Goal: Task Accomplishment & Management: Manage account settings

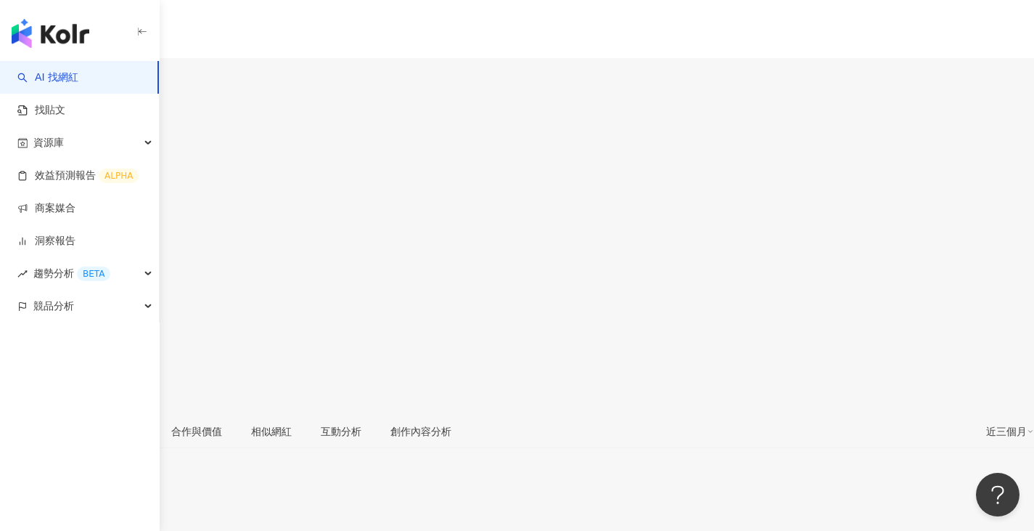
click at [29, 327] on link at bounding box center [14, 341] width 29 height 29
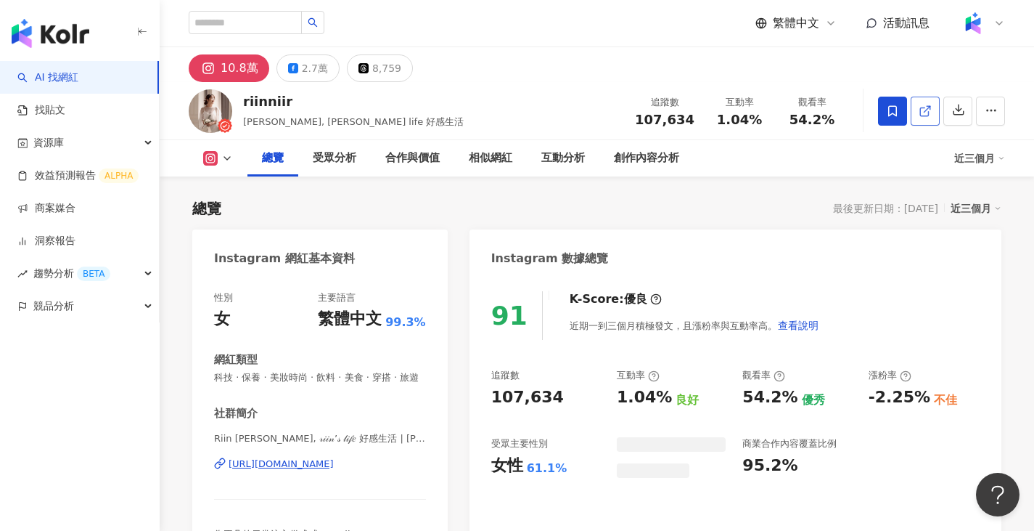
click at [925, 105] on icon at bounding box center [925, 111] width 13 height 13
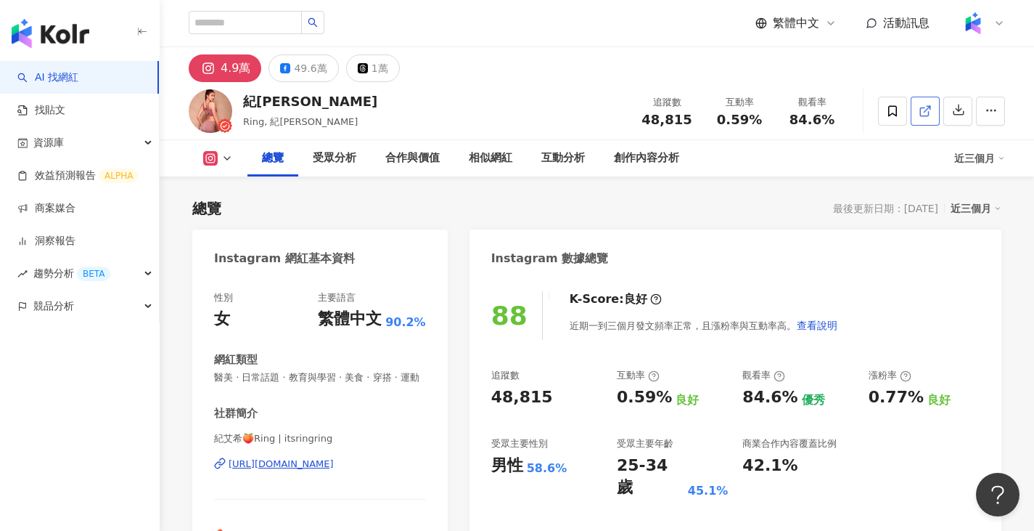
click at [920, 103] on span at bounding box center [925, 110] width 13 height 15
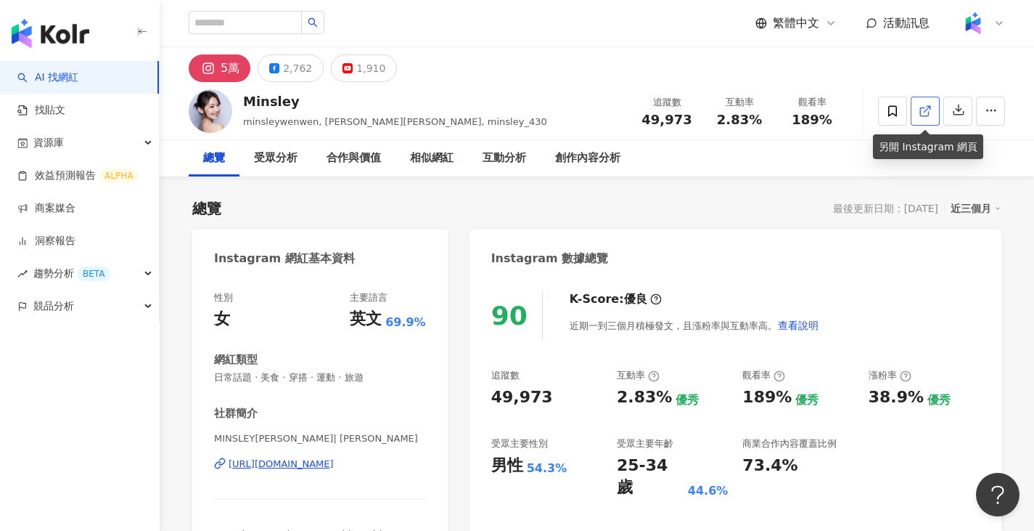
click at [914, 118] on link at bounding box center [925, 111] width 29 height 29
click at [988, 112] on icon "button" at bounding box center [991, 110] width 13 height 13
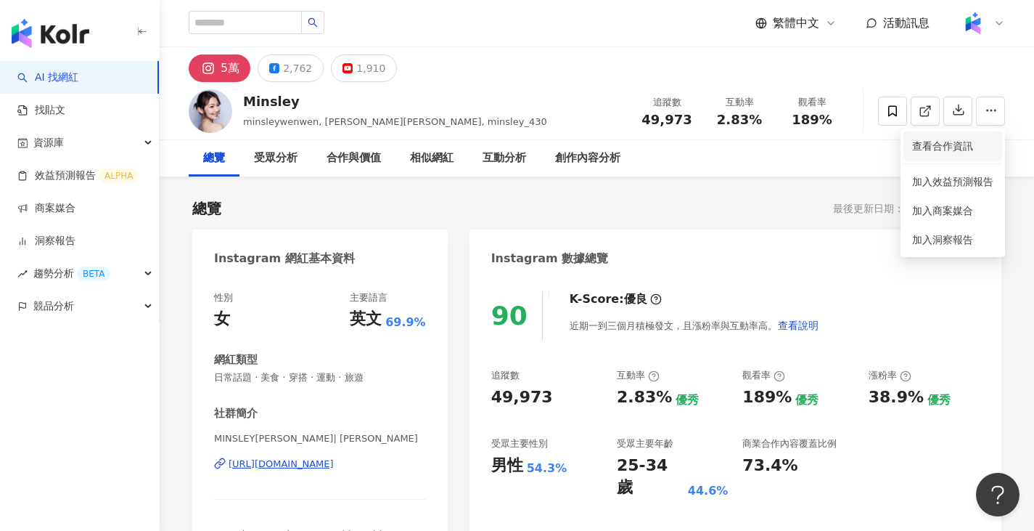
click at [960, 145] on span "查看合作資訊" at bounding box center [952, 146] width 81 height 16
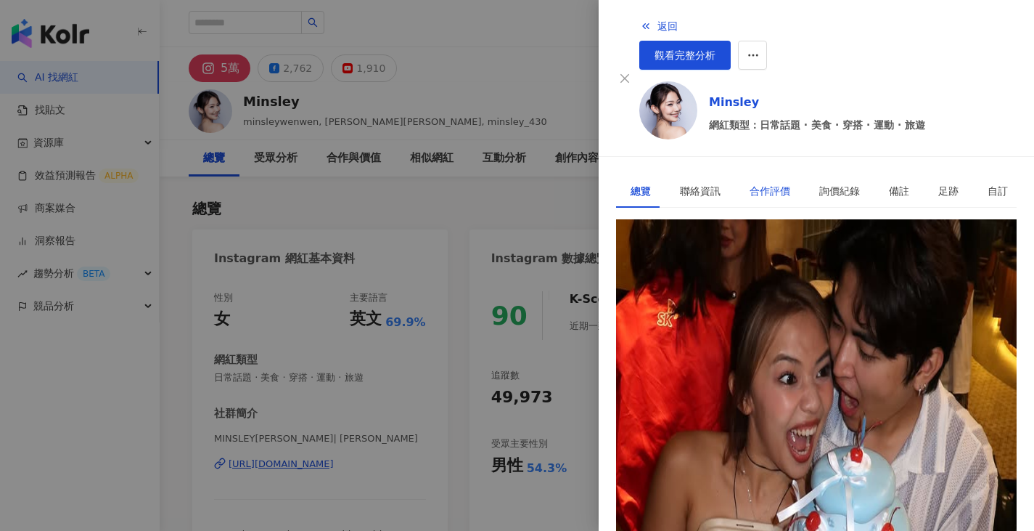
click at [770, 183] on div "合作評價" at bounding box center [770, 191] width 41 height 16
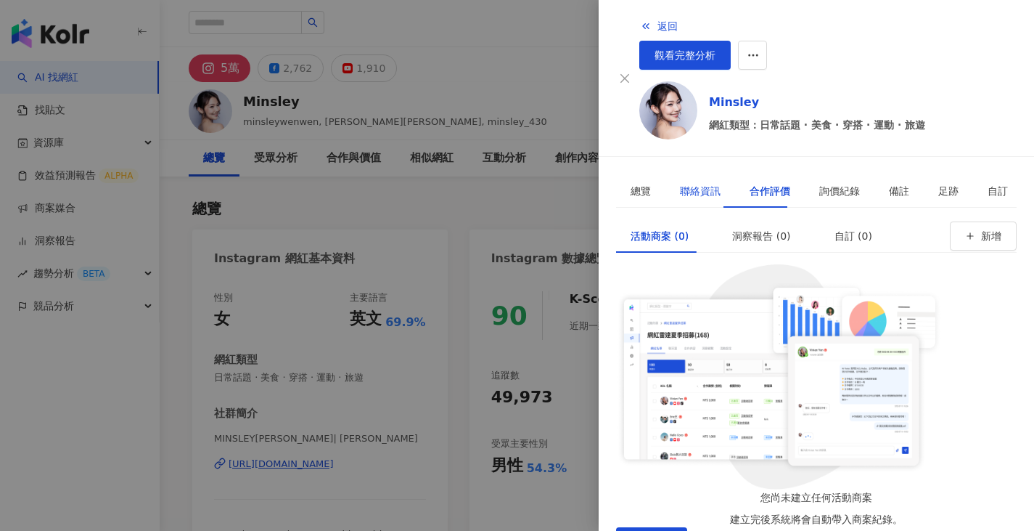
click at [688, 183] on div "聯絡資訊" at bounding box center [700, 191] width 41 height 16
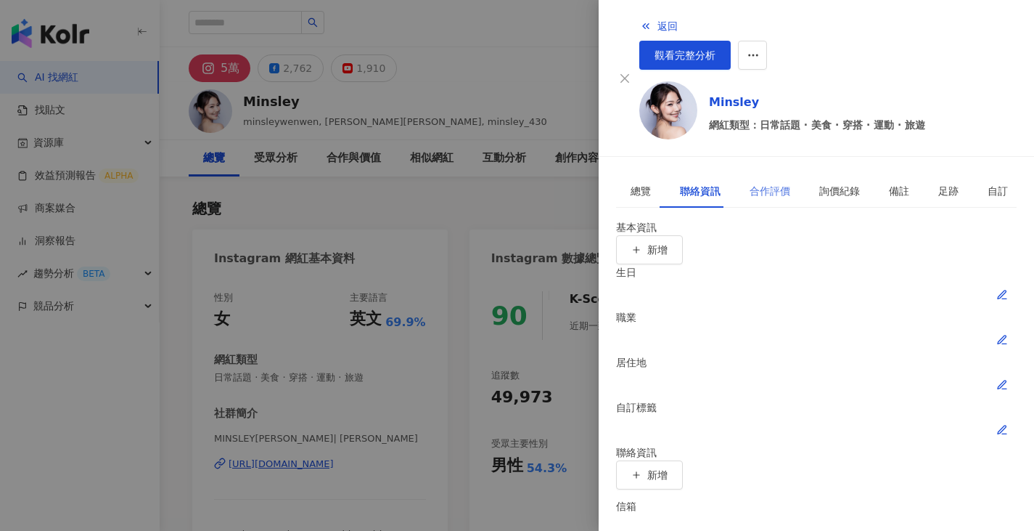
click at [786, 174] on div "合作評價" at bounding box center [770, 190] width 70 height 33
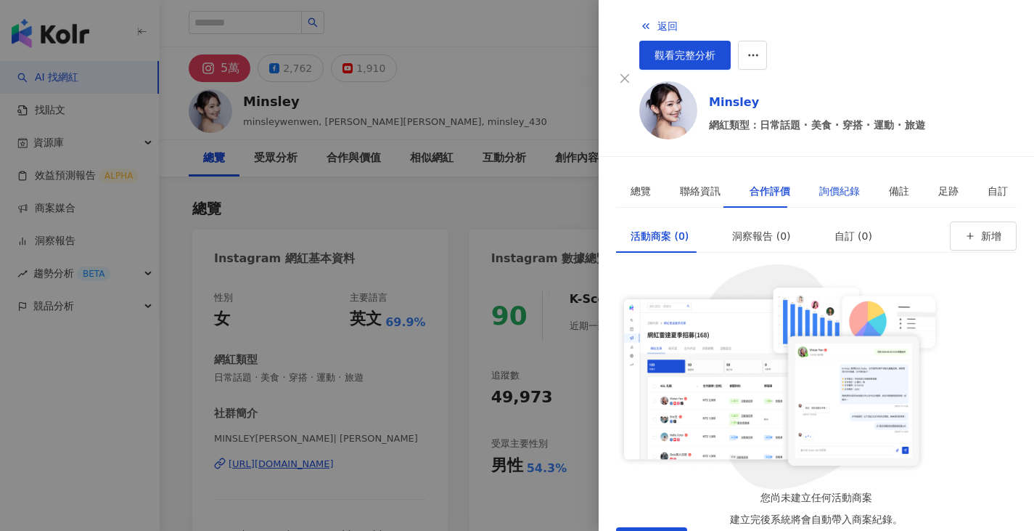
click at [822, 183] on div "詢價紀錄" at bounding box center [839, 191] width 41 height 16
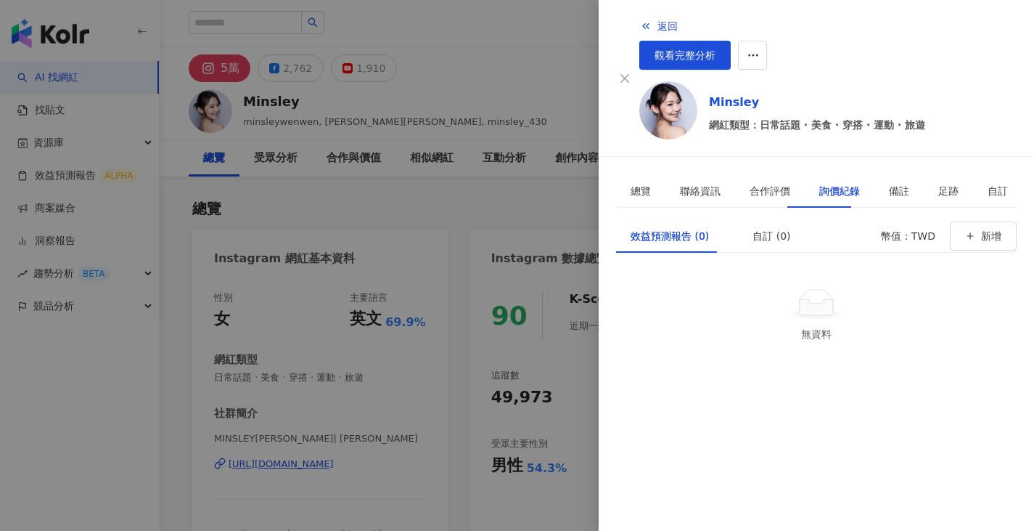
click at [516, 119] on div at bounding box center [517, 265] width 1034 height 531
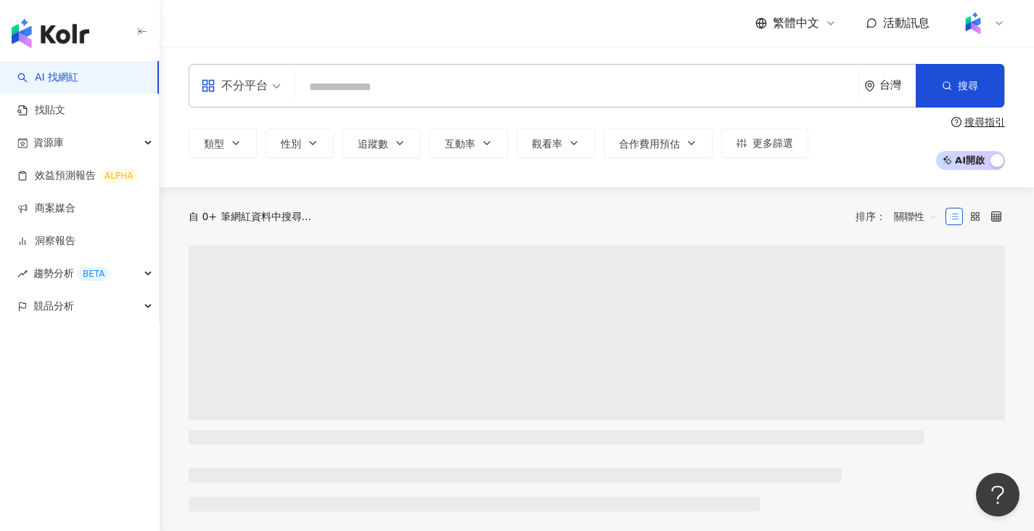
click at [354, 70] on div "不分平台 台灣 搜尋" at bounding box center [597, 86] width 817 height 44
click at [245, 94] on div "不分平台" at bounding box center [234, 85] width 67 height 23
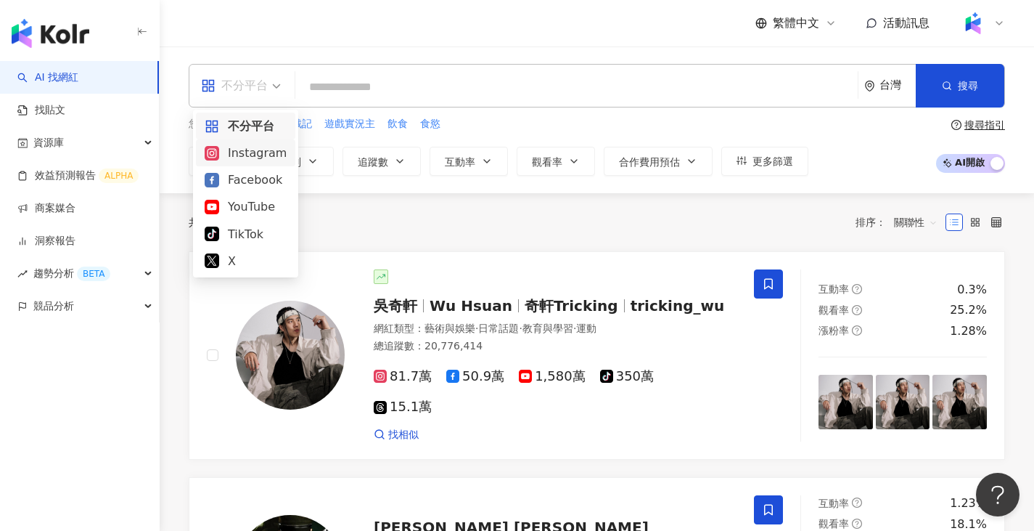
click at [261, 154] on div "Instagram" at bounding box center [246, 153] width 82 height 18
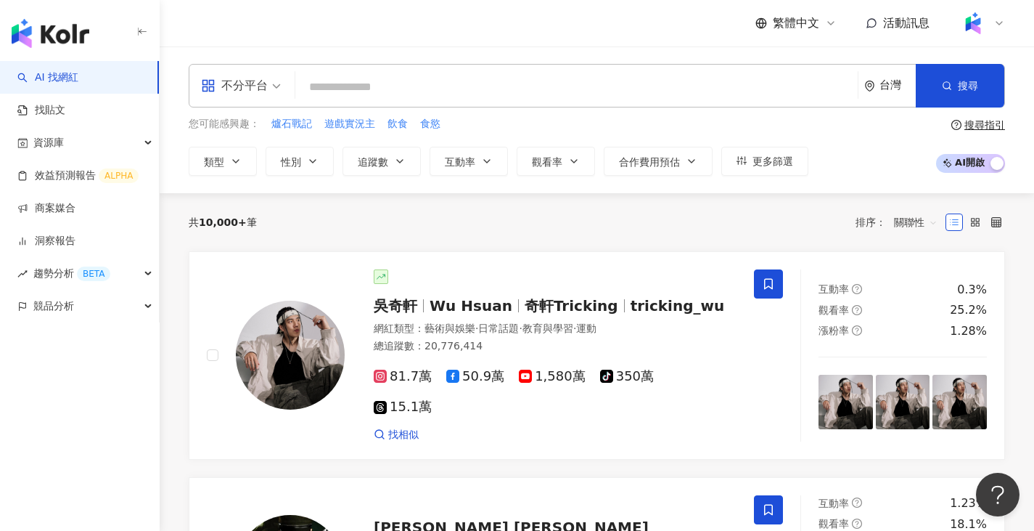
click at [382, 86] on input "search" at bounding box center [576, 87] width 551 height 28
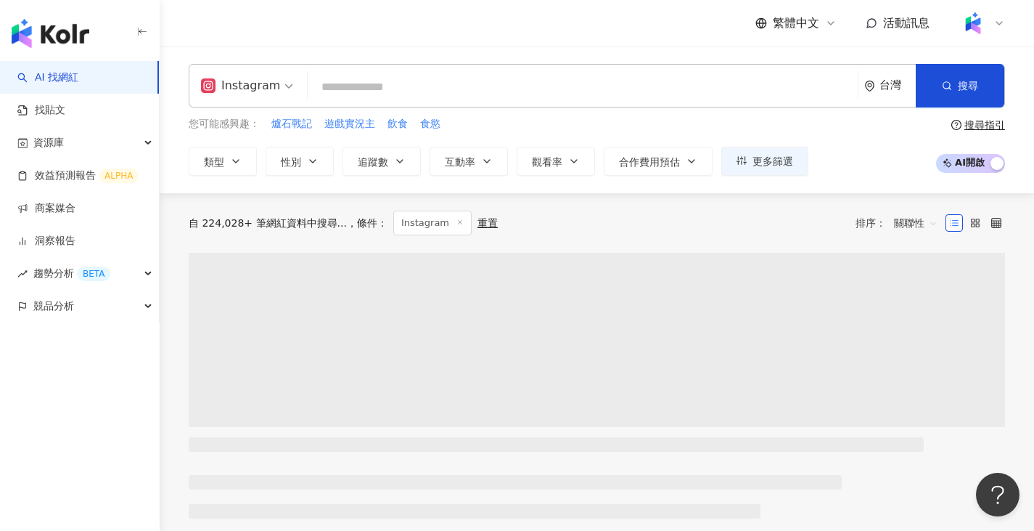
paste input "***"
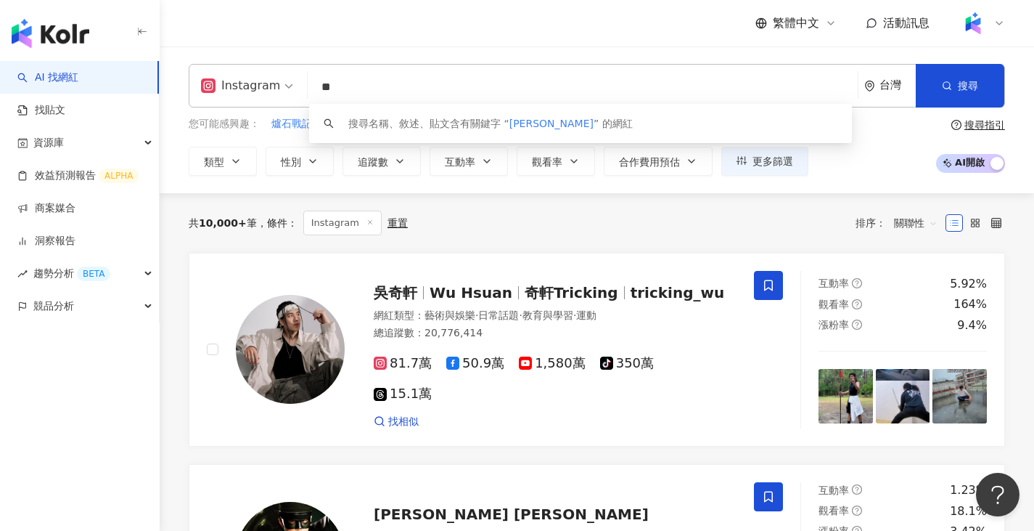
type input "*"
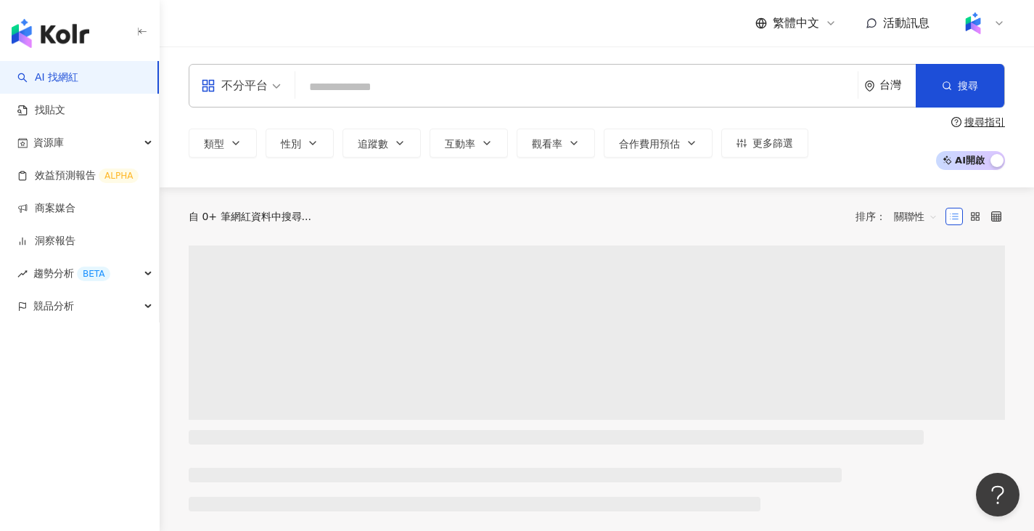
click at [257, 78] on div "不分平台" at bounding box center [234, 85] width 67 height 23
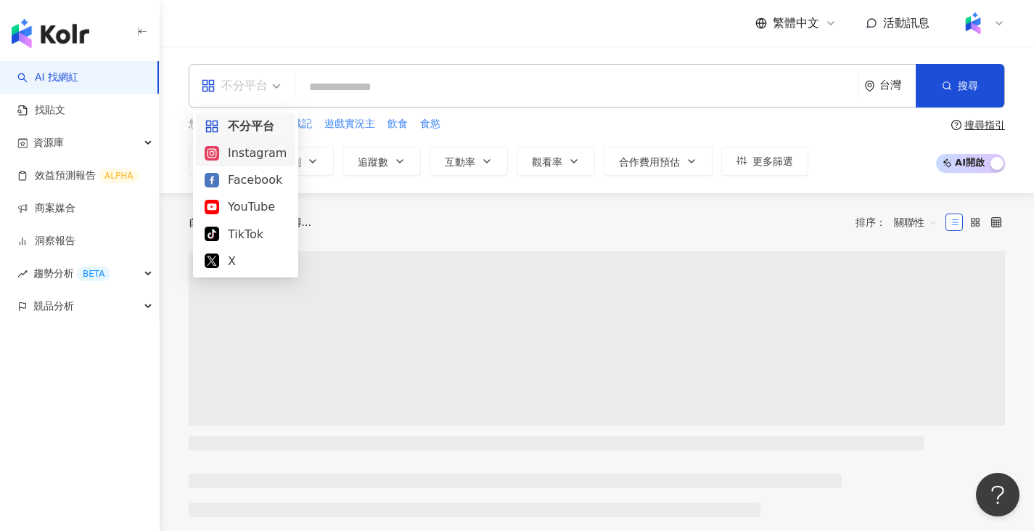
click at [263, 156] on div "Instagram" at bounding box center [246, 153] width 82 height 18
click at [405, 77] on input "search" at bounding box center [576, 87] width 551 height 28
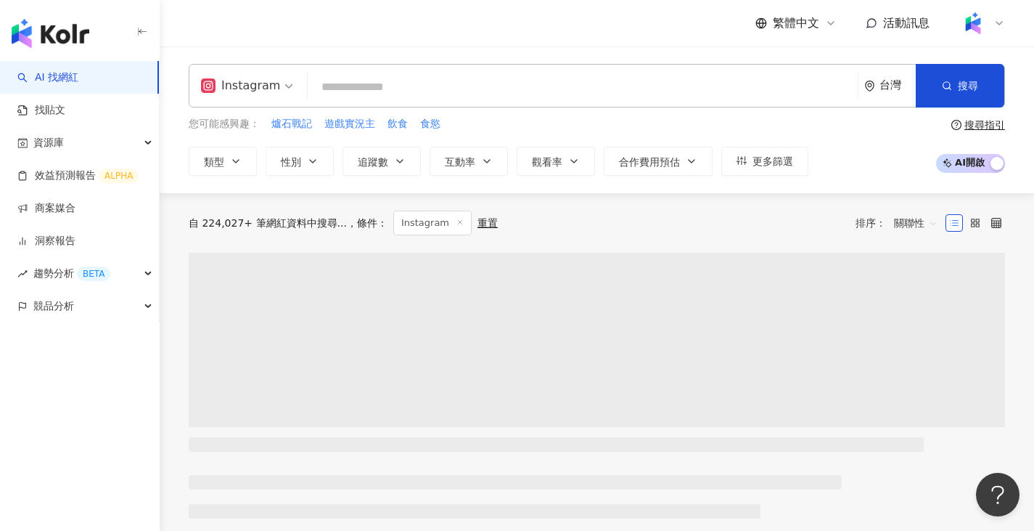
type input "**********"
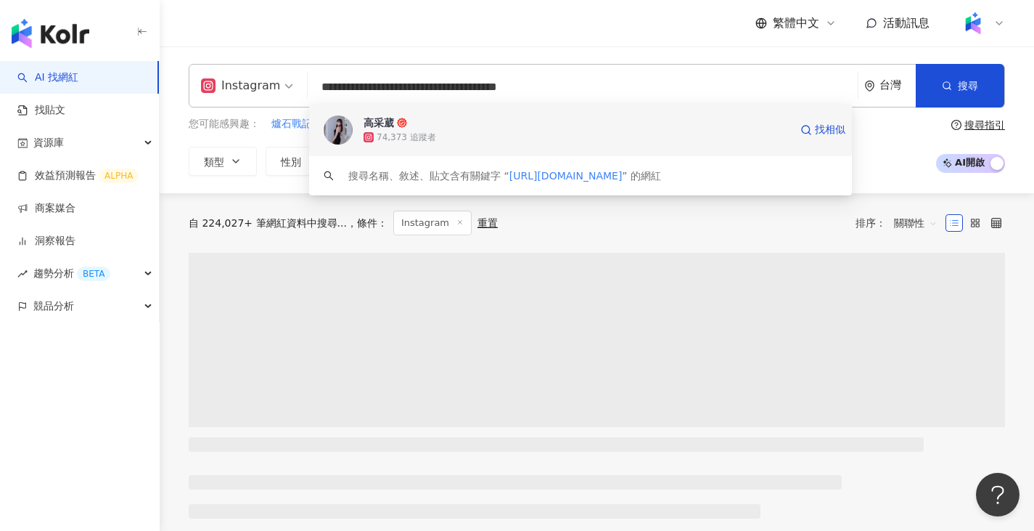
click at [408, 129] on span "高采葳" at bounding box center [577, 122] width 426 height 15
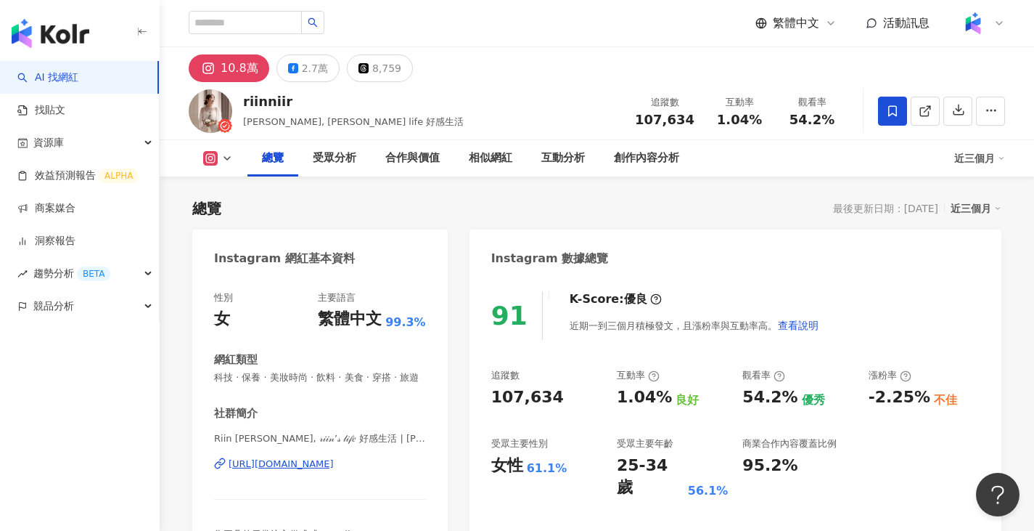
drag, startPoint x: 245, startPoint y: 118, endPoint x: 285, endPoint y: 125, distance: 40.6
click at [285, 125] on span "Riin Chen, Riin’s life 好感生活" at bounding box center [353, 121] width 221 height 11
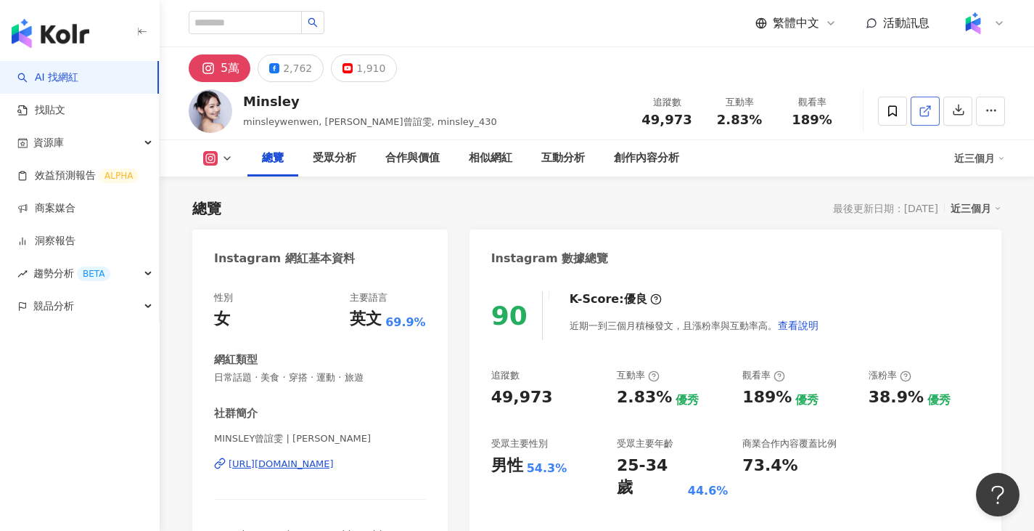
click at [922, 107] on icon at bounding box center [925, 111] width 13 height 13
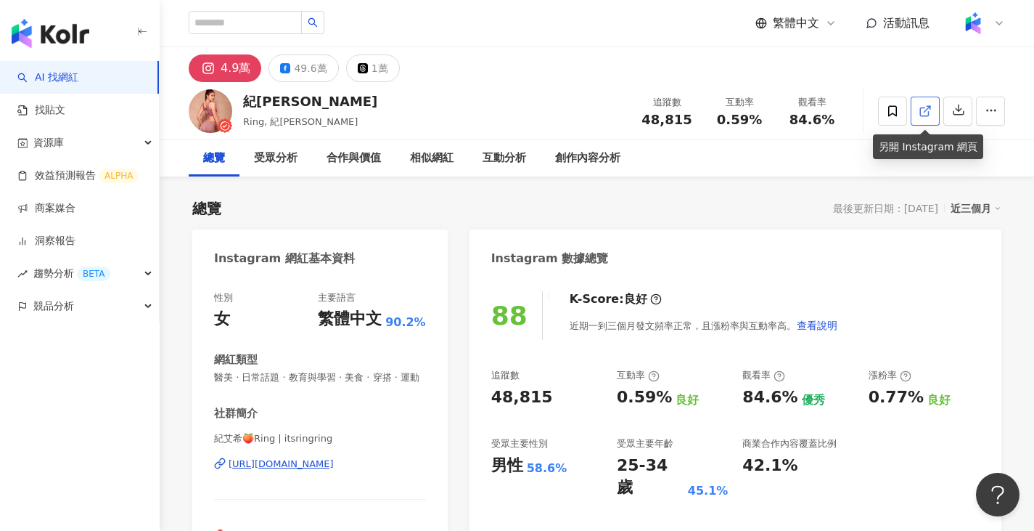
click at [920, 113] on icon at bounding box center [924, 111] width 8 height 8
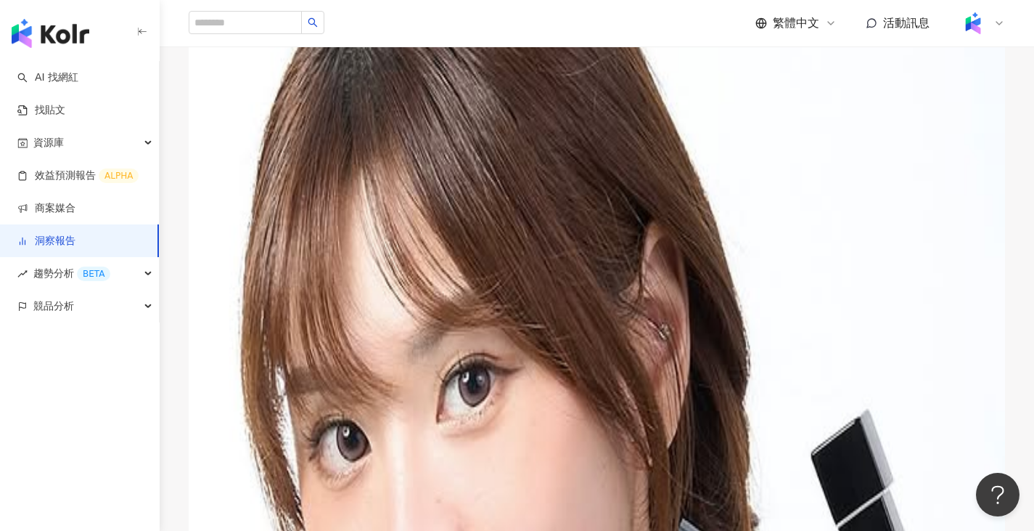
scroll to position [73, 0]
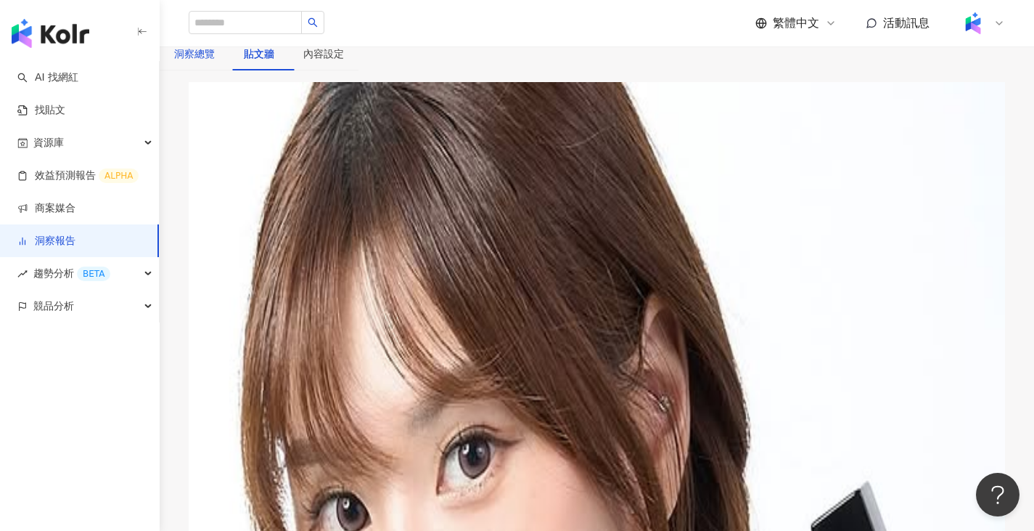
click at [215, 62] on div "洞察總覽" at bounding box center [194, 54] width 41 height 16
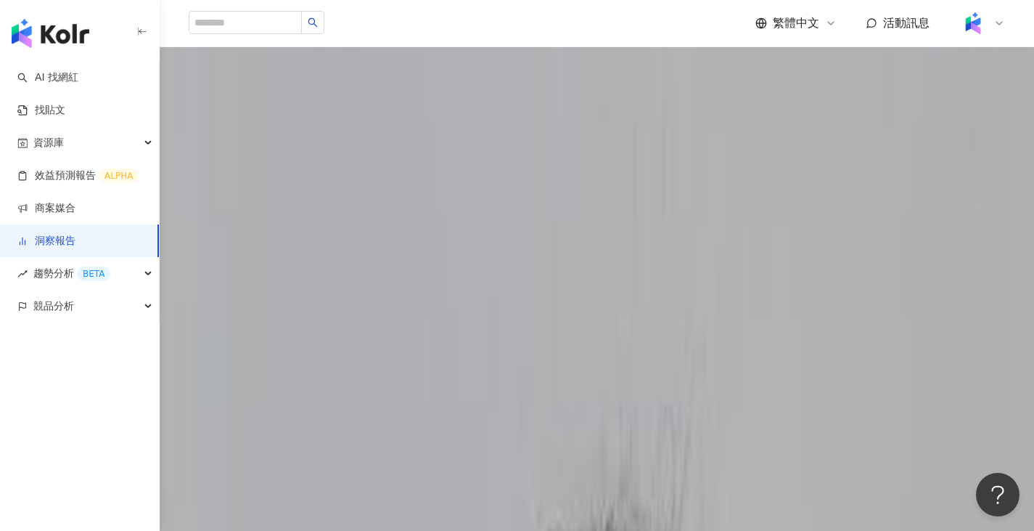
scroll to position [871, 0]
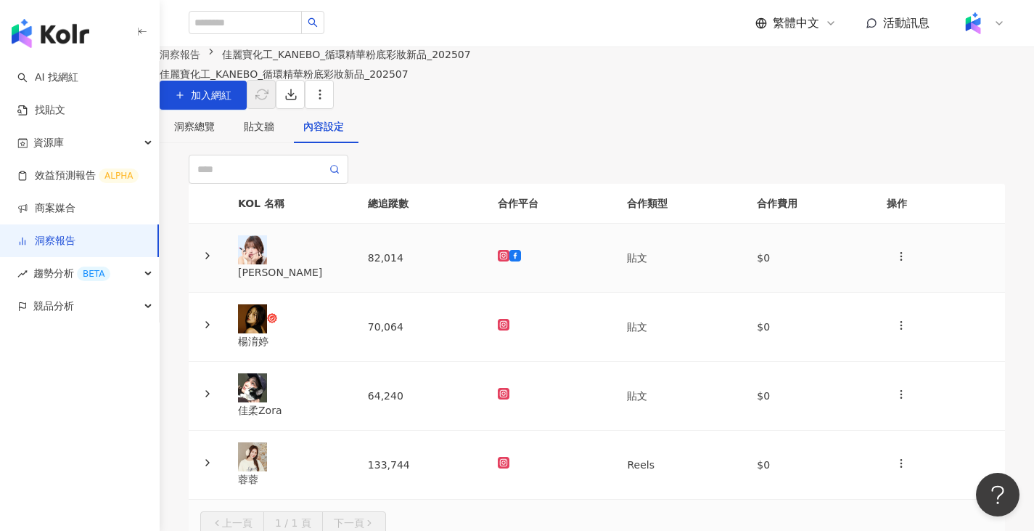
scroll to position [73, 0]
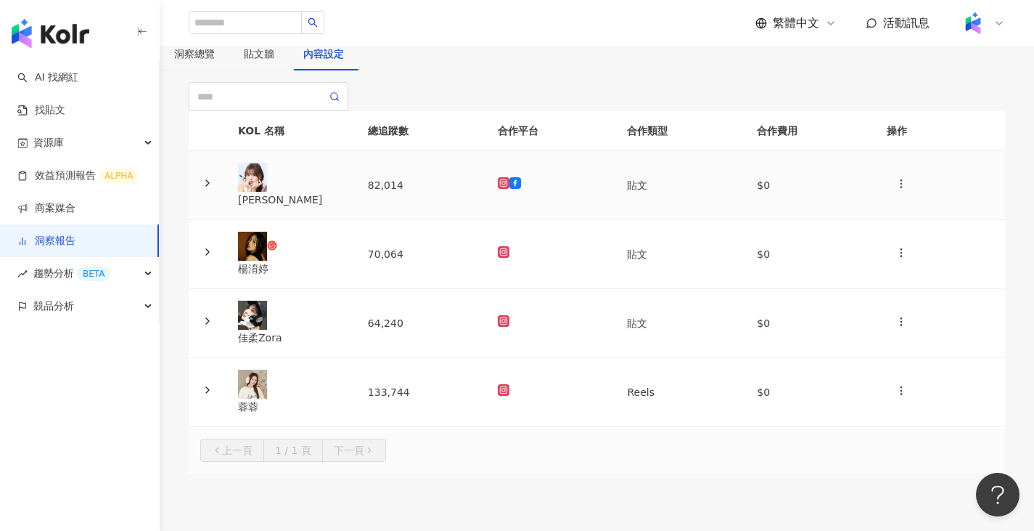
click at [428, 220] on td "82,014" at bounding box center [421, 185] width 130 height 69
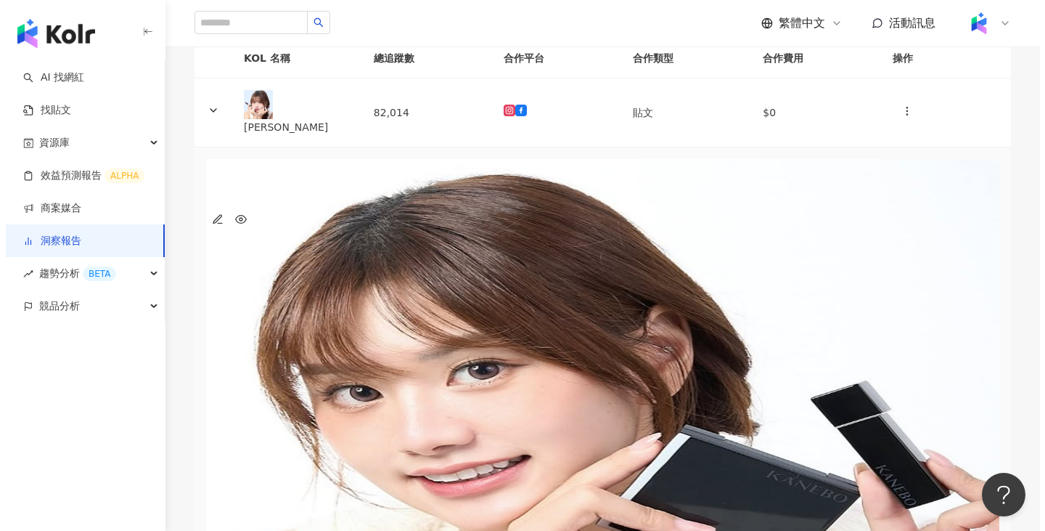
scroll to position [0, 54]
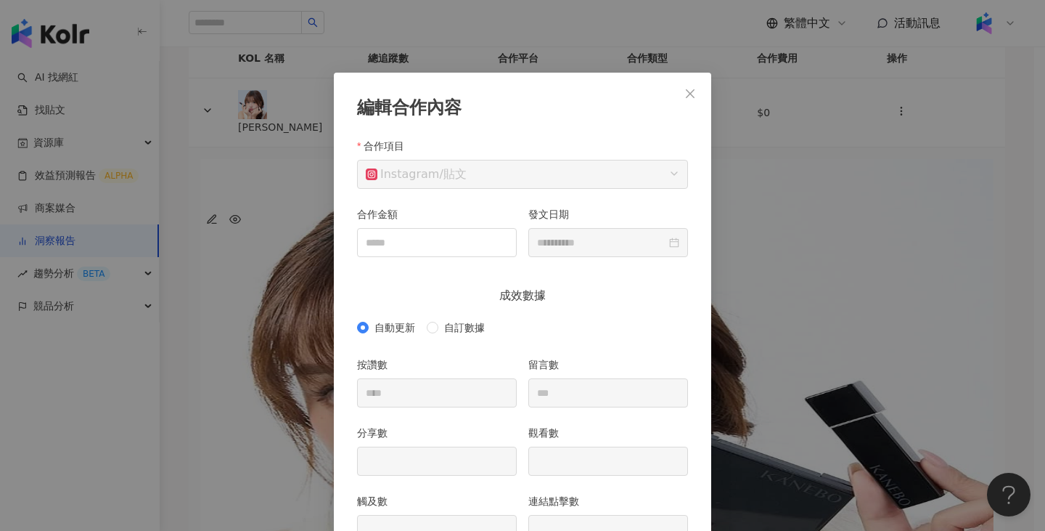
scroll to position [73, 0]
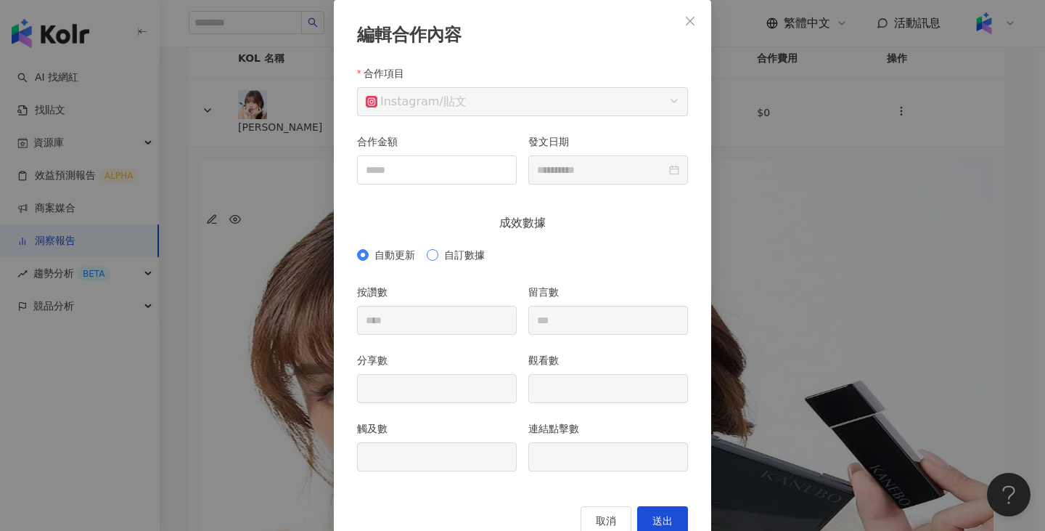
click at [463, 254] on span "自訂數據" at bounding box center [464, 255] width 52 height 16
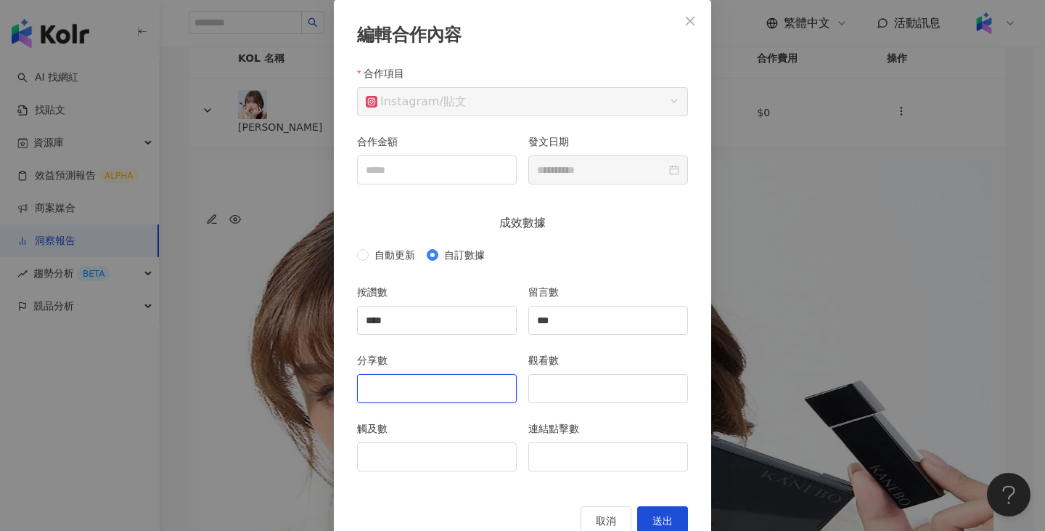
click at [451, 397] on input "分享數" at bounding box center [437, 389] width 158 height 28
type input "*"
type input "**"
click at [471, 452] on input "觸及數" at bounding box center [437, 457] width 158 height 28
type input "****"
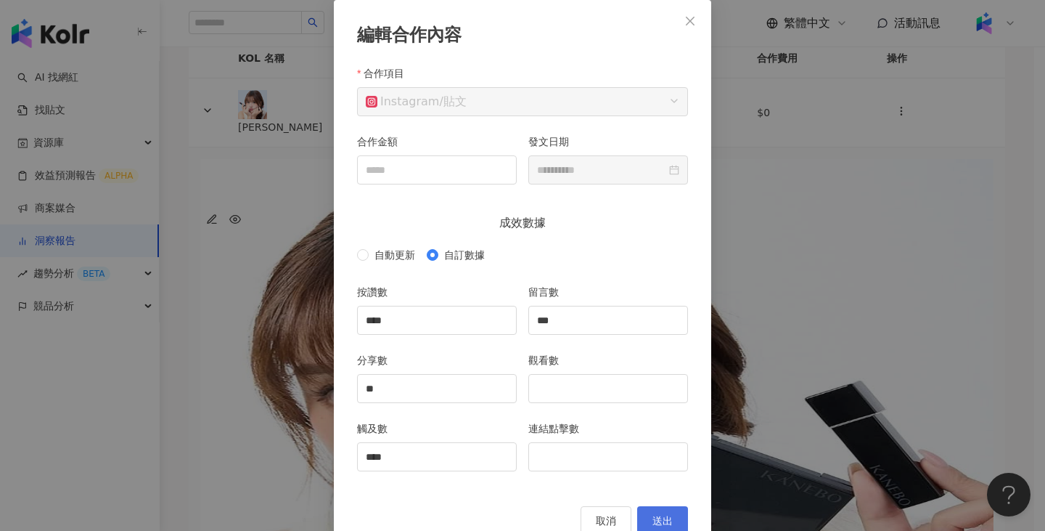
click at [667, 514] on button "送出" at bounding box center [662, 520] width 51 height 29
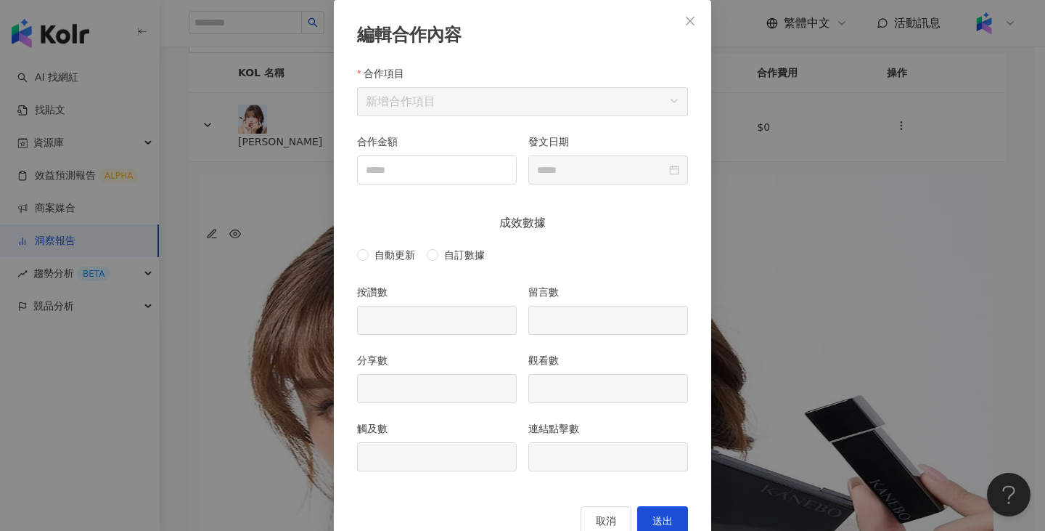
type input "****"
type input "***"
type input "**"
type input "****"
type input "**********"
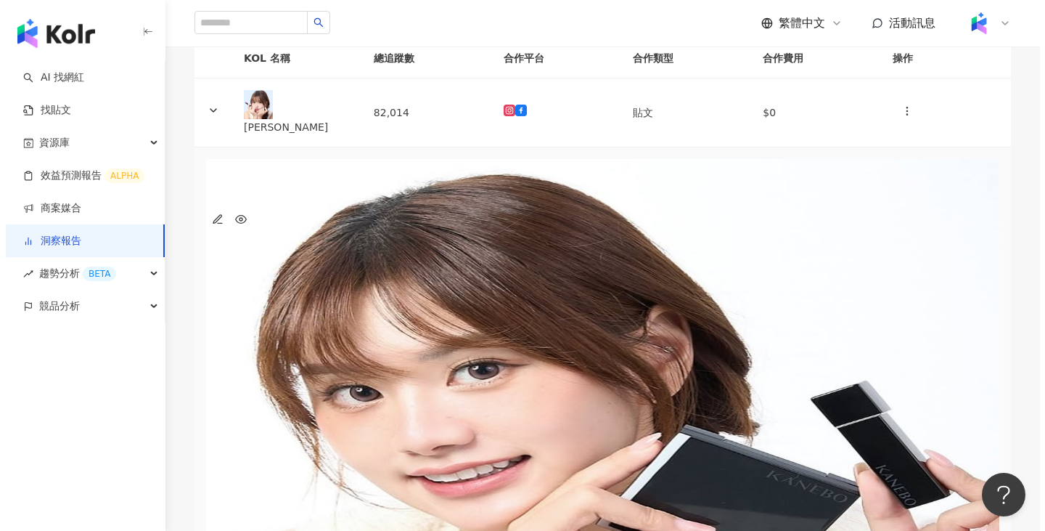
scroll to position [0, 54]
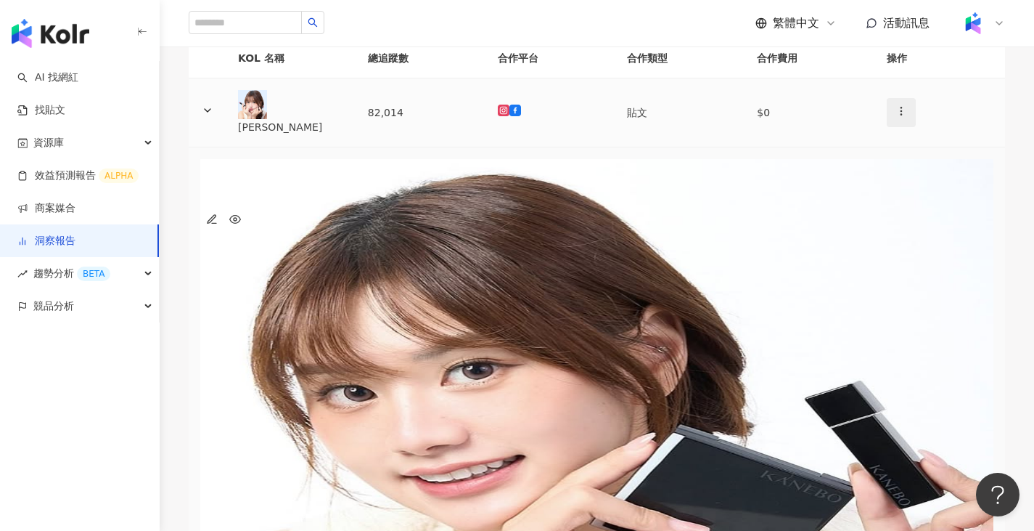
click at [896, 117] on icon "button" at bounding box center [902, 111] width 12 height 12
click at [893, 223] on div "新增內容" at bounding box center [905, 223] width 51 height 16
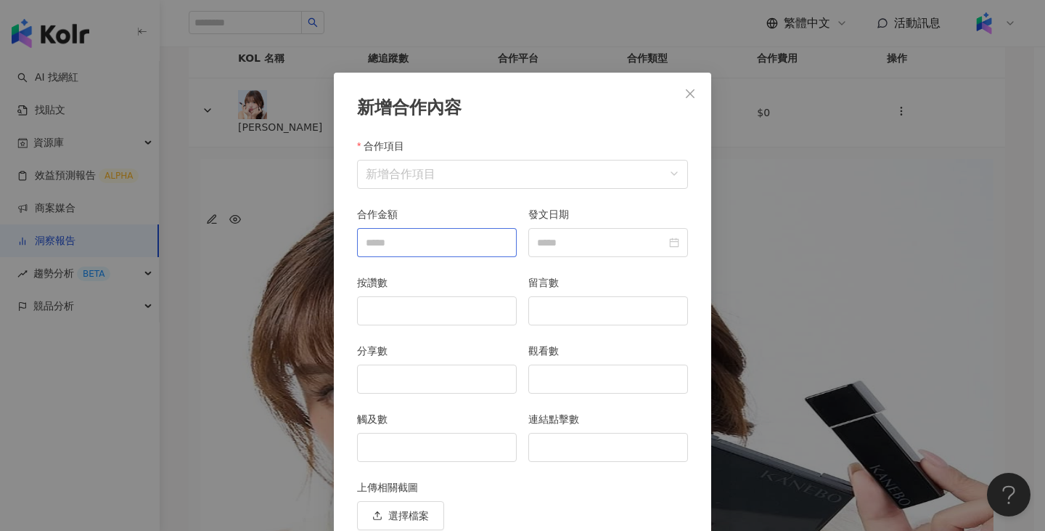
scroll to position [63, 0]
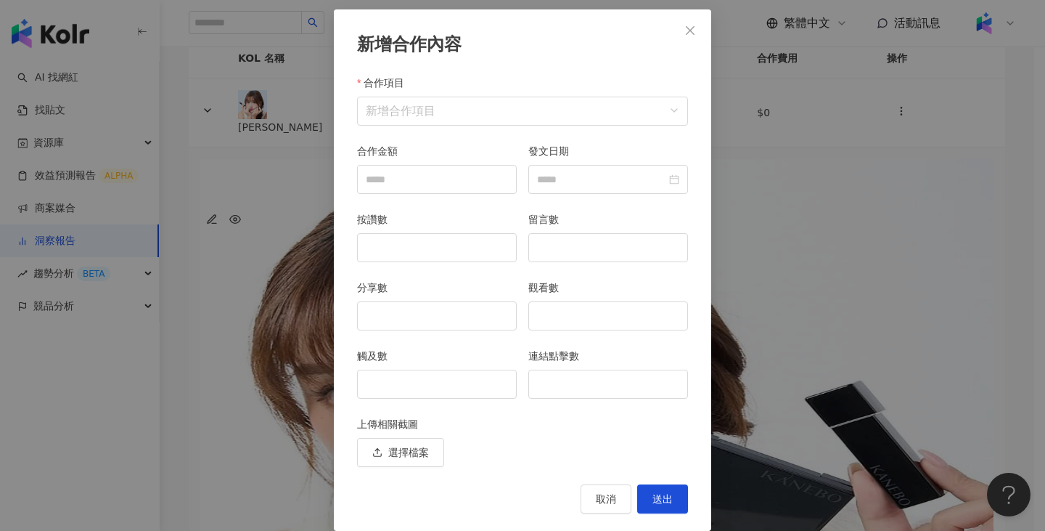
click at [510, 127] on div "合作項目 新增合作項目" at bounding box center [522, 109] width 343 height 68
click at [509, 120] on input "合作項目" at bounding box center [523, 111] width 314 height 28
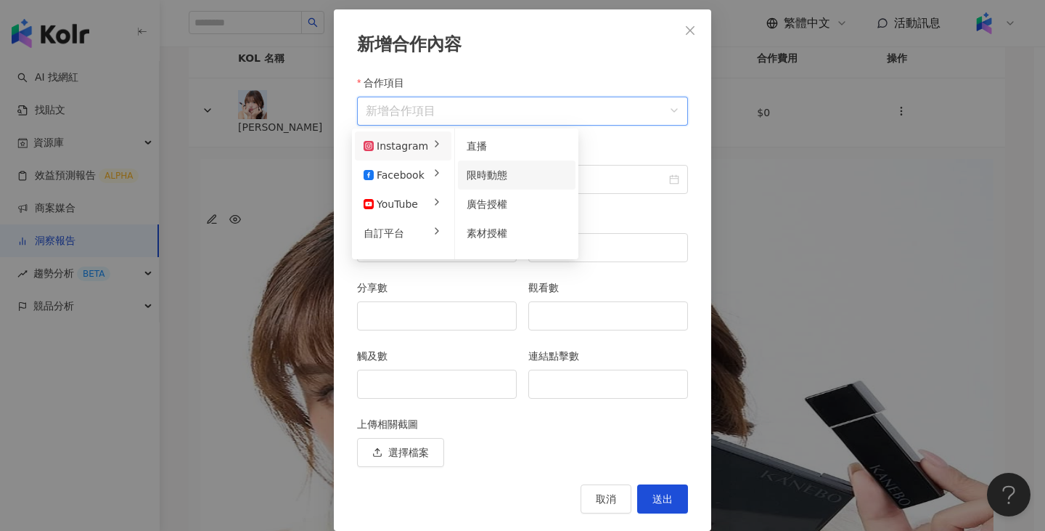
click at [494, 173] on span "限時動態" at bounding box center [487, 175] width 41 height 12
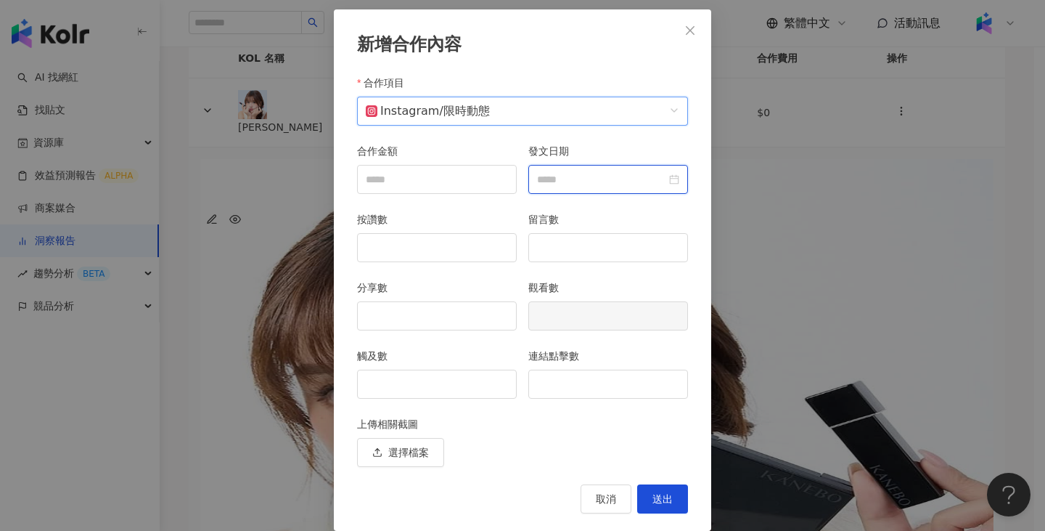
click at [615, 174] on input "發文日期" at bounding box center [601, 179] width 129 height 16
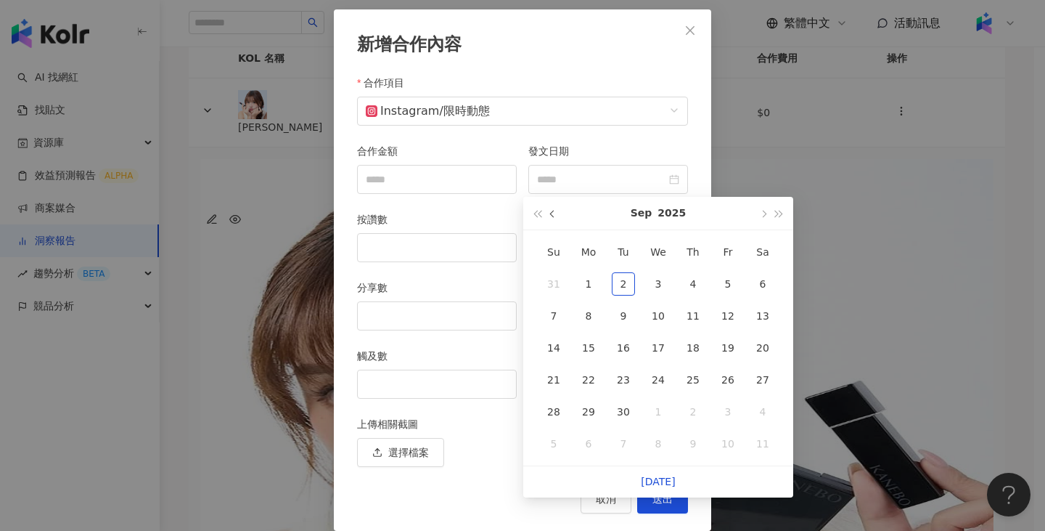
click at [549, 211] on button "button" at bounding box center [553, 213] width 16 height 33
click at [613, 353] on div "12" at bounding box center [623, 347] width 23 height 23
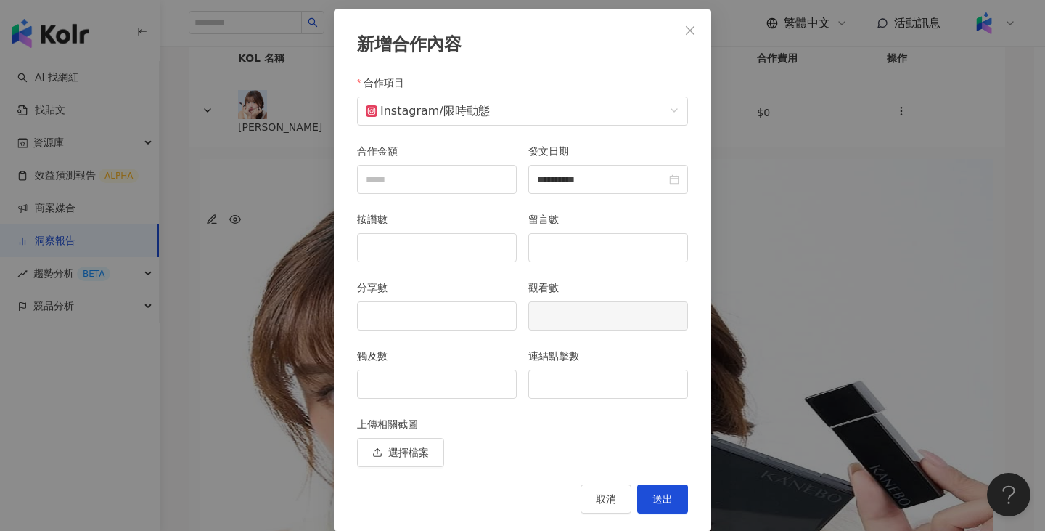
type input "**********"
click at [427, 398] on div at bounding box center [437, 383] width 160 height 29
click at [424, 385] on input "觸及數" at bounding box center [437, 384] width 158 height 28
type input "****"
click at [578, 393] on input "連結點擊數" at bounding box center [608, 384] width 158 height 28
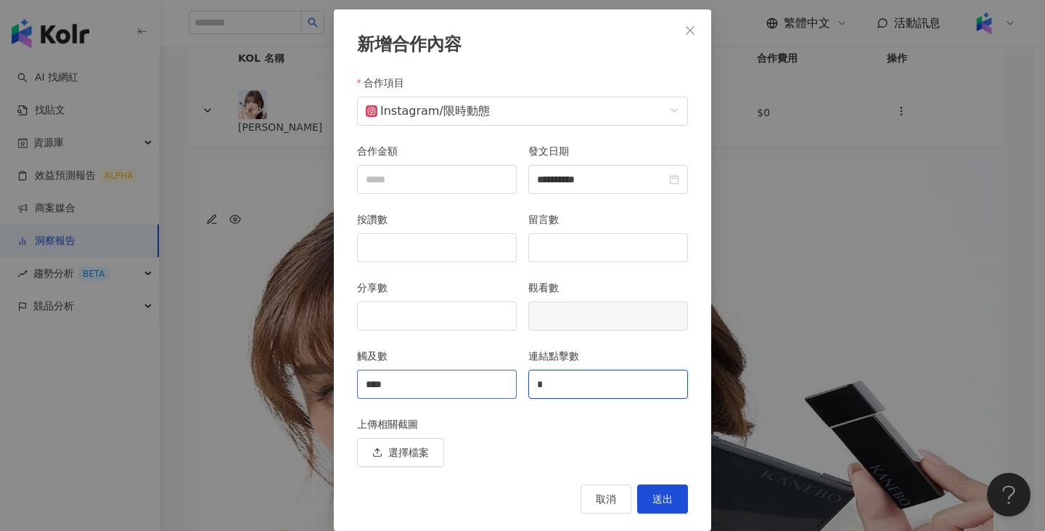
drag, startPoint x: 610, startPoint y: 395, endPoint x: 486, endPoint y: 383, distance: 123.9
click at [486, 383] on div "觸及數 **** 連結點擊數 *" at bounding box center [522, 382] width 343 height 68
type input "*"
click at [653, 498] on span "送出" at bounding box center [663, 499] width 20 height 12
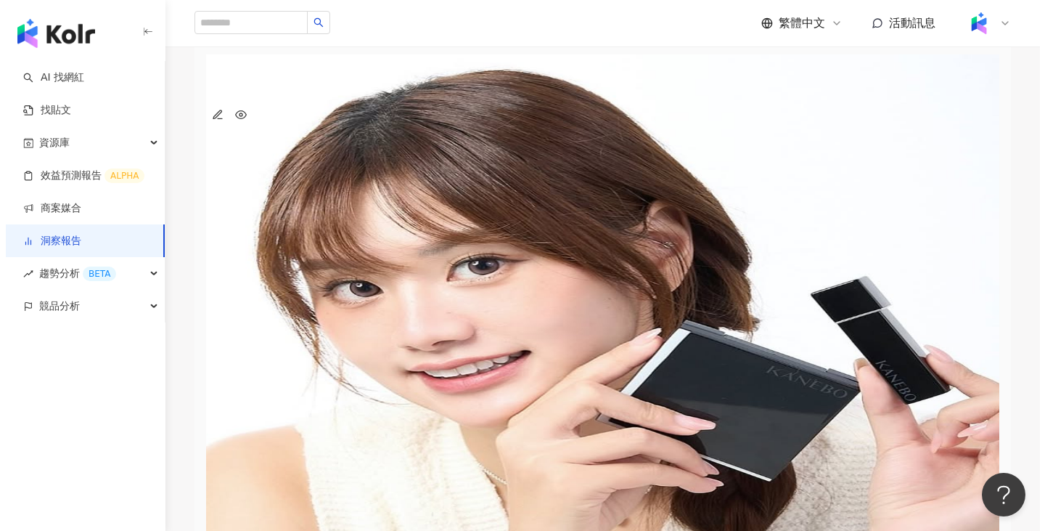
scroll to position [250, 0]
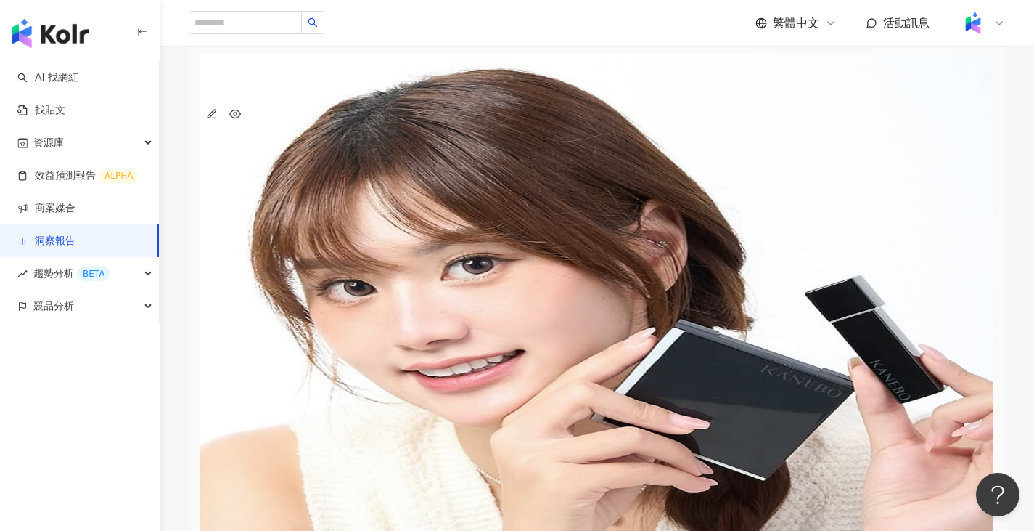
click at [699, 42] on td "貼文、限時動態" at bounding box center [680, 7] width 130 height 69
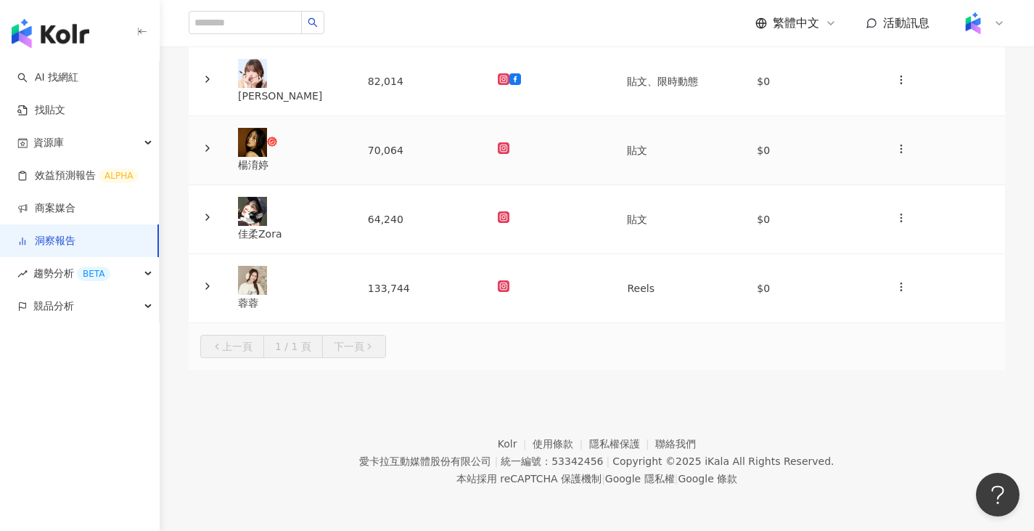
click at [486, 148] on td "70,064" at bounding box center [421, 150] width 130 height 69
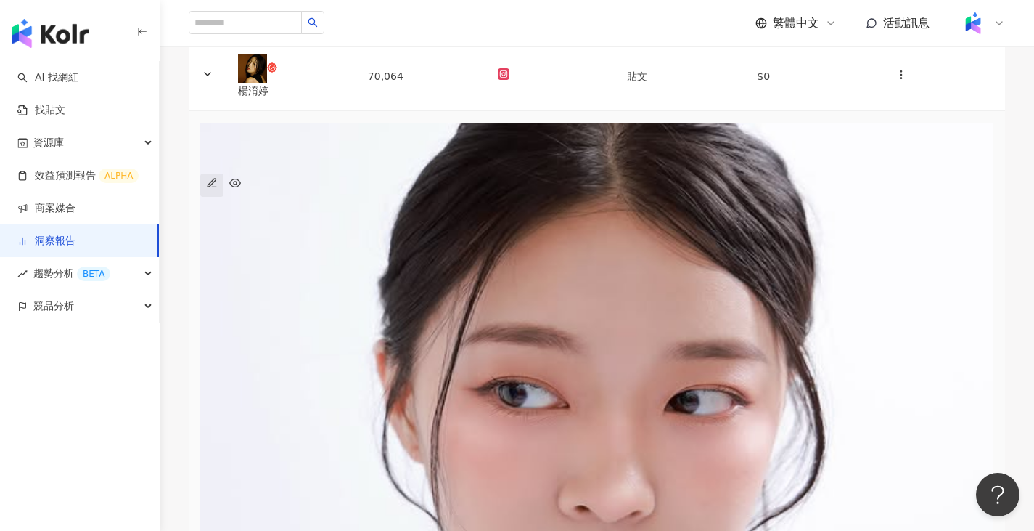
click at [218, 191] on span "button" at bounding box center [212, 185] width 12 height 12
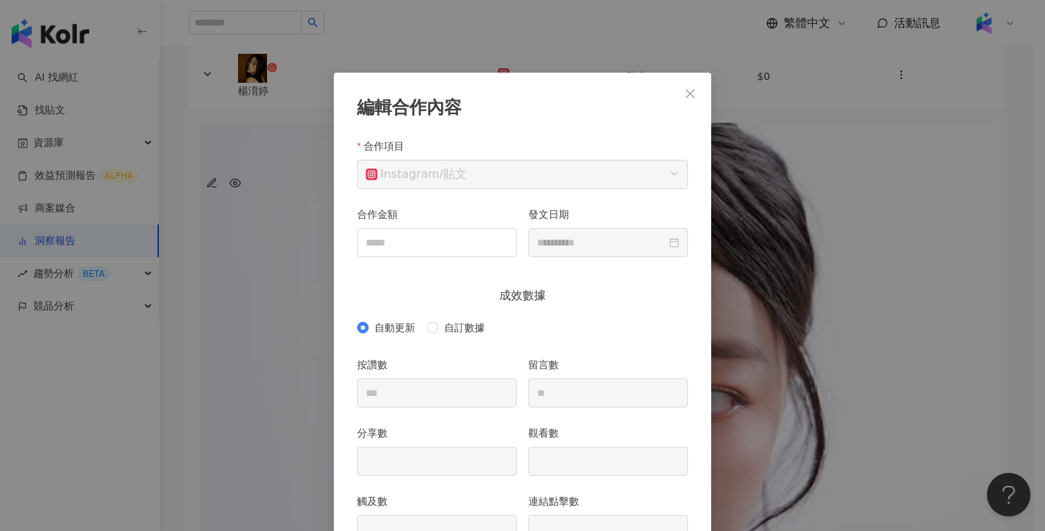
scroll to position [73, 0]
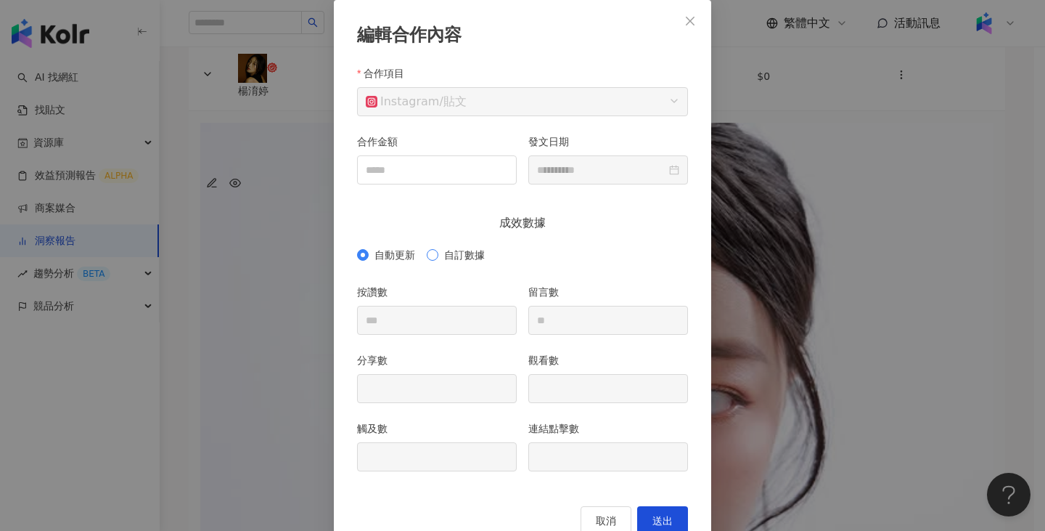
click at [452, 260] on span "自訂數據" at bounding box center [464, 255] width 52 height 16
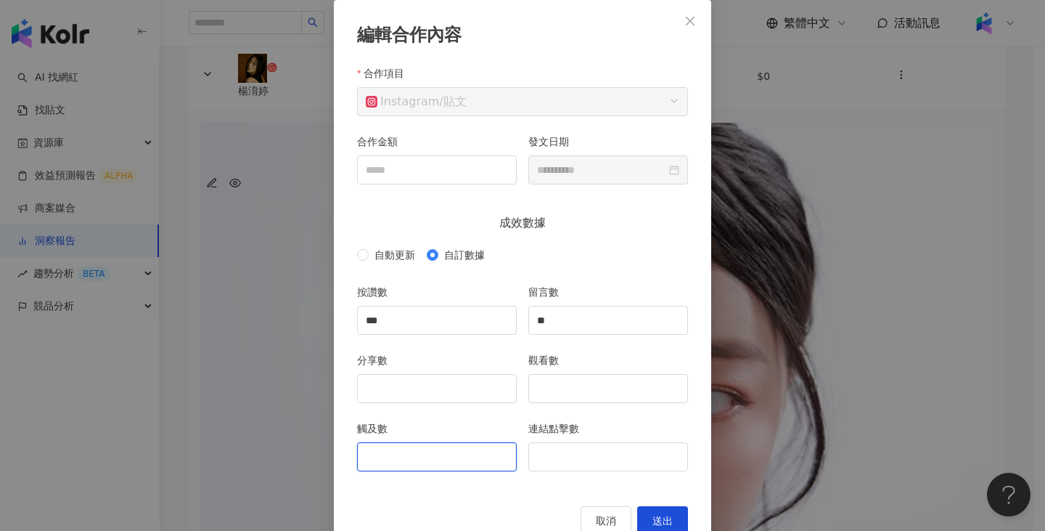
click at [396, 465] on input "觸及數" at bounding box center [437, 457] width 158 height 28
type input "****"
click at [445, 380] on input "分享數" at bounding box center [437, 389] width 158 height 28
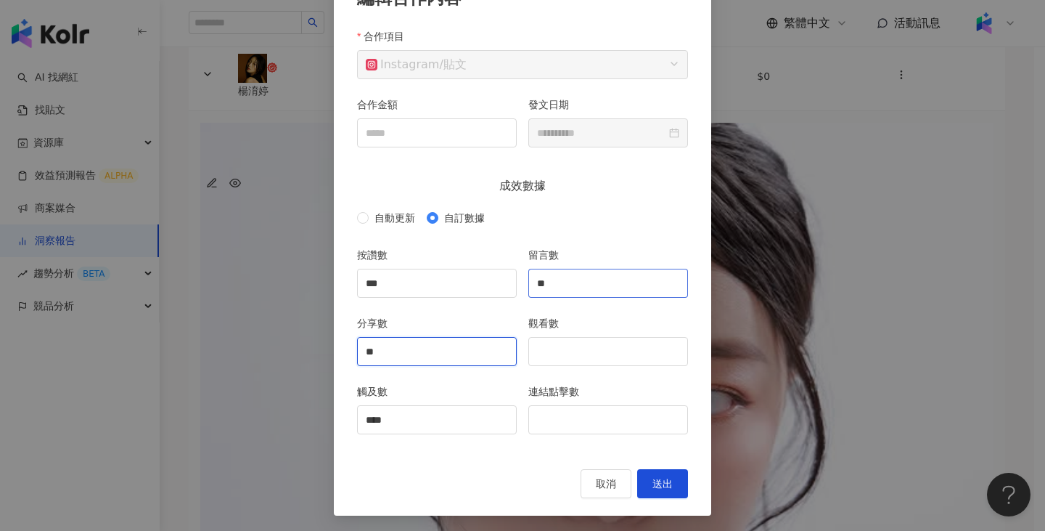
scroll to position [112, 0]
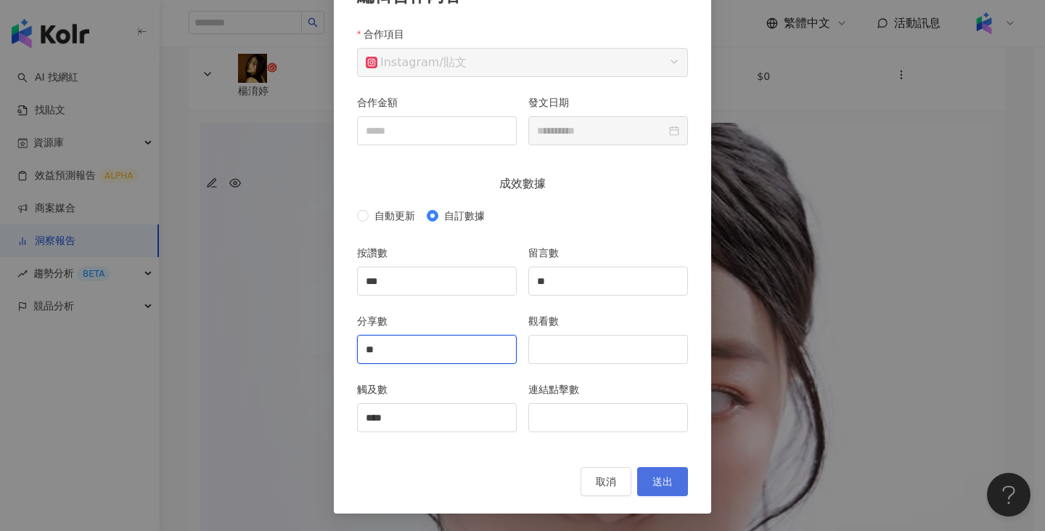
type input "**"
click at [658, 469] on button "送出" at bounding box center [662, 481] width 51 height 29
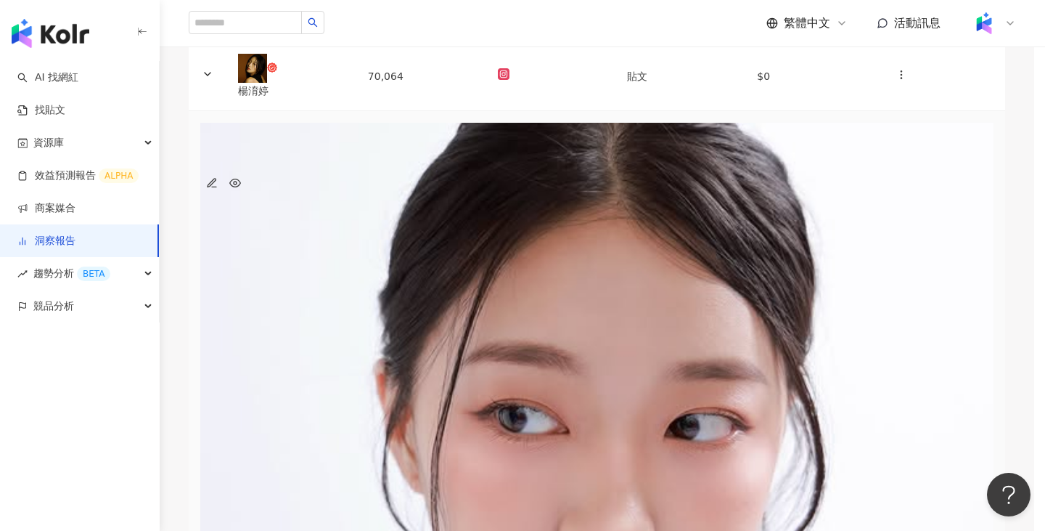
scroll to position [0, 0]
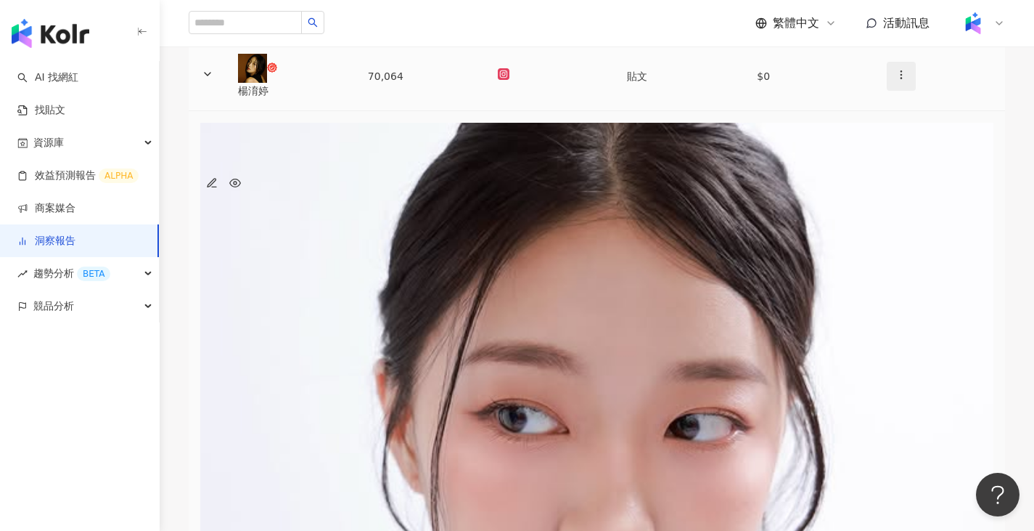
click at [896, 81] on icon "button" at bounding box center [902, 75] width 12 height 12
click at [886, 165] on div "新增內容" at bounding box center [905, 171] width 51 height 16
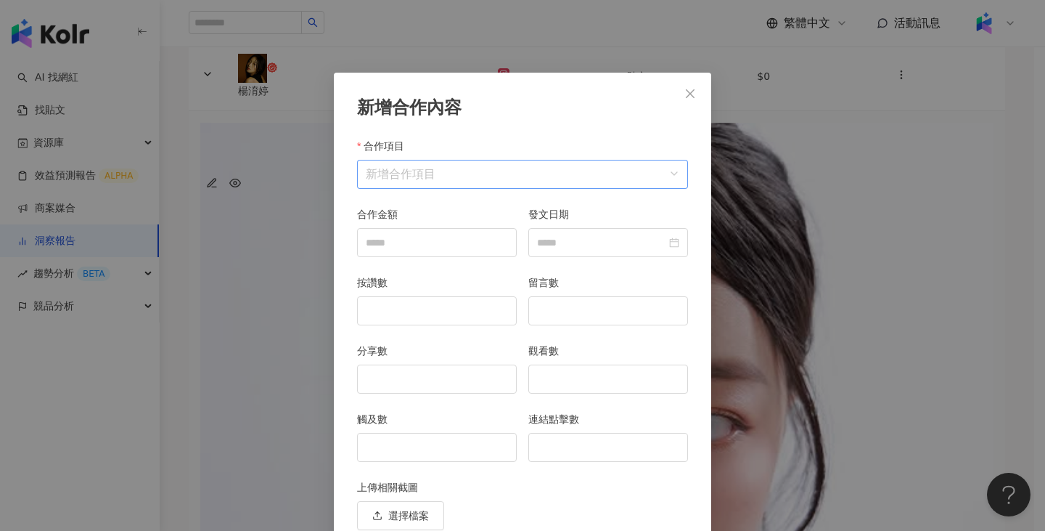
scroll to position [63, 0]
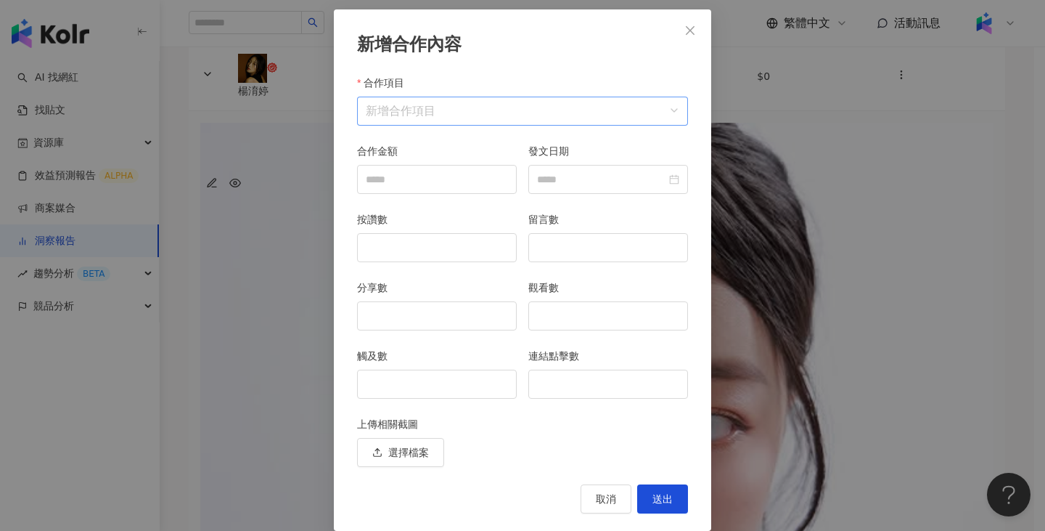
click at [441, 104] on input "合作項目" at bounding box center [523, 111] width 314 height 28
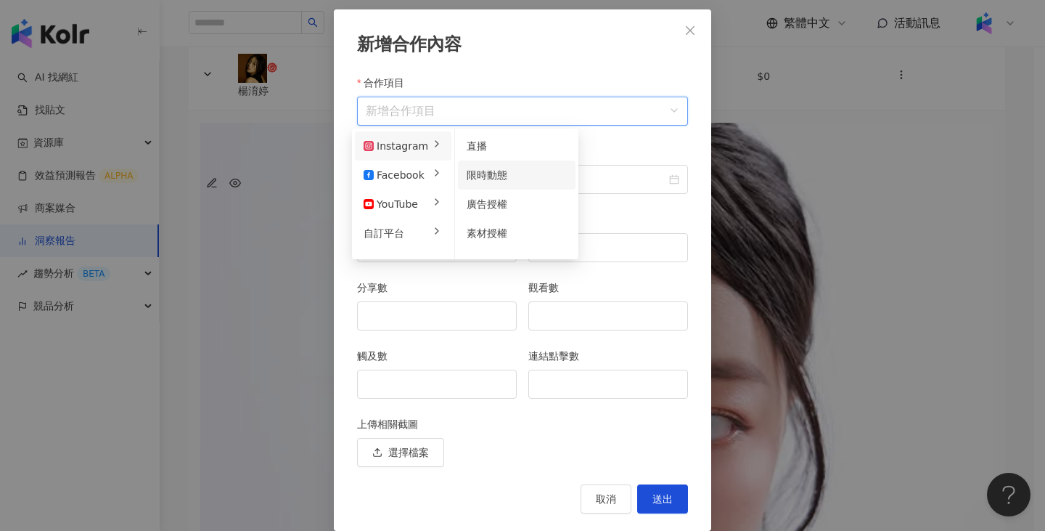
click at [480, 179] on span "限時動態" at bounding box center [487, 175] width 41 height 12
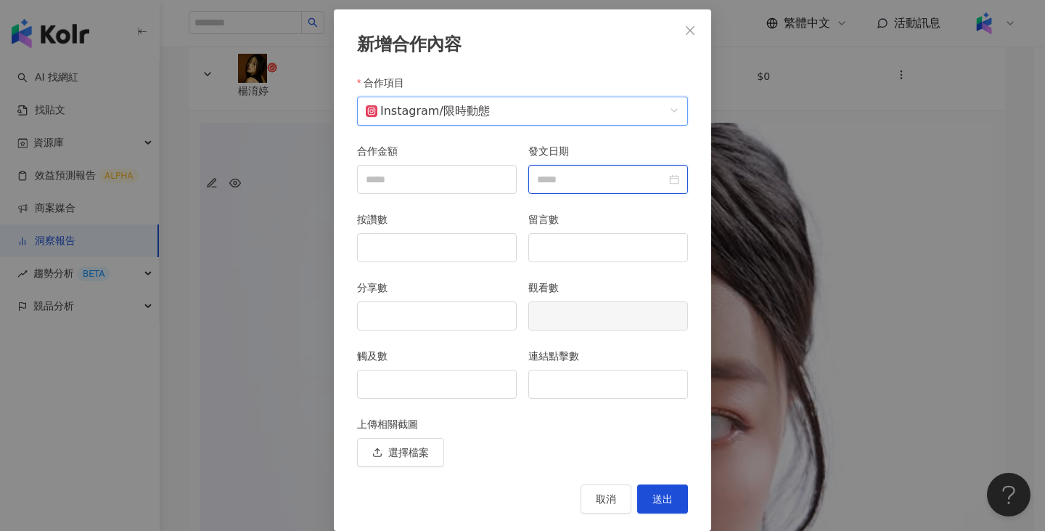
click at [600, 173] on input "發文日期" at bounding box center [601, 179] width 129 height 16
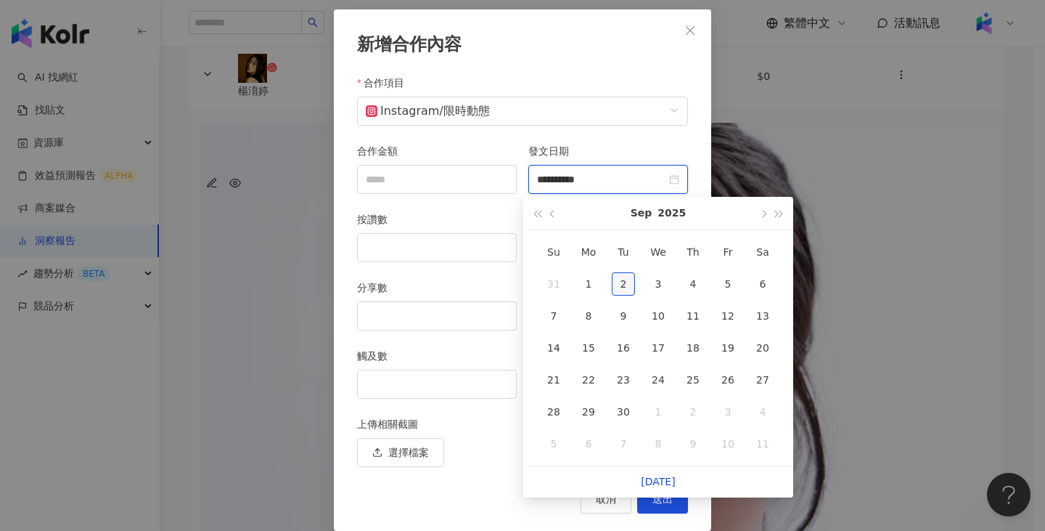
type input "**********"
click at [553, 205] on button "button" at bounding box center [553, 213] width 16 height 33
type input "**********"
click at [671, 346] on td "13" at bounding box center [658, 348] width 35 height 32
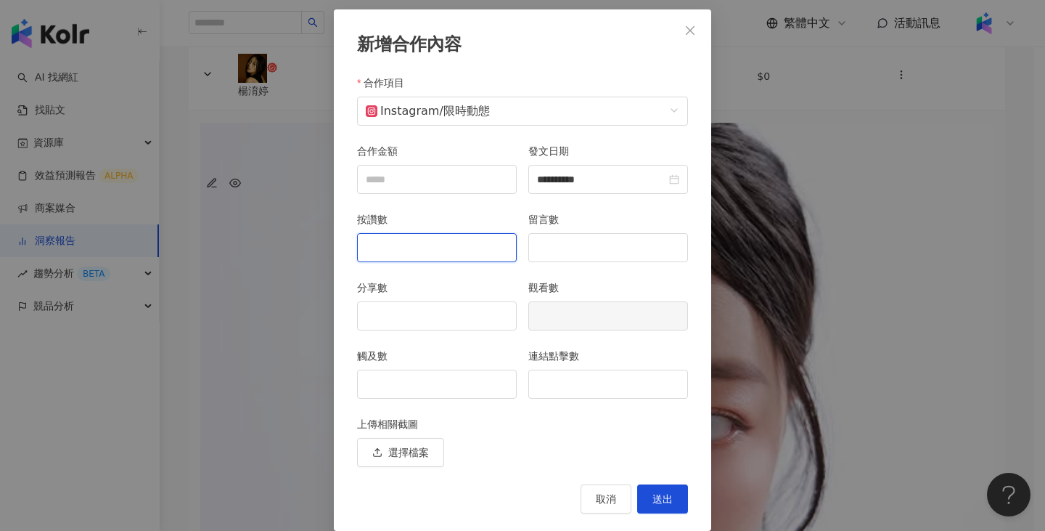
click at [476, 256] on input "按讚數" at bounding box center [437, 248] width 158 height 28
click at [446, 385] on input "觸及數" at bounding box center [437, 384] width 158 height 28
type input "****"
click at [631, 385] on input "連結點擊數" at bounding box center [608, 384] width 158 height 28
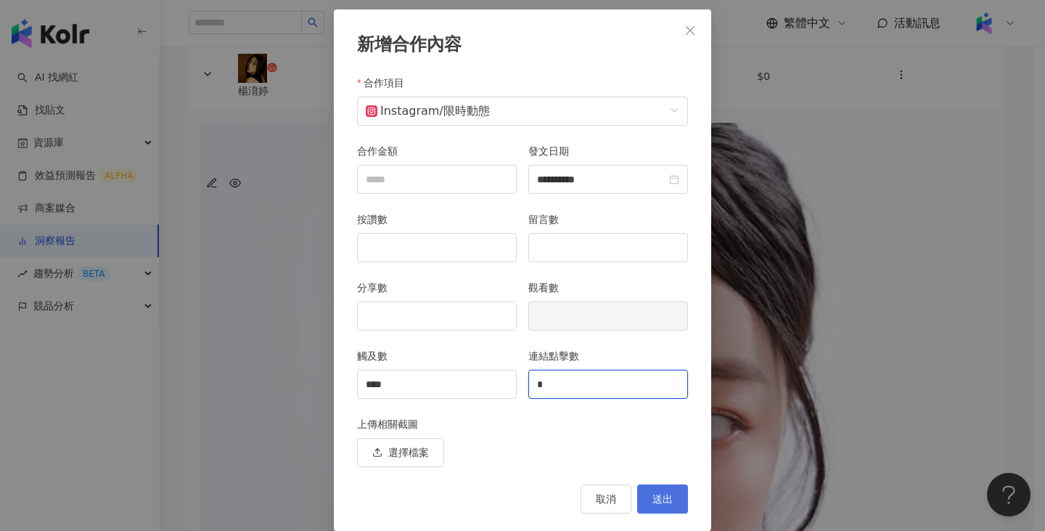
type input "*"
click at [668, 501] on button "送出" at bounding box center [662, 498] width 51 height 29
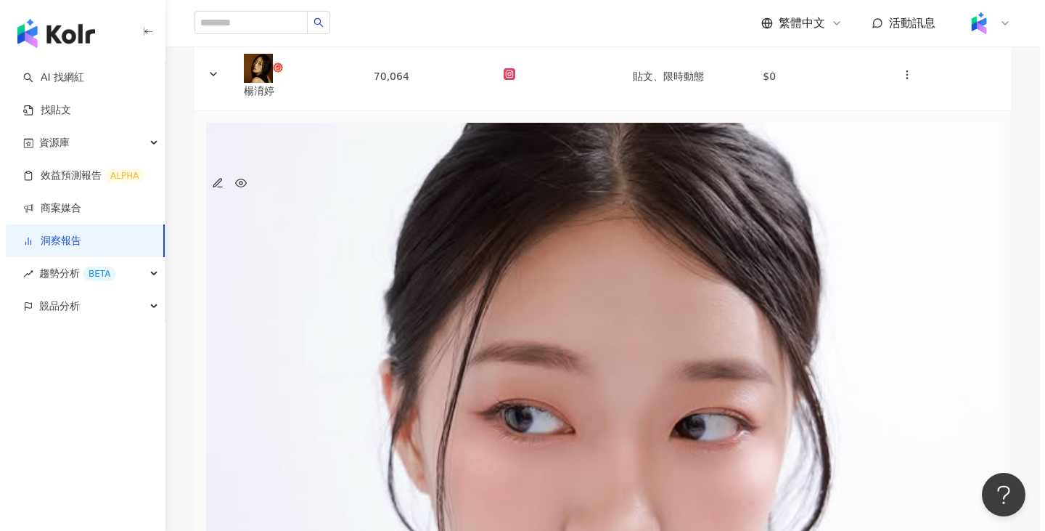
scroll to position [0, 54]
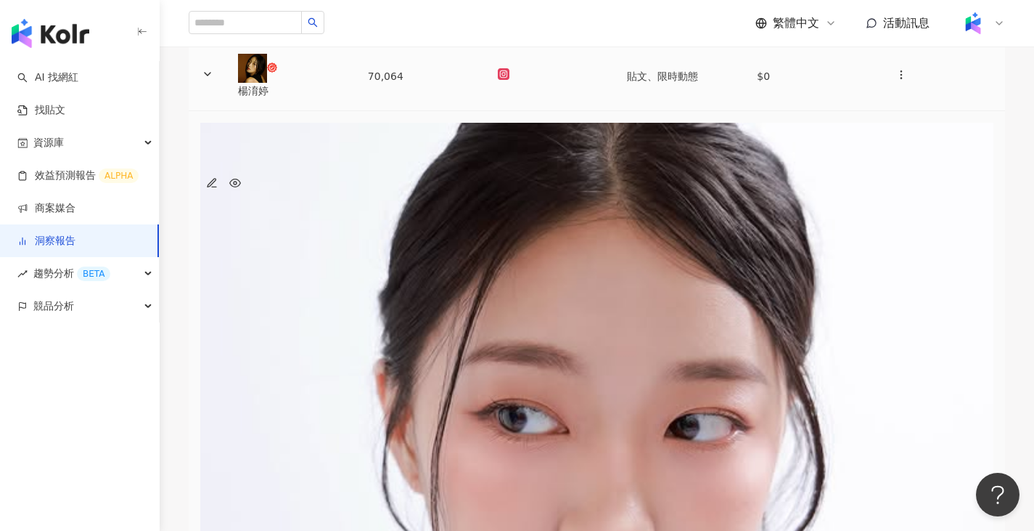
click at [500, 111] on td at bounding box center [551, 76] width 130 height 69
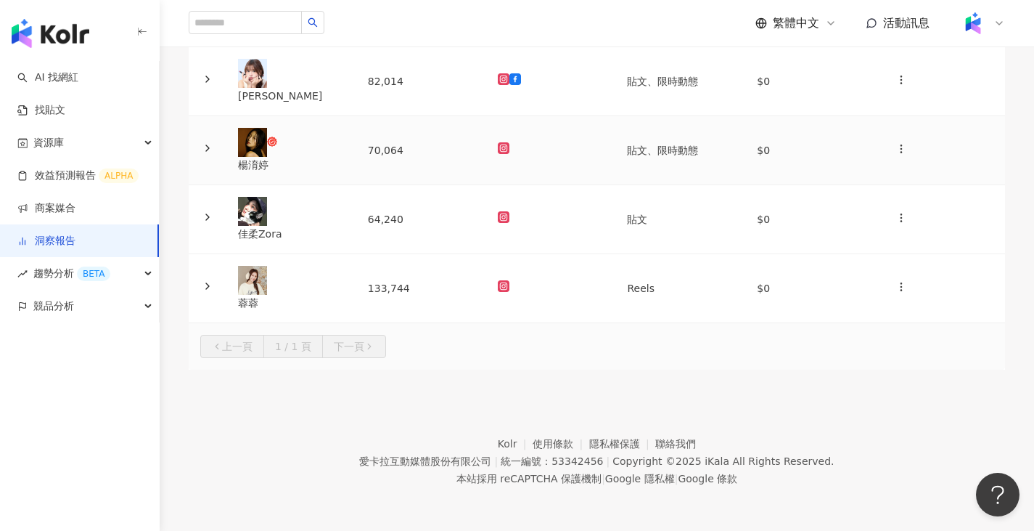
click at [565, 148] on td at bounding box center [551, 150] width 130 height 69
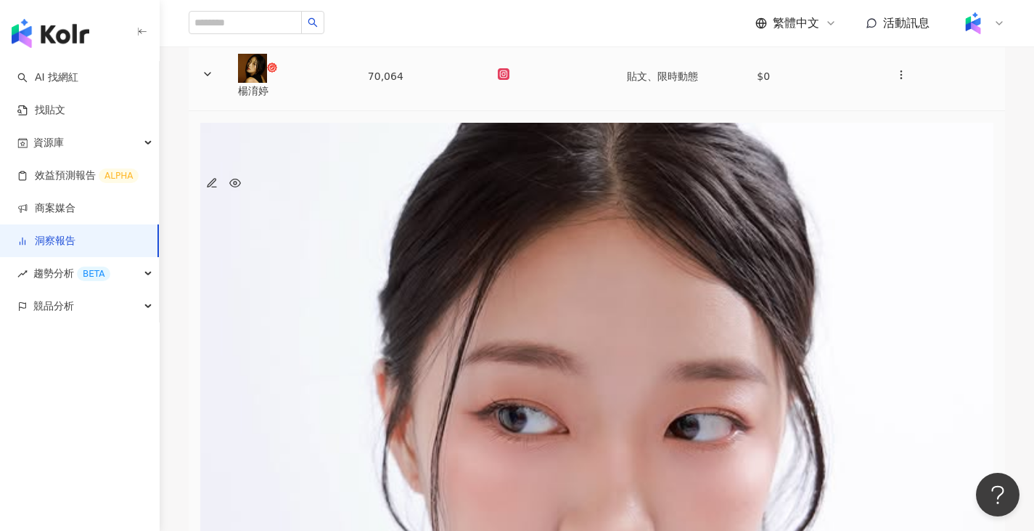
click at [573, 84] on div at bounding box center [551, 76] width 107 height 16
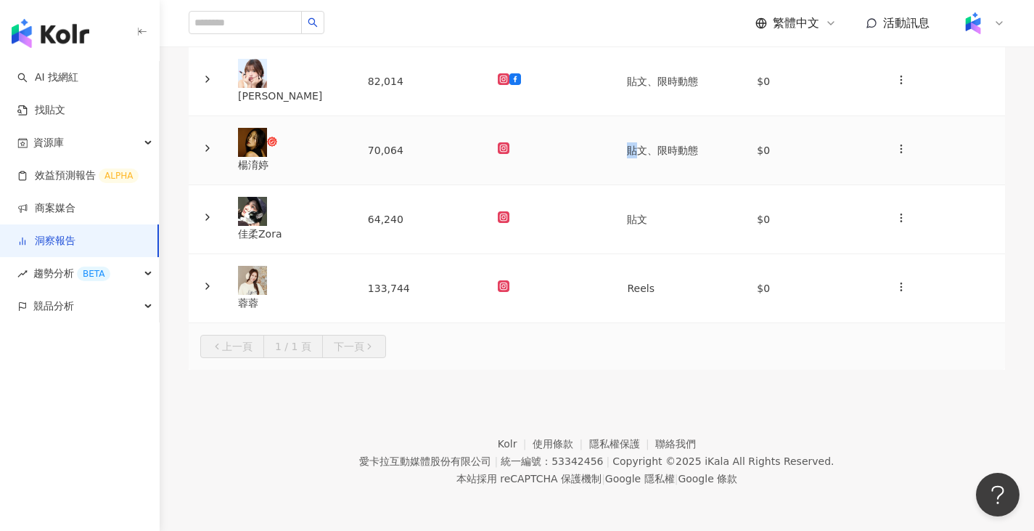
click at [573, 142] on div at bounding box center [551, 150] width 107 height 16
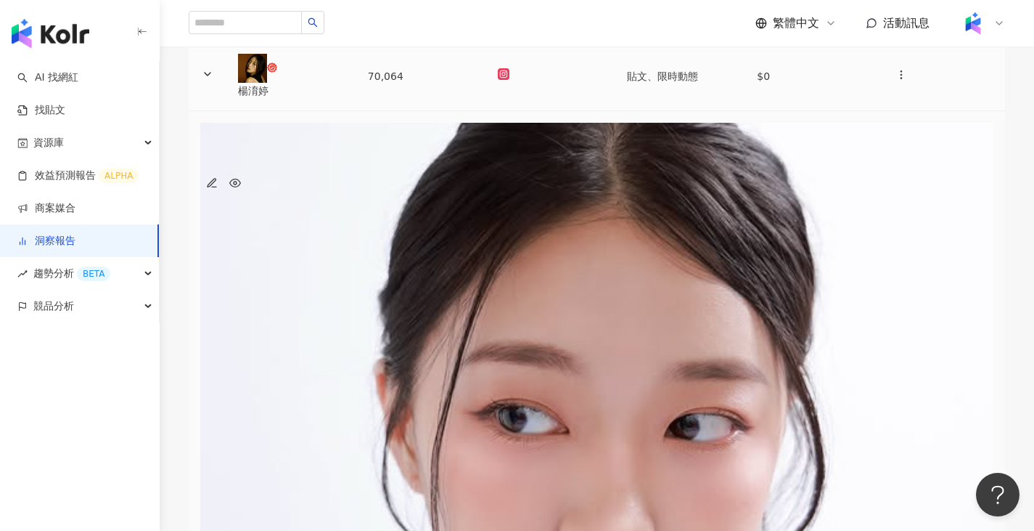
click at [573, 84] on div at bounding box center [551, 76] width 107 height 16
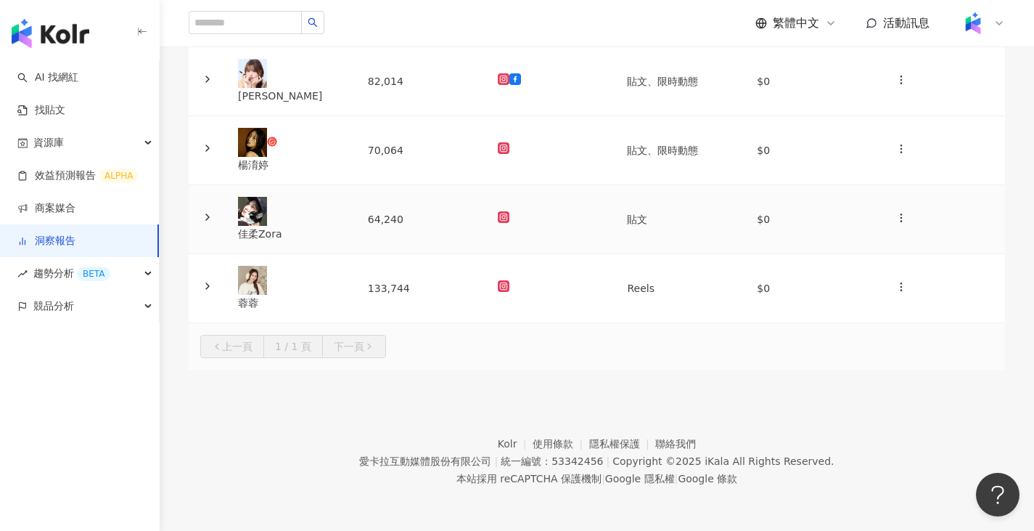
click at [581, 198] on td at bounding box center [551, 219] width 130 height 69
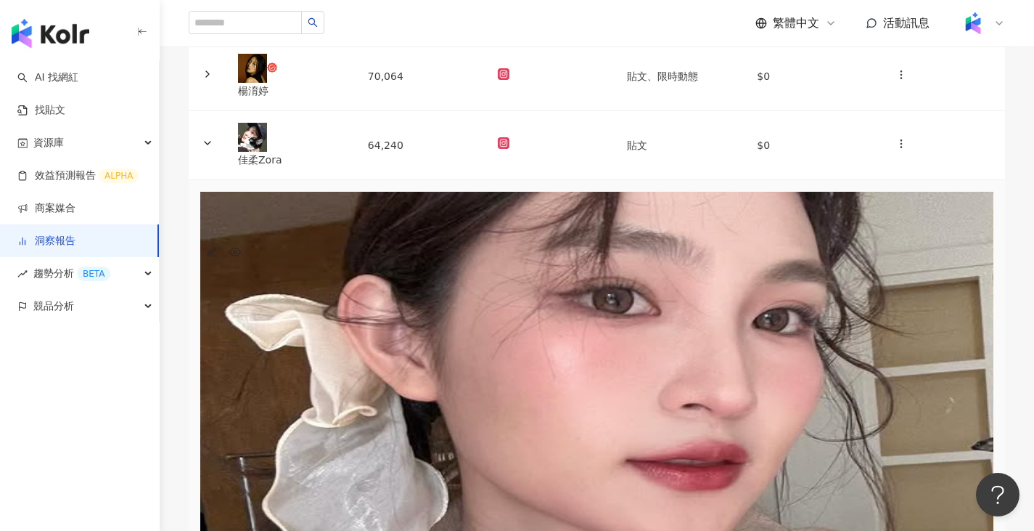
click at [218, 258] on icon "button" at bounding box center [212, 252] width 12 height 12
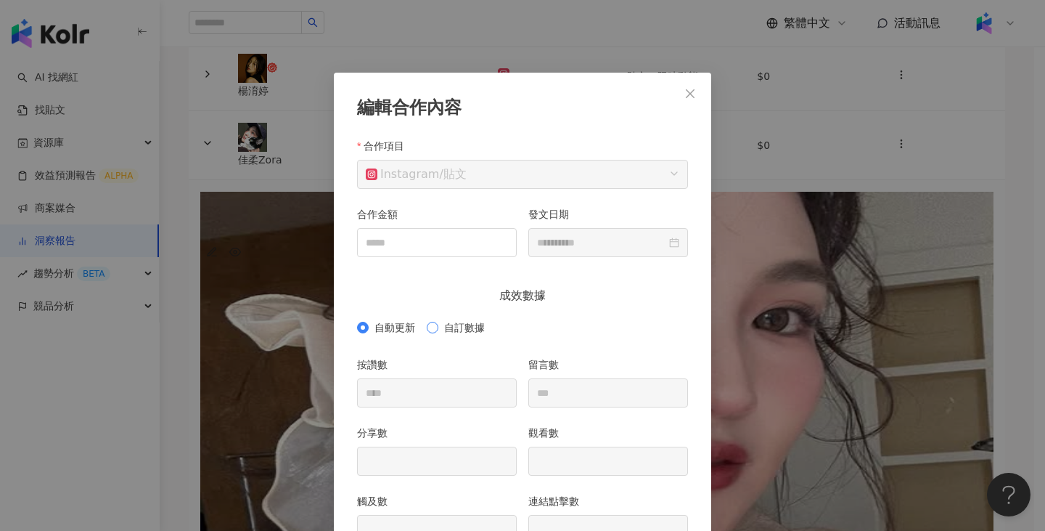
scroll to position [73, 0]
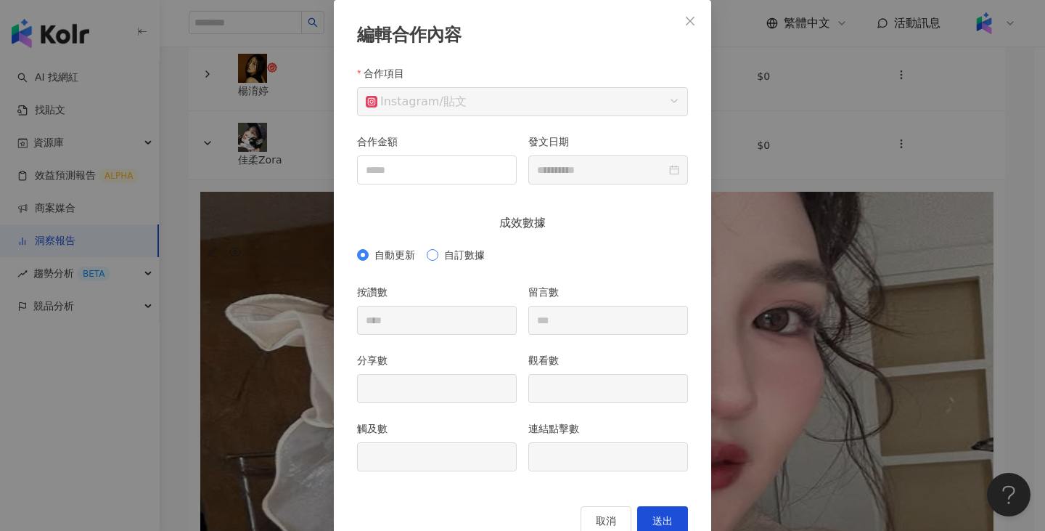
click at [467, 254] on span "自訂數據" at bounding box center [464, 255] width 52 height 16
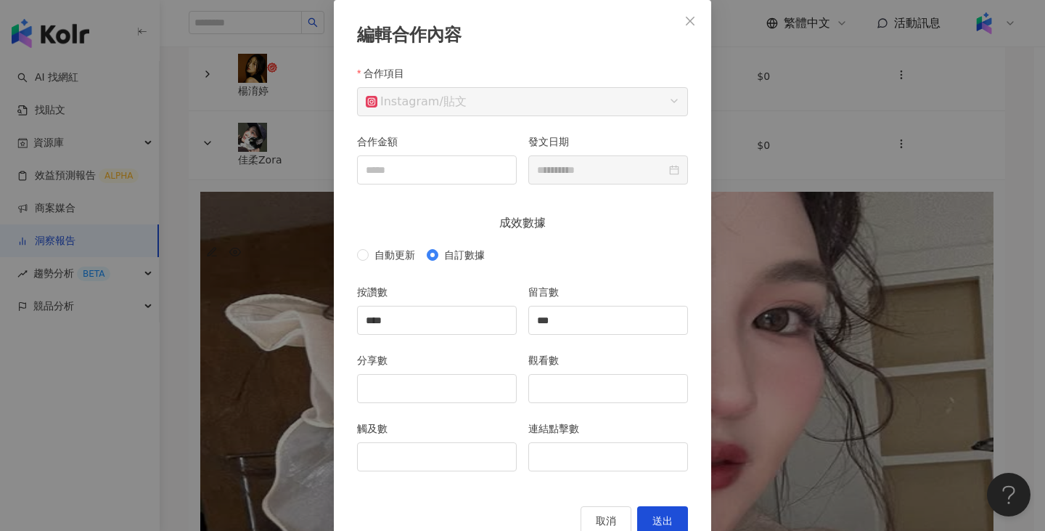
click at [446, 404] on div "分享數" at bounding box center [436, 386] width 171 height 68
click at [451, 391] on input "分享數" at bounding box center [437, 389] width 158 height 28
type input "**"
click at [441, 449] on input "觸及數" at bounding box center [437, 457] width 158 height 28
type input "****"
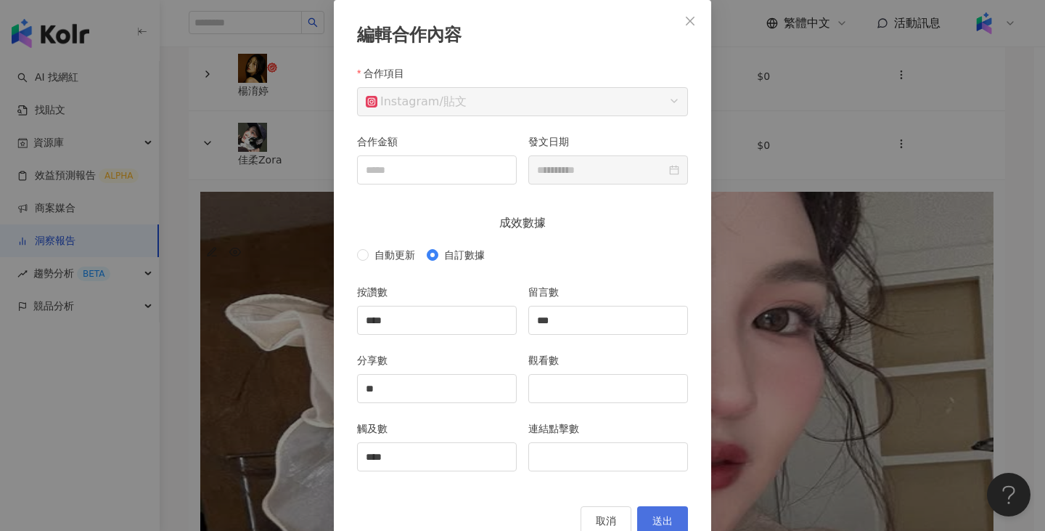
click at [656, 513] on button "送出" at bounding box center [662, 520] width 51 height 29
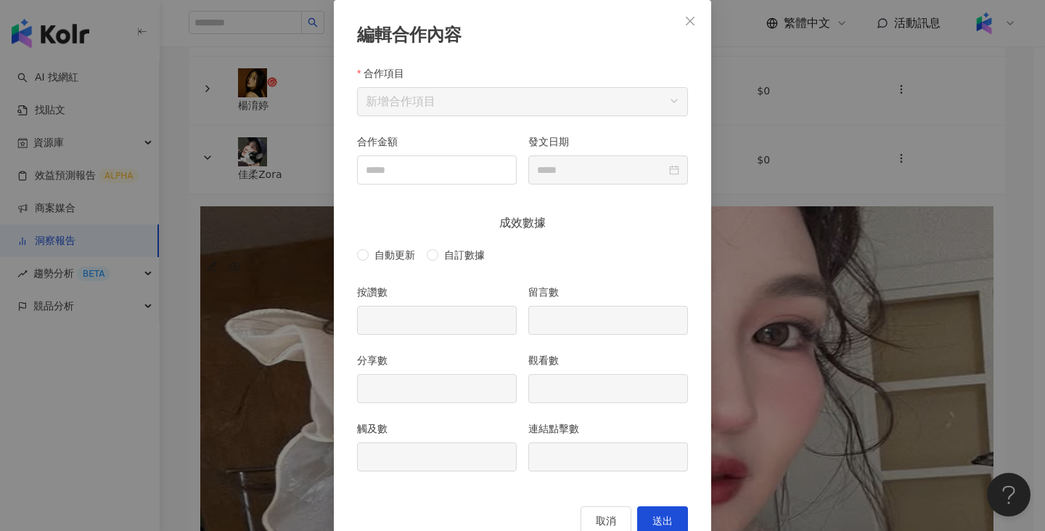
type input "****"
type input "***"
type input "**"
type input "****"
type input "**********"
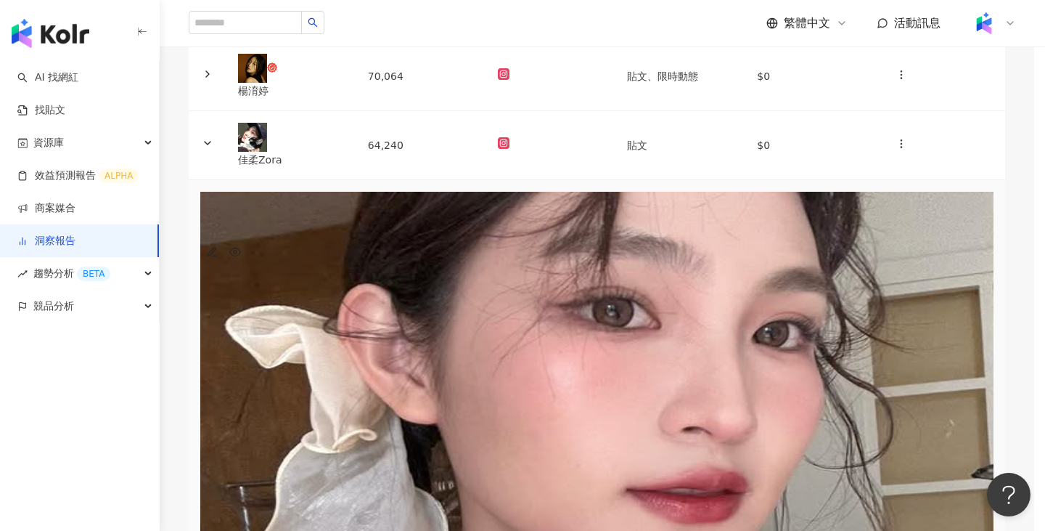
scroll to position [39, 0]
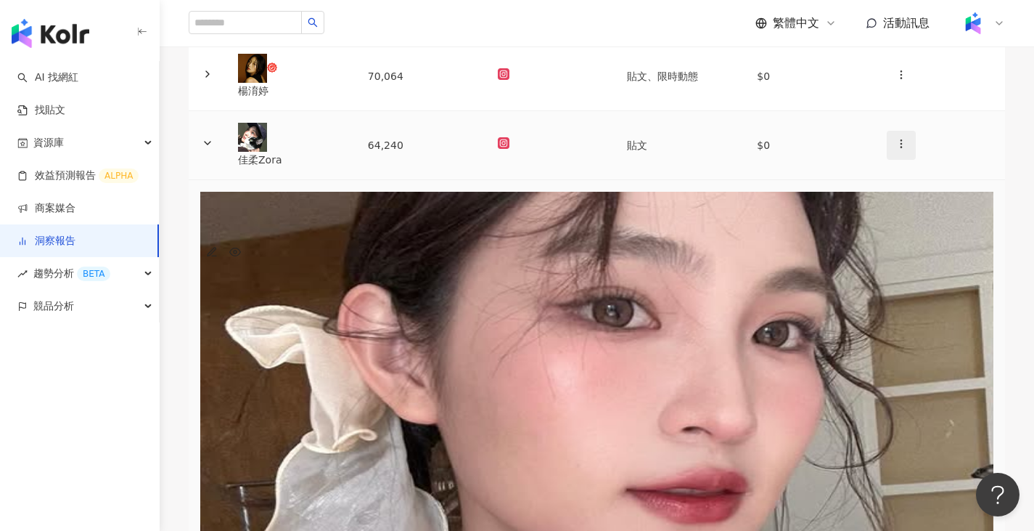
click at [896, 150] on icon "button" at bounding box center [902, 144] width 12 height 12
click at [881, 221] on icon at bounding box center [885, 221] width 10 height 10
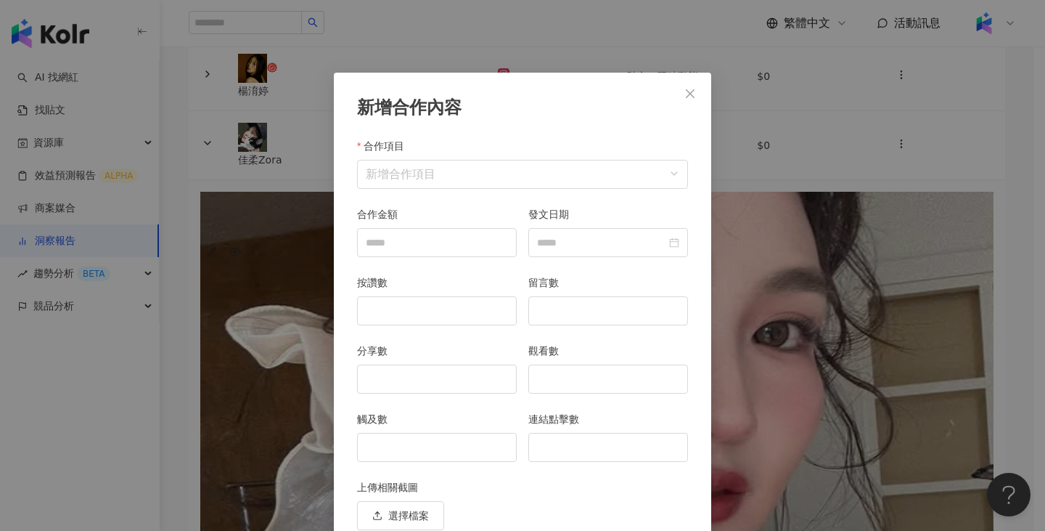
scroll to position [63, 0]
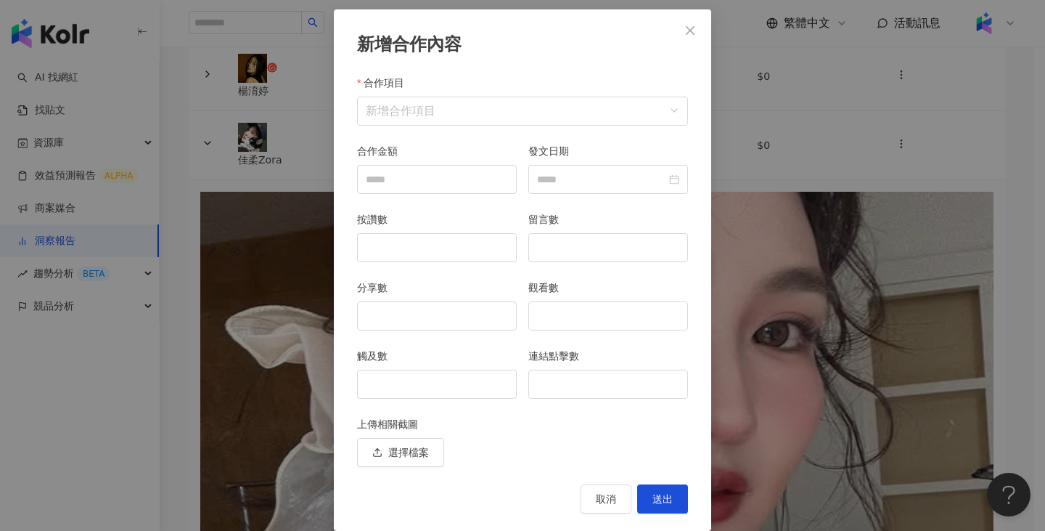
click at [458, 79] on div "合作項目" at bounding box center [522, 86] width 331 height 22
click at [462, 102] on input "合作項目" at bounding box center [523, 111] width 314 height 28
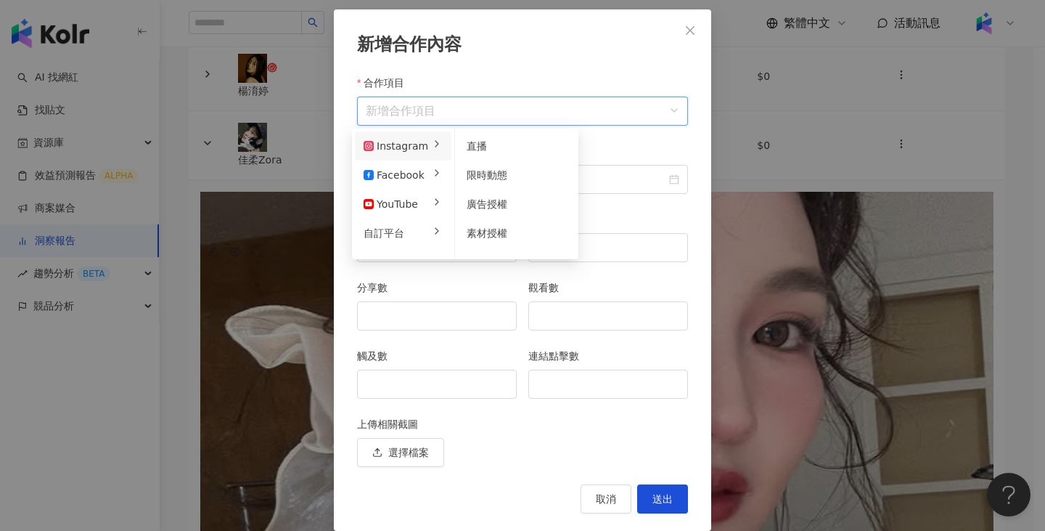
click at [426, 142] on li "Instagram" at bounding box center [403, 145] width 97 height 29
click at [474, 169] on span "限時動態" at bounding box center [487, 175] width 41 height 12
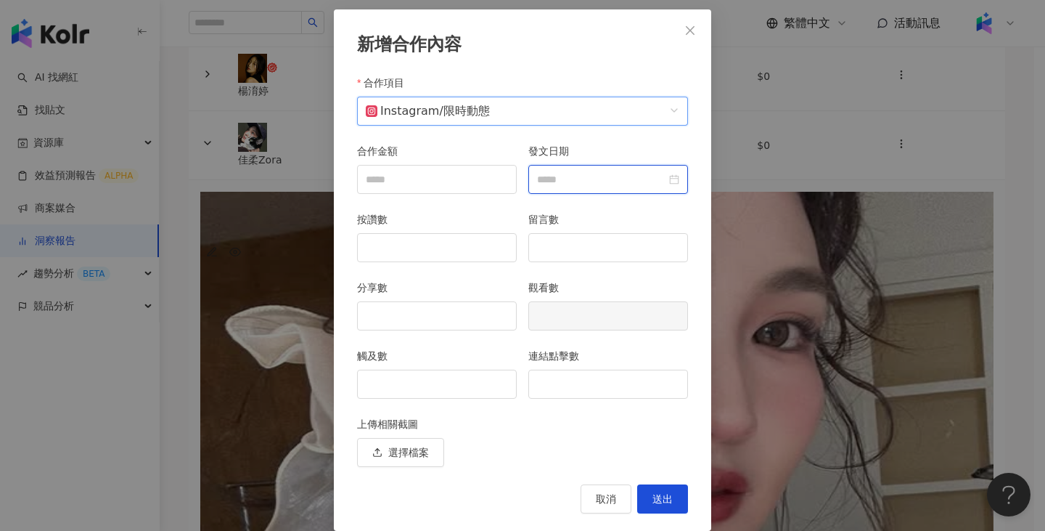
click at [635, 173] on input "發文日期" at bounding box center [601, 179] width 129 height 16
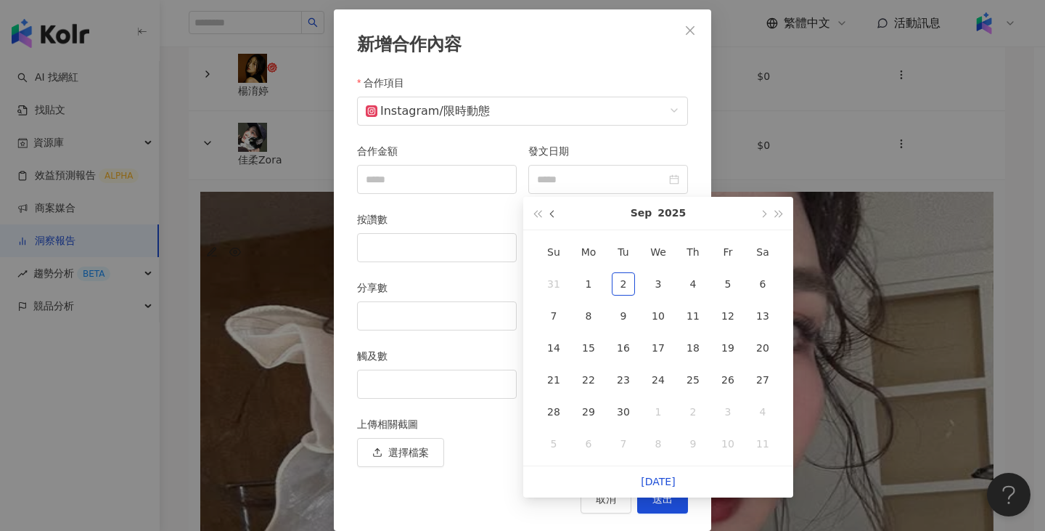
click at [552, 215] on span "button" at bounding box center [553, 213] width 7 height 7
click at [590, 342] on div "11" at bounding box center [588, 347] width 23 height 23
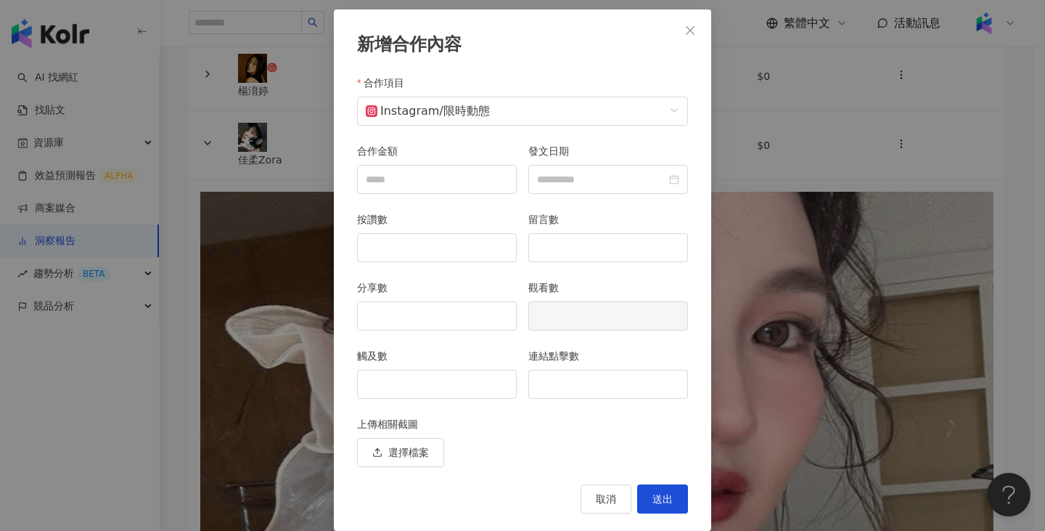
type input "**********"
click at [433, 377] on input "觸及數" at bounding box center [437, 384] width 158 height 28
type input "****"
drag, startPoint x: 574, startPoint y: 369, endPoint x: 578, endPoint y: 375, distance: 7.9
click at [575, 369] on div "連結點擊數" at bounding box center [608, 359] width 160 height 22
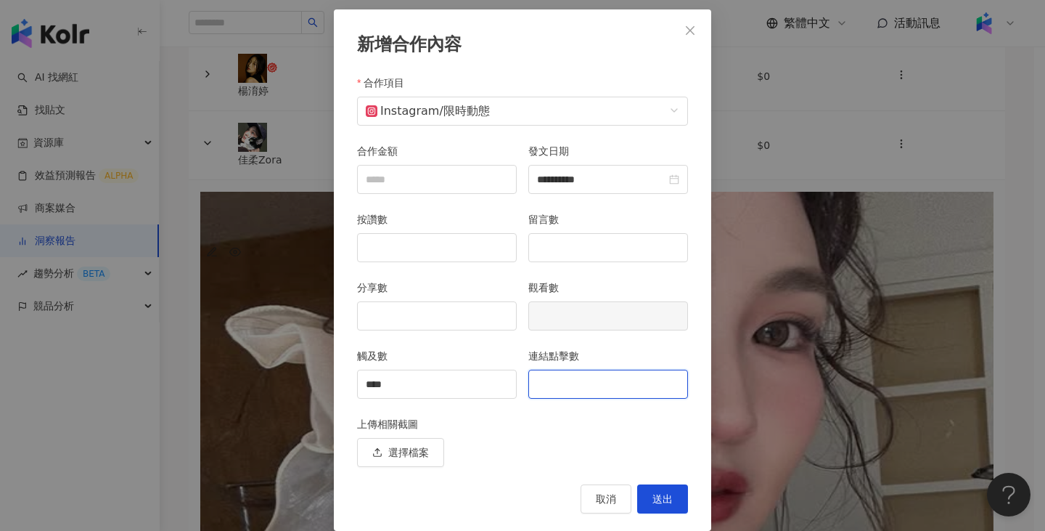
click at [581, 380] on input "連結點擊數" at bounding box center [608, 384] width 158 height 28
type input "**"
click at [669, 494] on button "送出" at bounding box center [662, 498] width 51 height 29
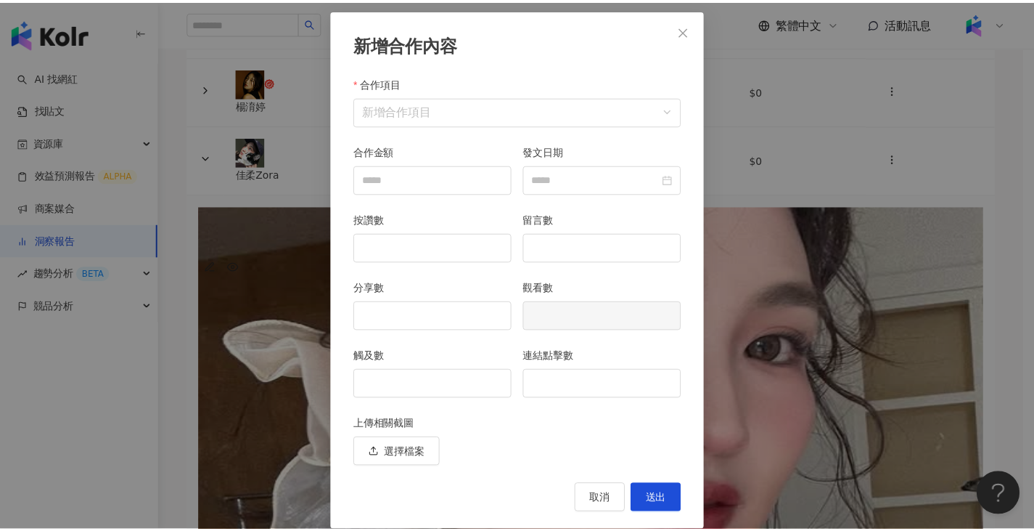
scroll to position [8, 0]
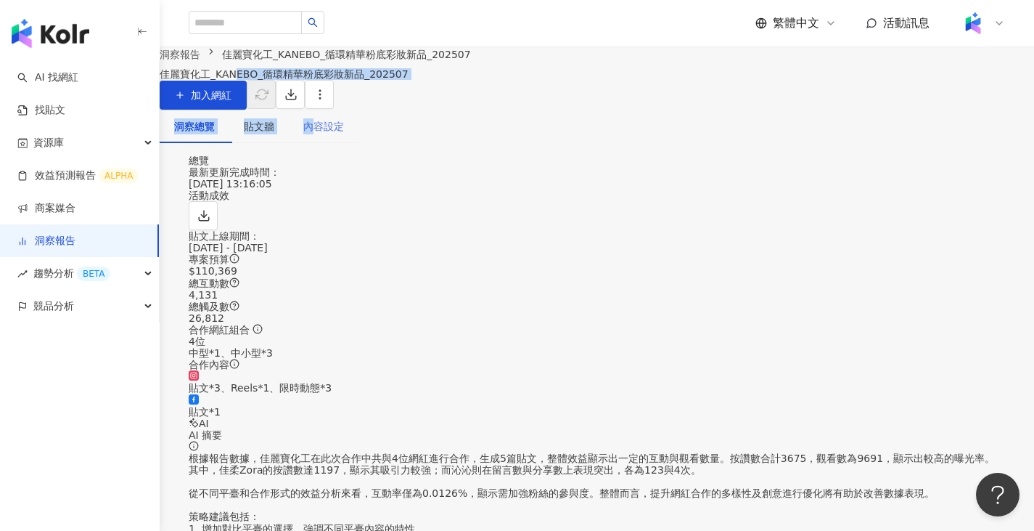
click at [344, 134] on div "內容設定" at bounding box center [323, 126] width 41 height 16
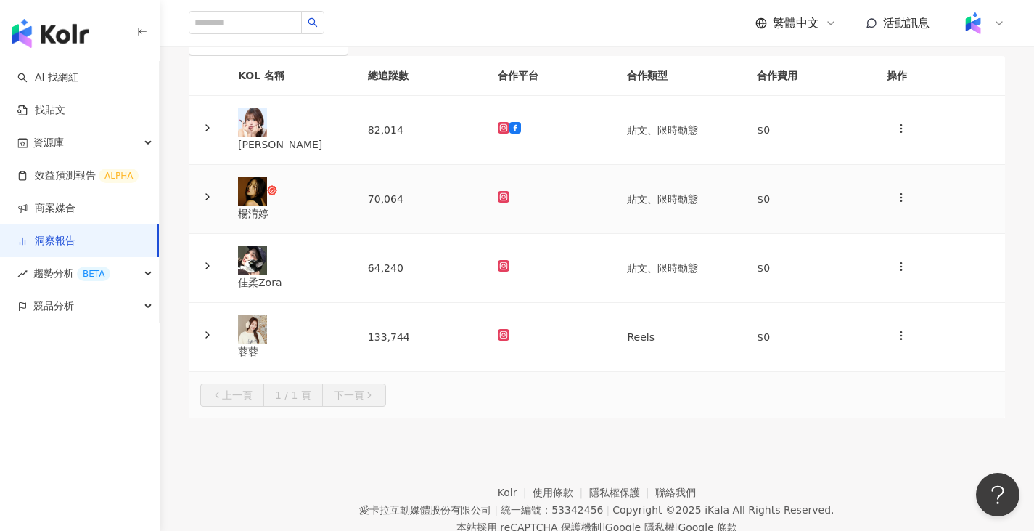
scroll to position [145, 0]
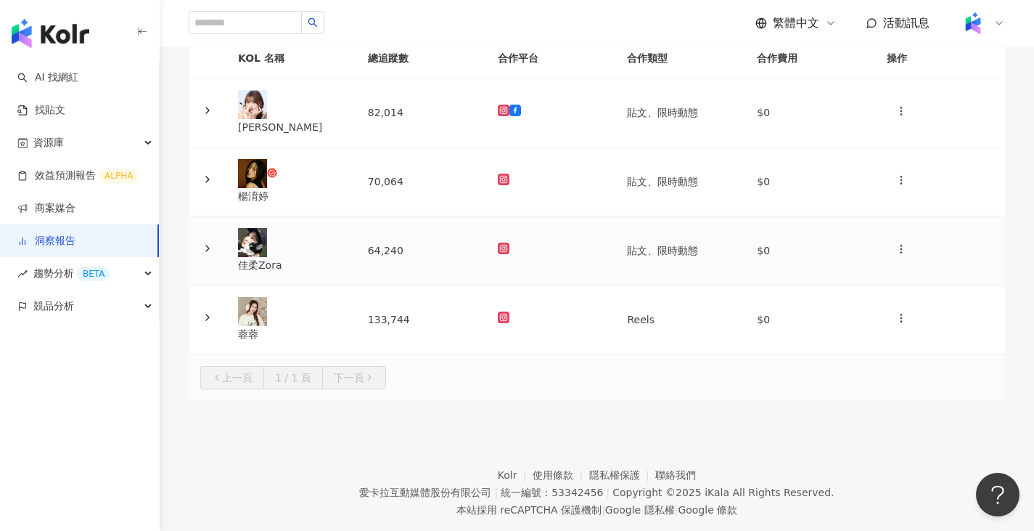
click at [507, 285] on td at bounding box center [551, 250] width 130 height 69
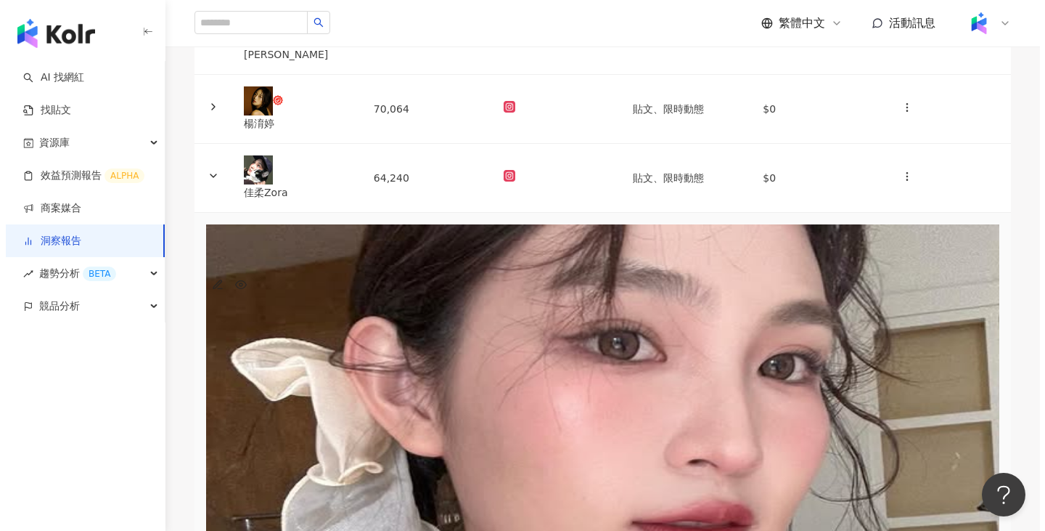
scroll to position [0, 54]
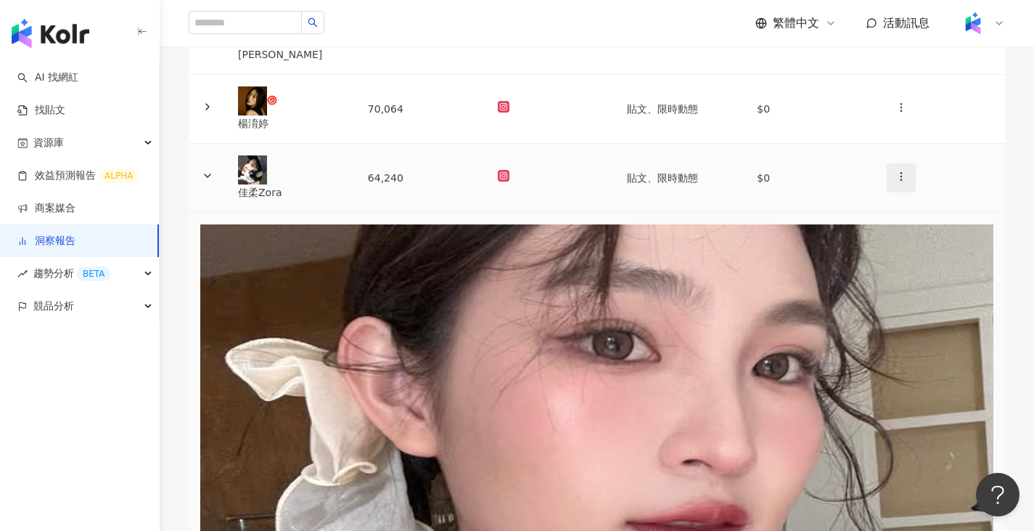
click at [896, 182] on icon "button" at bounding box center [902, 177] width 12 height 12
click at [909, 257] on div "新增內容" at bounding box center [905, 256] width 51 height 16
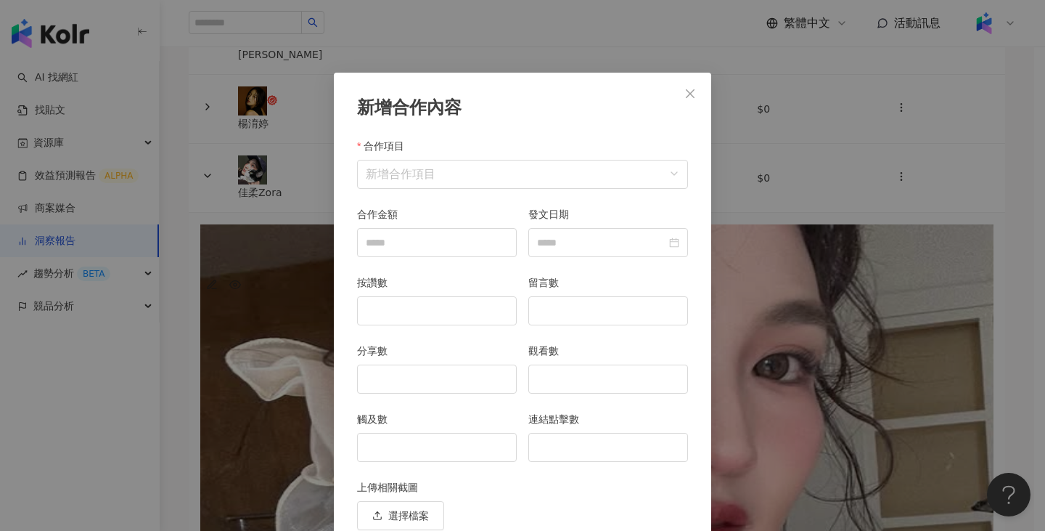
scroll to position [63, 0]
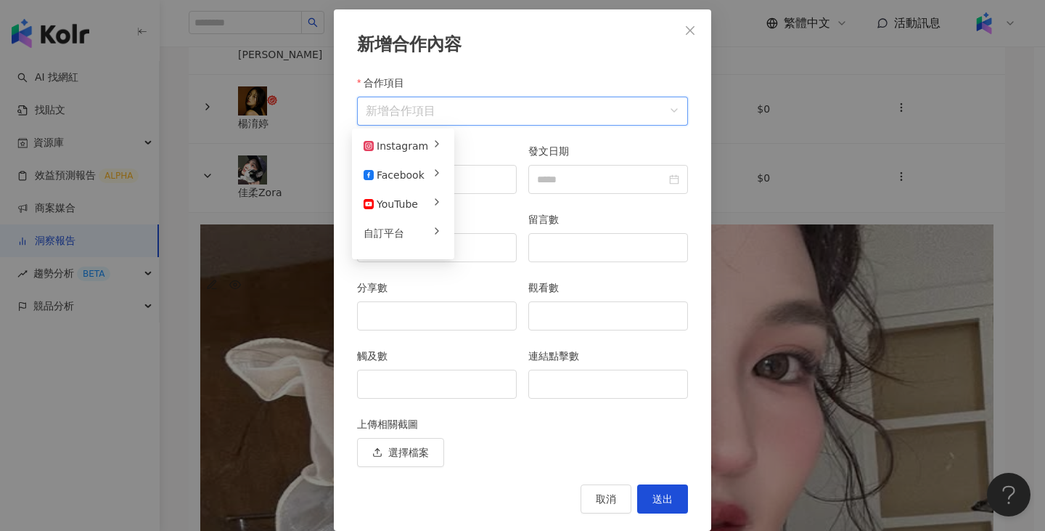
click at [507, 123] on input "合作項目" at bounding box center [523, 111] width 314 height 28
click at [406, 148] on div "Instagram" at bounding box center [396, 146] width 65 height 16
click at [431, 147] on icon at bounding box center [437, 144] width 12 height 12
click at [510, 181] on div "限時動態" at bounding box center [517, 175] width 100 height 16
click at [576, 170] on div at bounding box center [608, 179] width 160 height 29
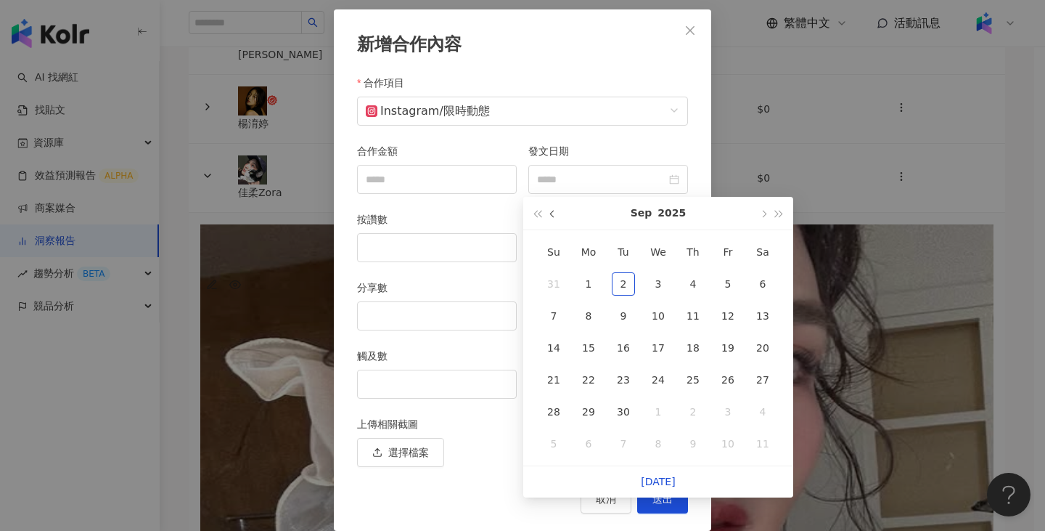
click at [552, 216] on span "button" at bounding box center [553, 213] width 7 height 7
click at [592, 356] on div "11" at bounding box center [588, 347] width 23 height 23
type input "**********"
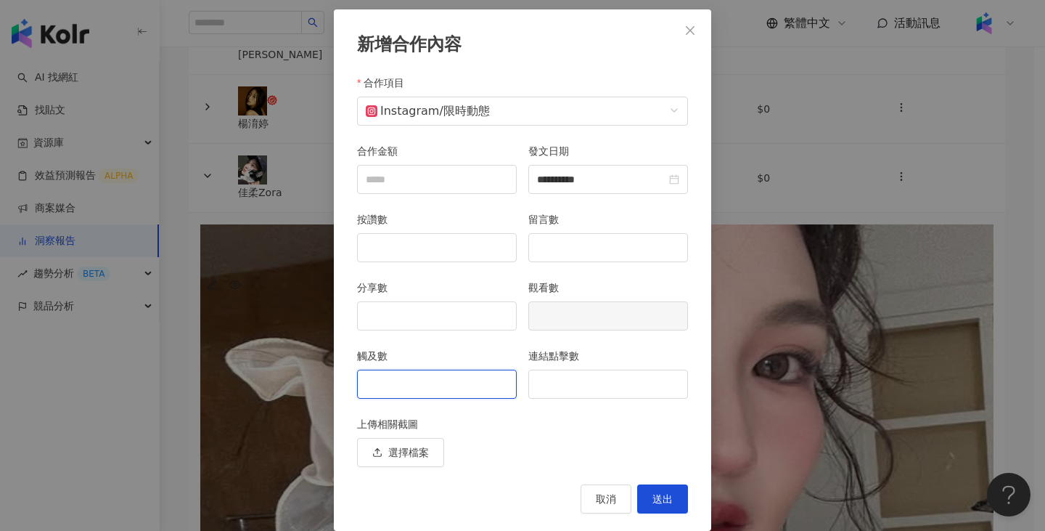
click at [465, 380] on input "觸及數" at bounding box center [437, 384] width 158 height 28
type input "****"
click at [658, 501] on span "送出" at bounding box center [663, 499] width 20 height 12
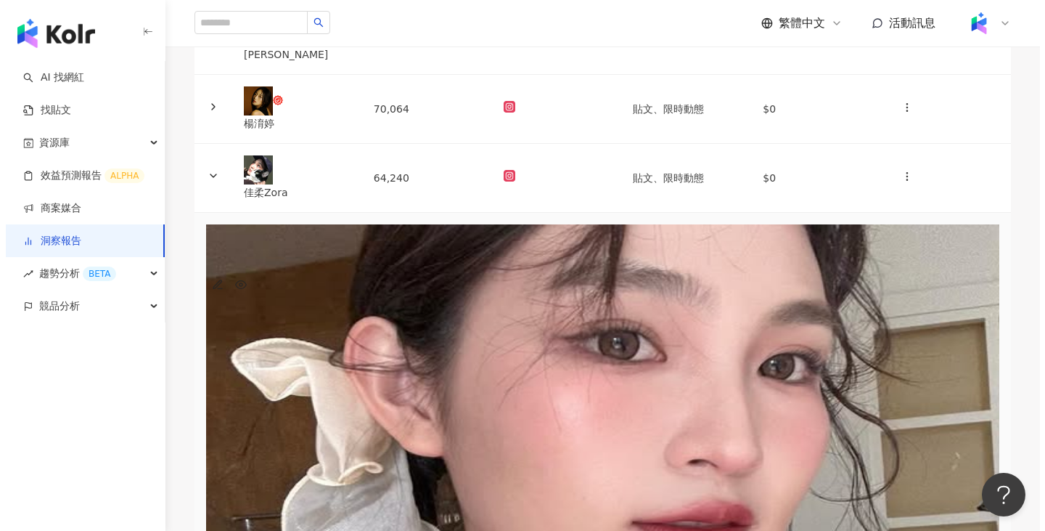
scroll to position [0, 0]
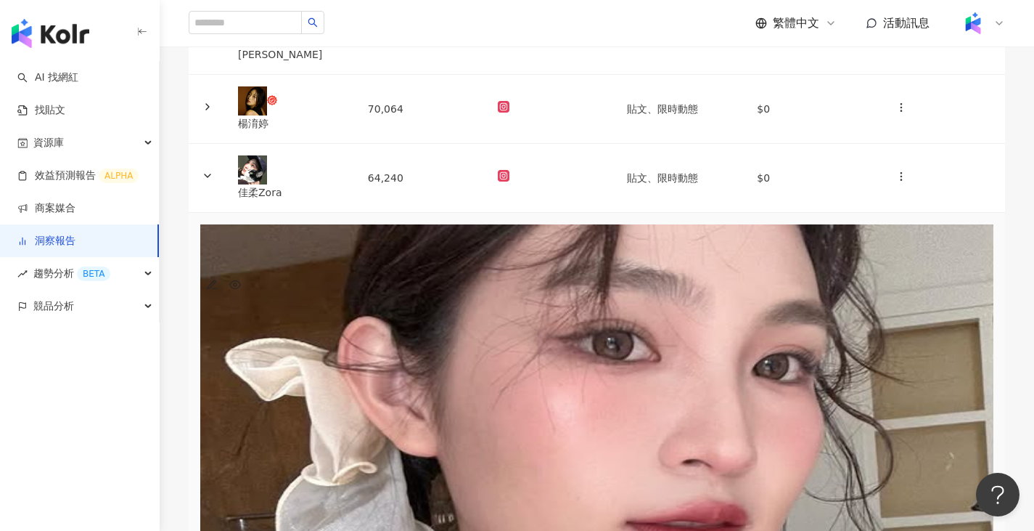
click at [218, 290] on icon "button" at bounding box center [212, 285] width 12 height 12
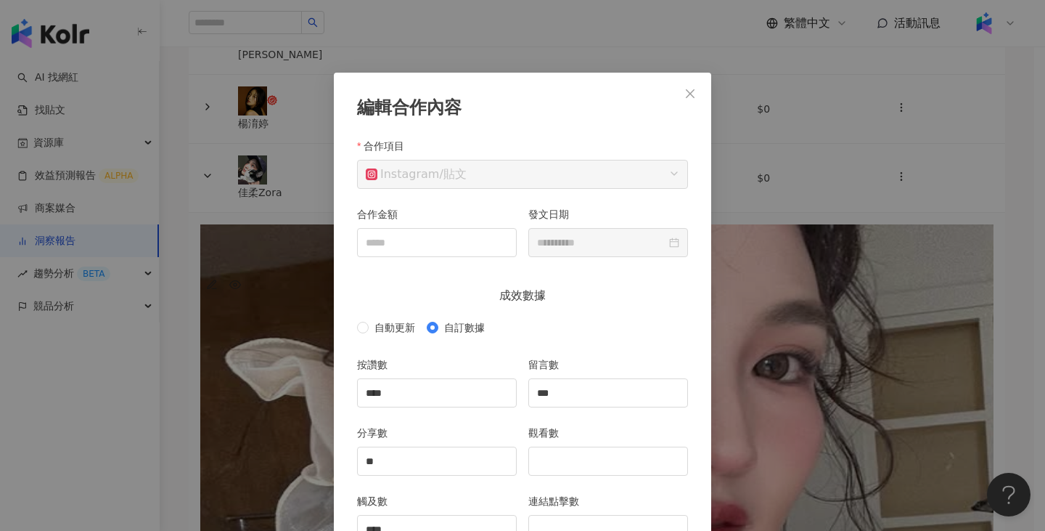
scroll to position [73, 0]
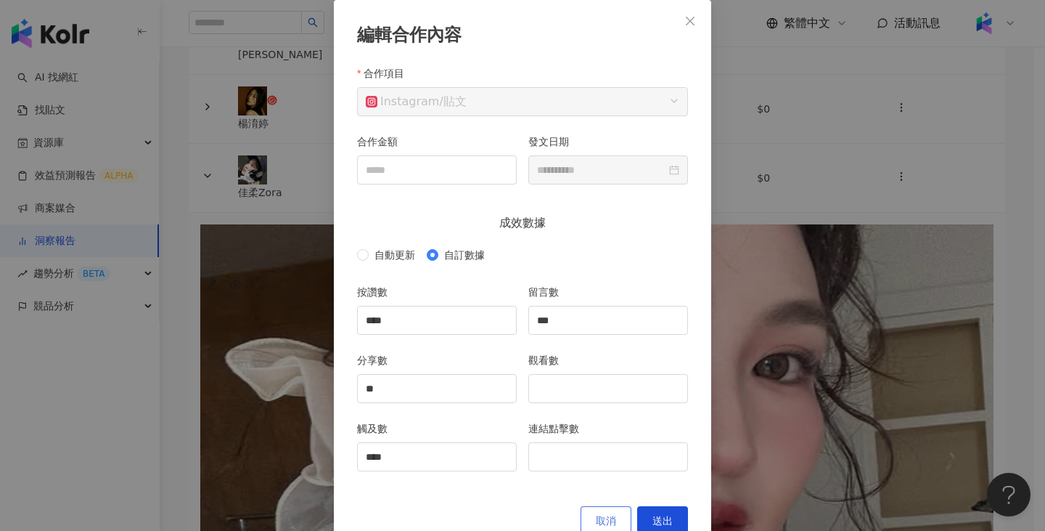
click at [600, 517] on span "取消" at bounding box center [606, 521] width 20 height 12
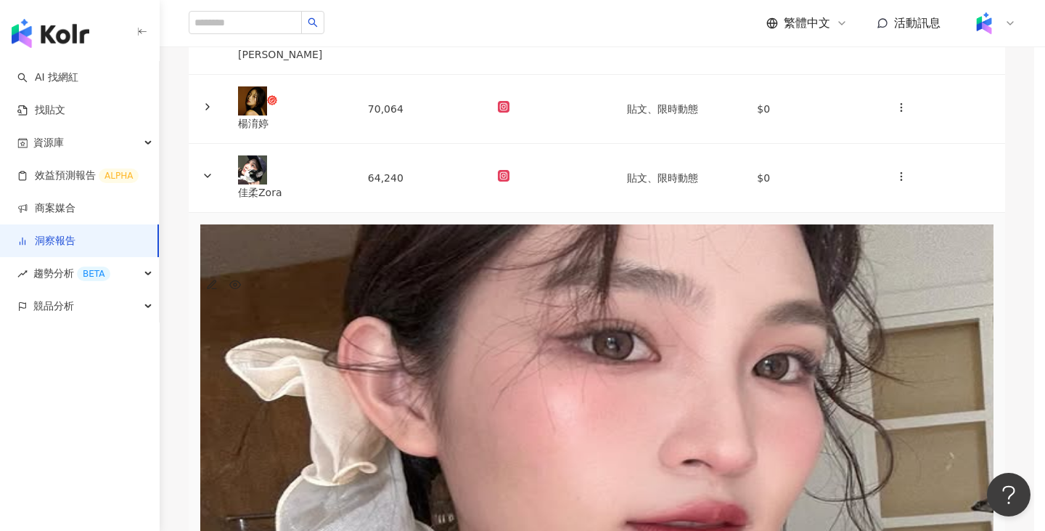
scroll to position [39, 0]
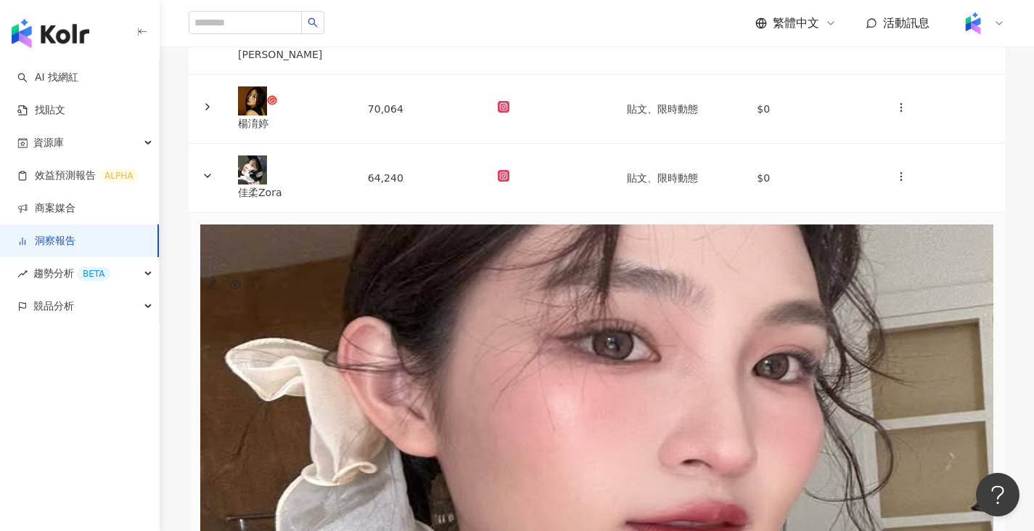
click at [529, 186] on div at bounding box center [551, 178] width 107 height 16
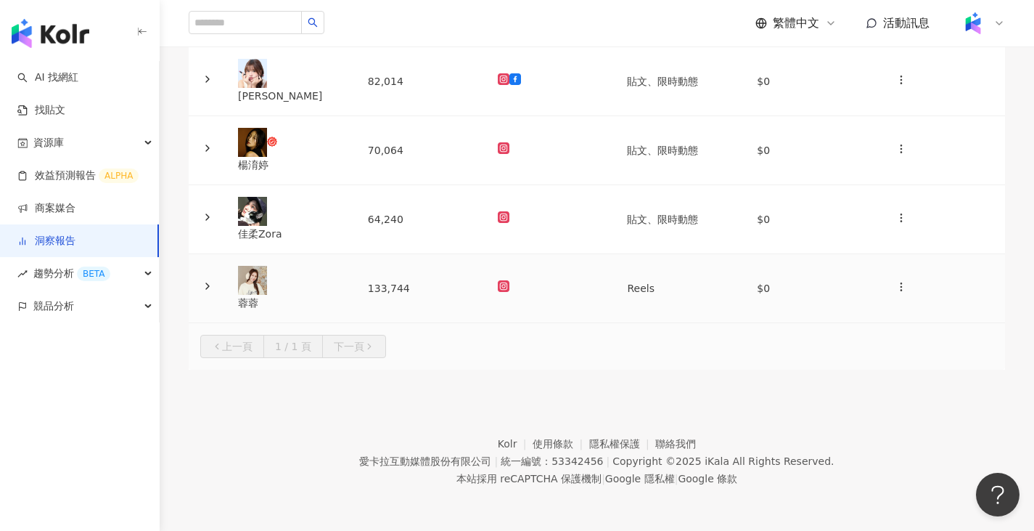
click at [556, 290] on td at bounding box center [551, 288] width 130 height 69
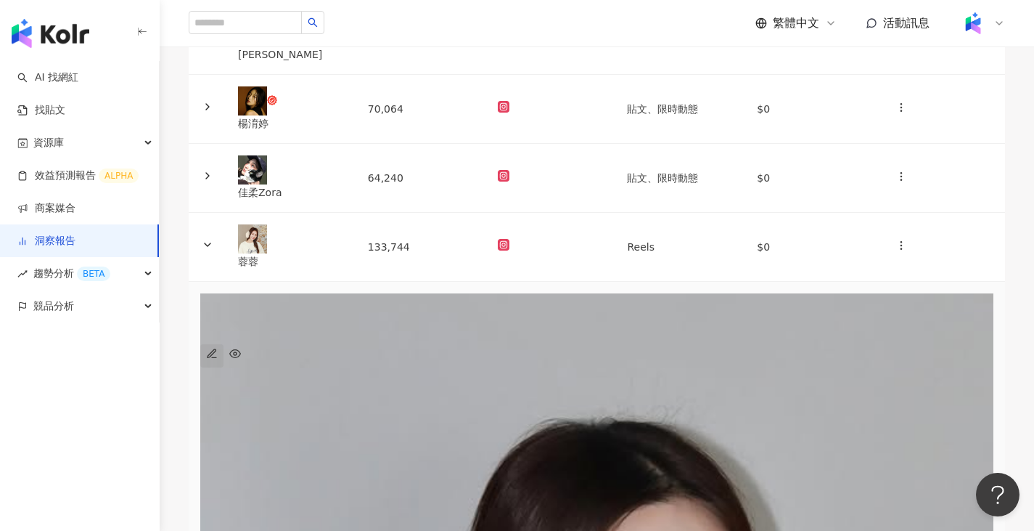
click at [216, 351] on icon "button" at bounding box center [212, 353] width 8 height 8
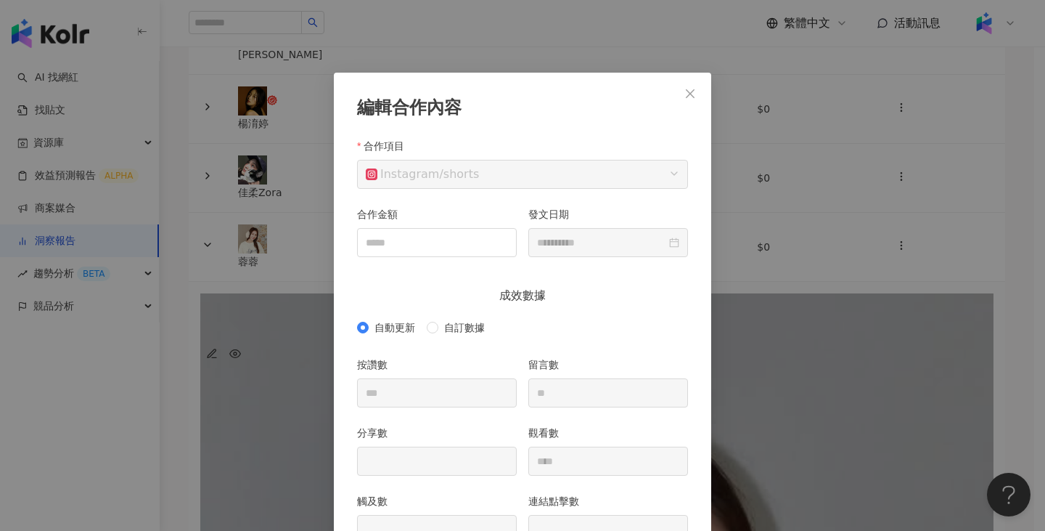
scroll to position [73, 0]
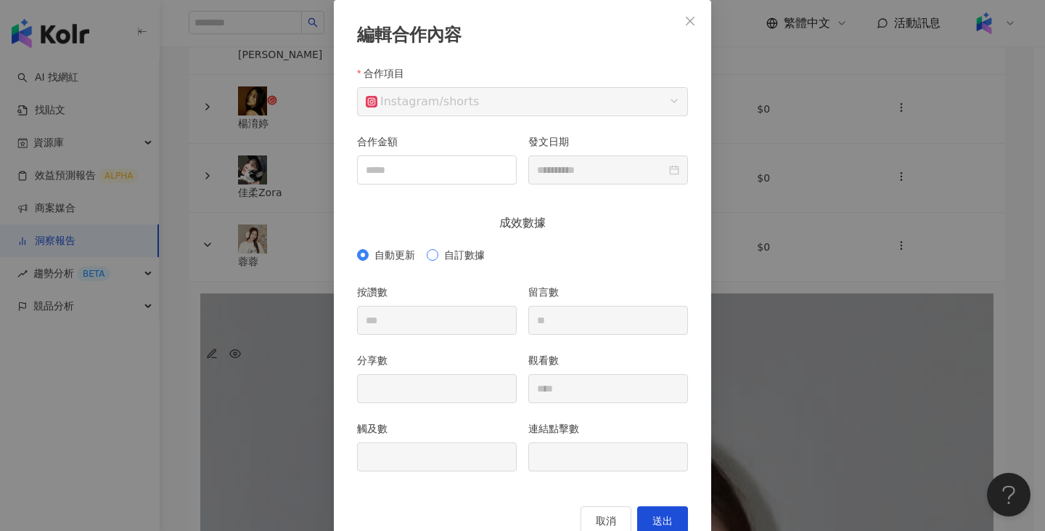
click at [459, 251] on span "自訂數據" at bounding box center [464, 255] width 52 height 16
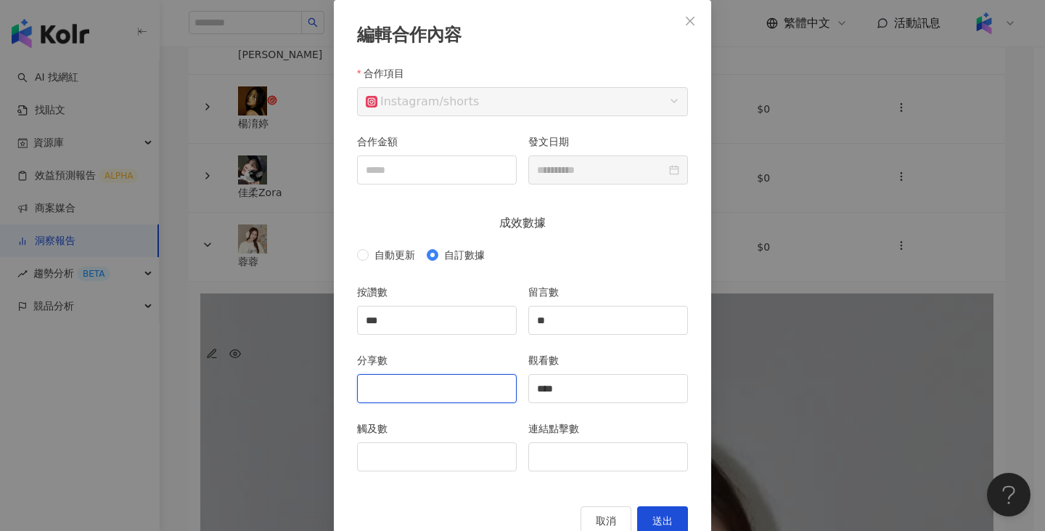
click at [430, 388] on input "分享數" at bounding box center [437, 389] width 158 height 28
type input "*"
type input "**"
click at [449, 462] on input "觸及數" at bounding box center [437, 457] width 158 height 28
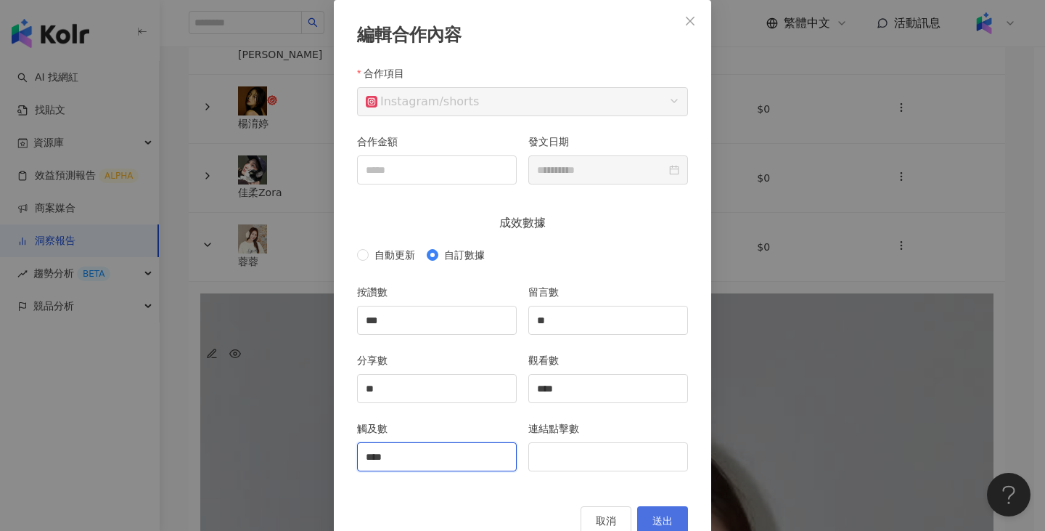
type input "****"
click at [658, 517] on span "送出" at bounding box center [663, 521] width 20 height 12
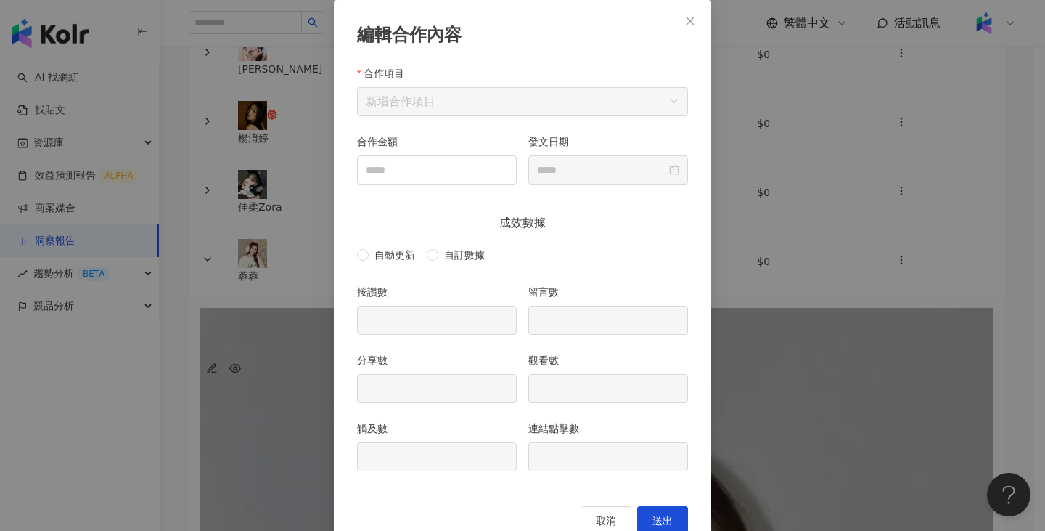
type input "***"
type input "**"
type input "****"
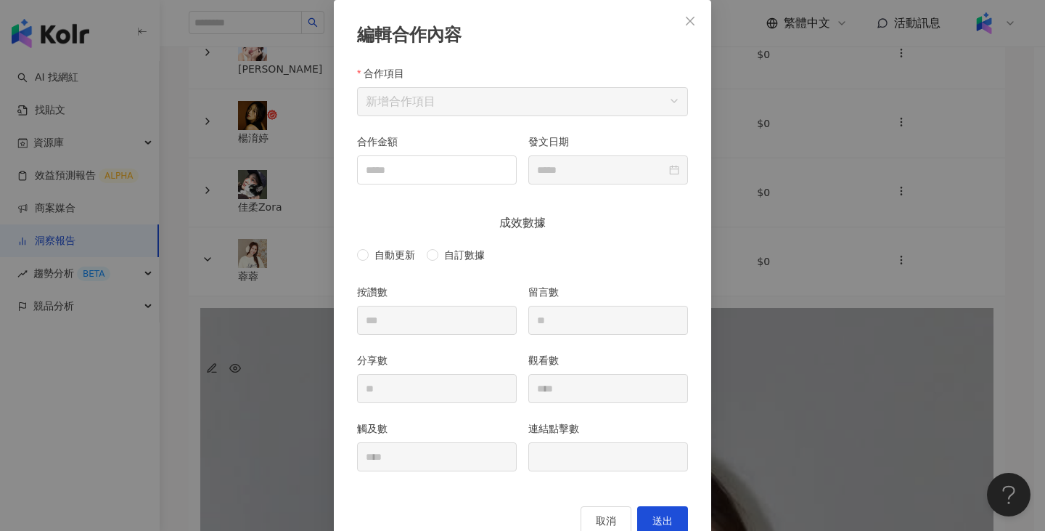
type input "**********"
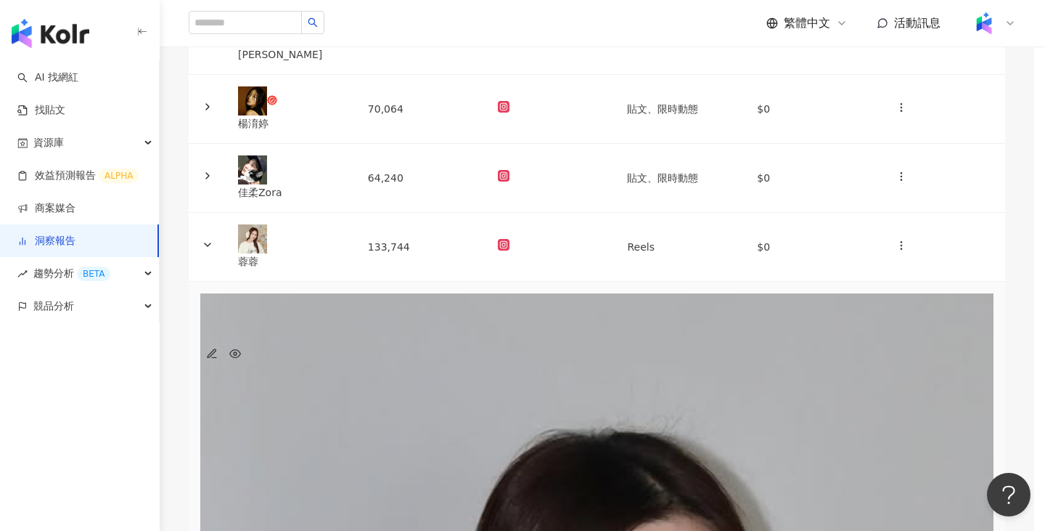
scroll to position [39, 0]
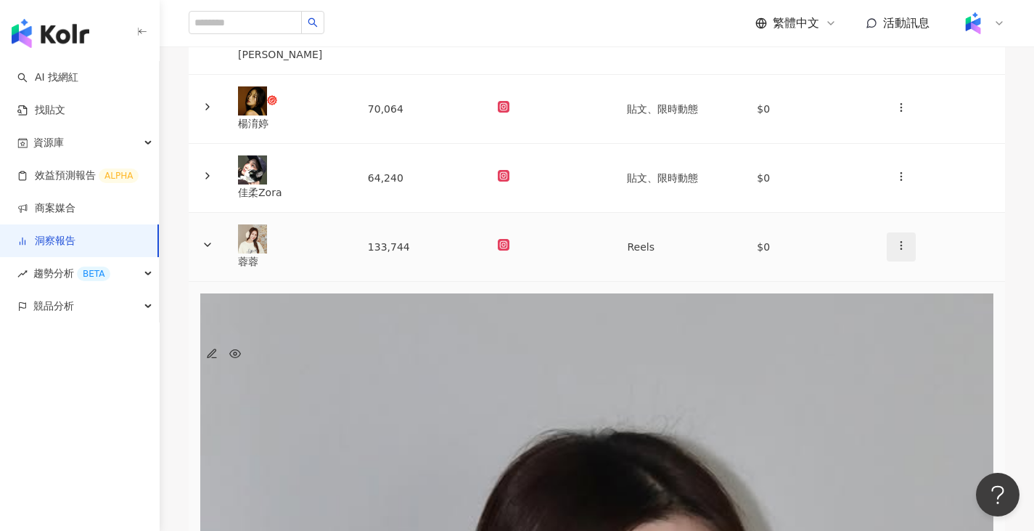
click at [896, 254] on span "button" at bounding box center [902, 246] width 12 height 15
click at [899, 306] on div "新增內容" at bounding box center [905, 309] width 51 height 16
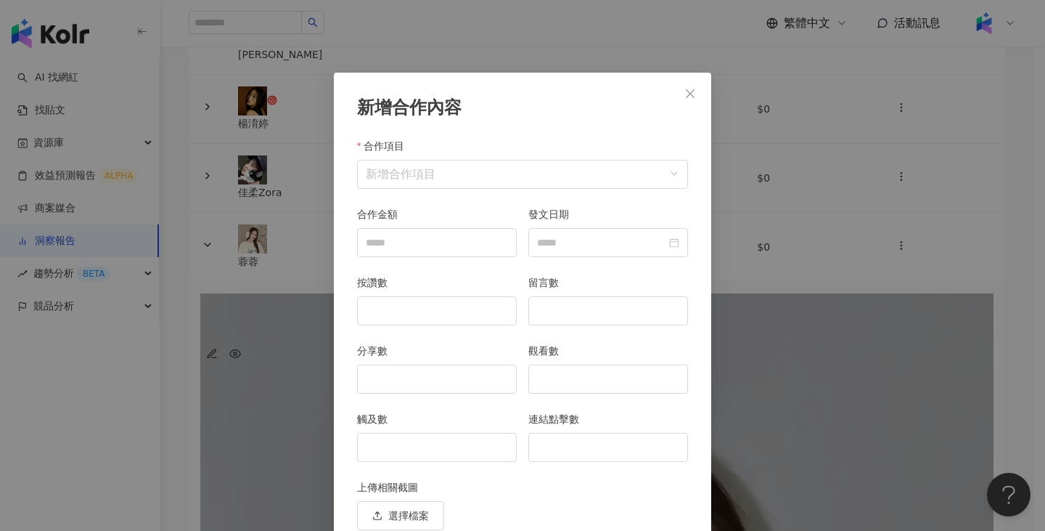
scroll to position [63, 0]
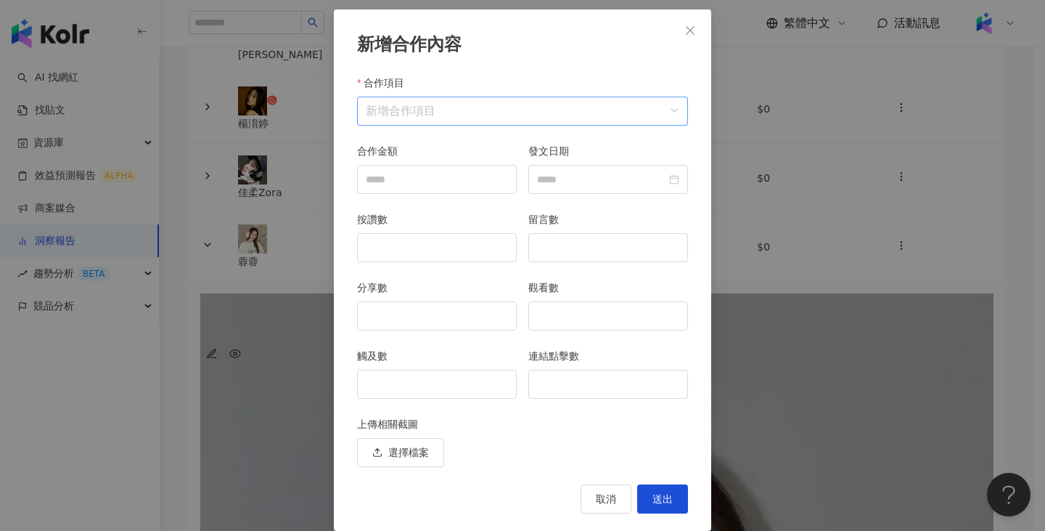
click at [520, 110] on input "合作項目" at bounding box center [523, 111] width 314 height 28
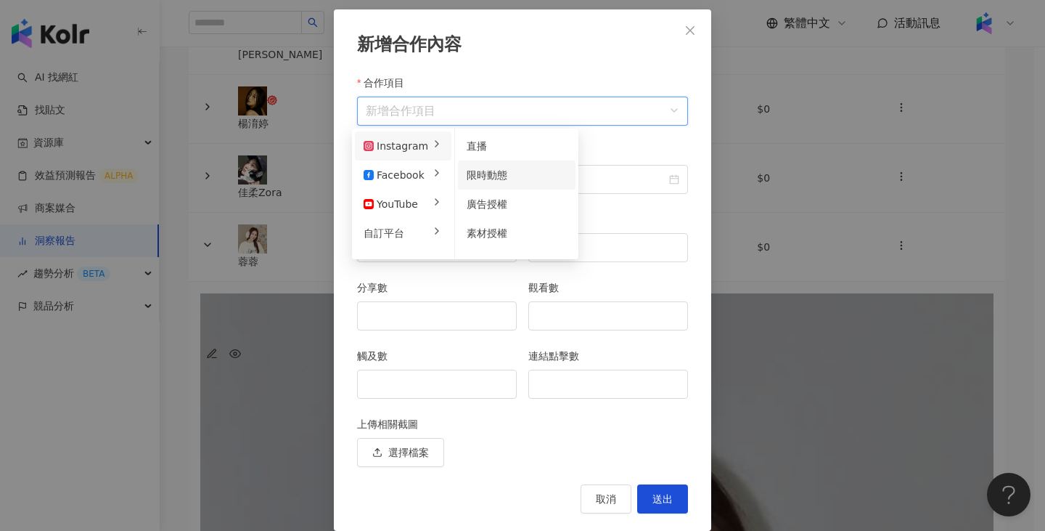
click at [480, 169] on span "限時動態" at bounding box center [487, 175] width 41 height 12
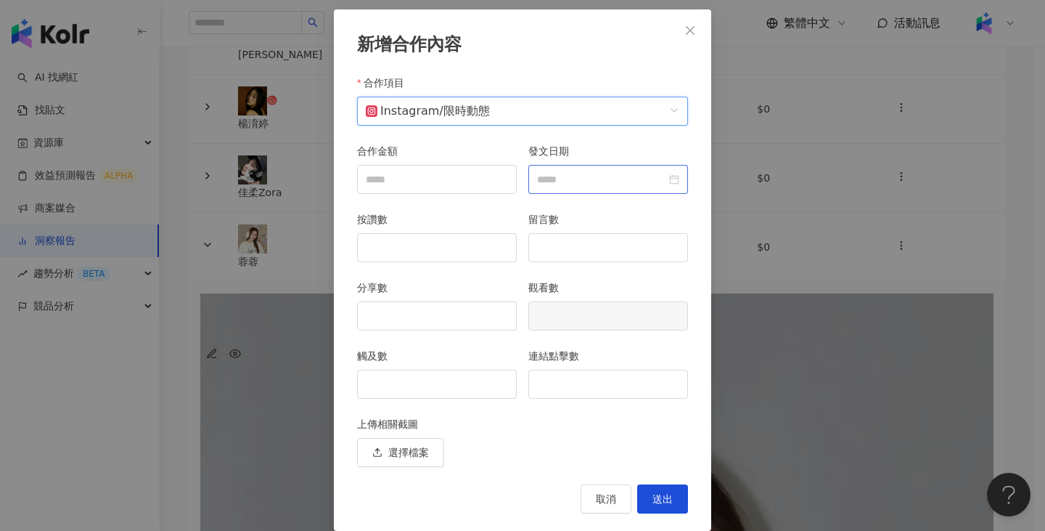
click at [604, 192] on div at bounding box center [608, 179] width 160 height 29
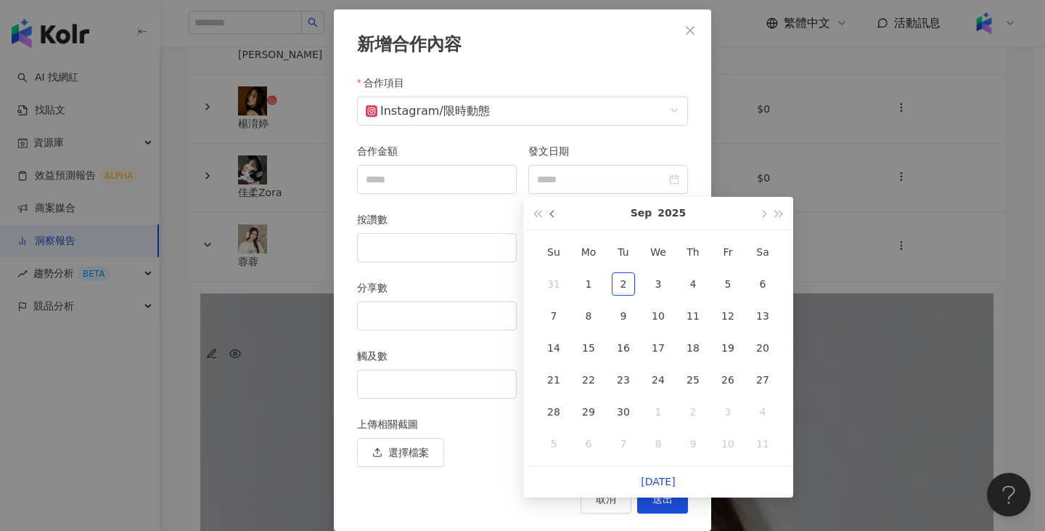
click at [556, 210] on button "button" at bounding box center [553, 213] width 16 height 33
type input "**********"
click at [692, 351] on div "14" at bounding box center [693, 347] width 23 height 23
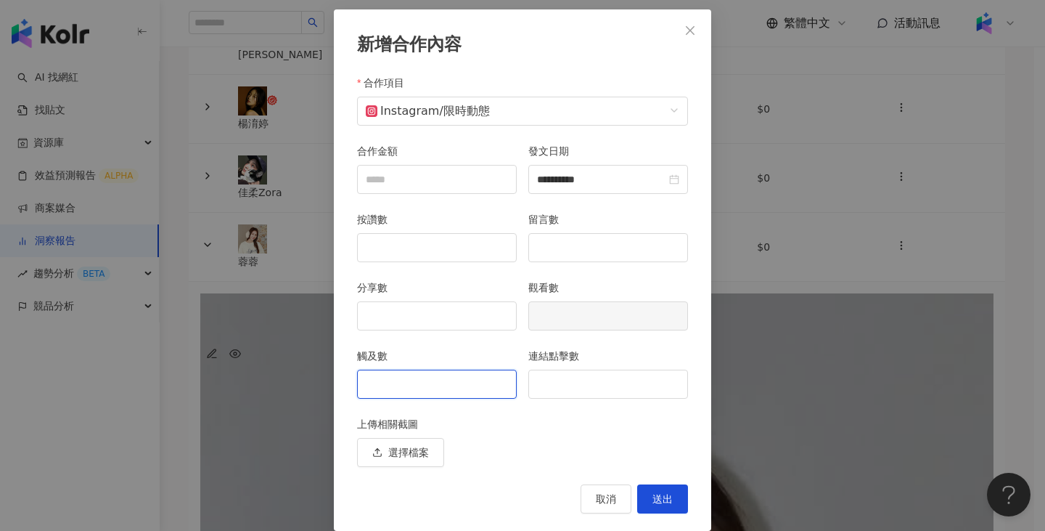
click at [441, 391] on input "觸及數" at bounding box center [437, 384] width 158 height 28
type input "****"
click at [602, 394] on input "連結點擊數" at bounding box center [608, 384] width 158 height 28
type input "*"
click at [662, 493] on span "送出" at bounding box center [663, 499] width 20 height 12
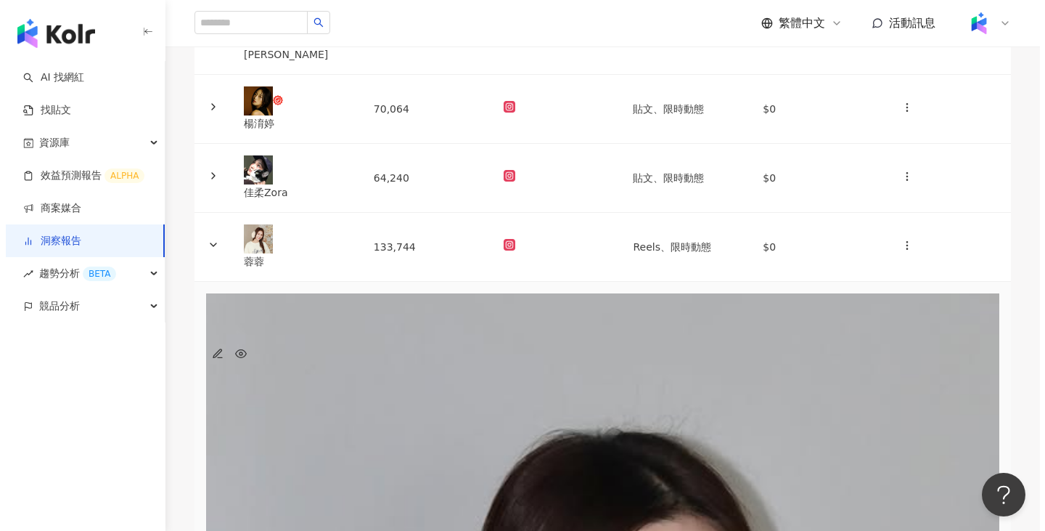
scroll to position [0, 54]
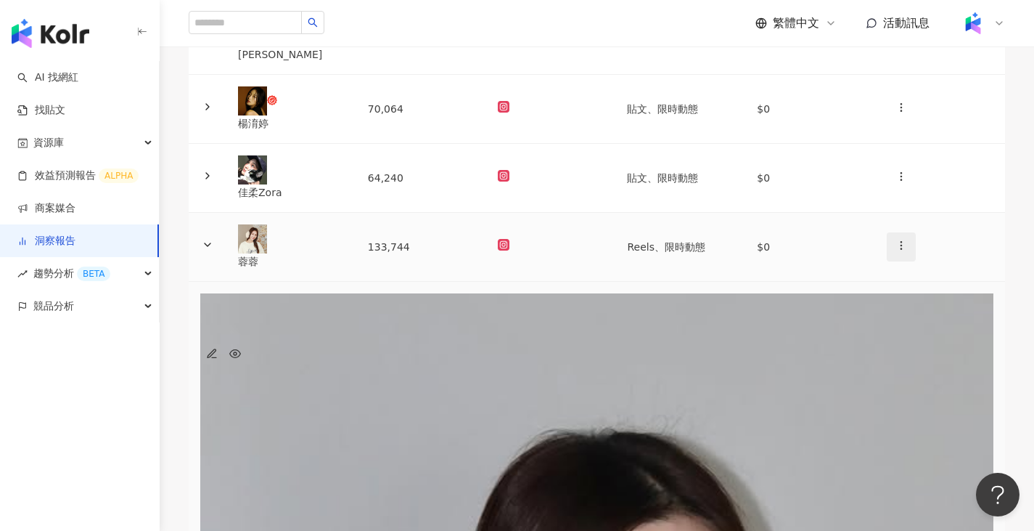
click at [887, 261] on button "button" at bounding box center [901, 246] width 29 height 29
click at [889, 303] on div "新增內容" at bounding box center [905, 309] width 51 height 16
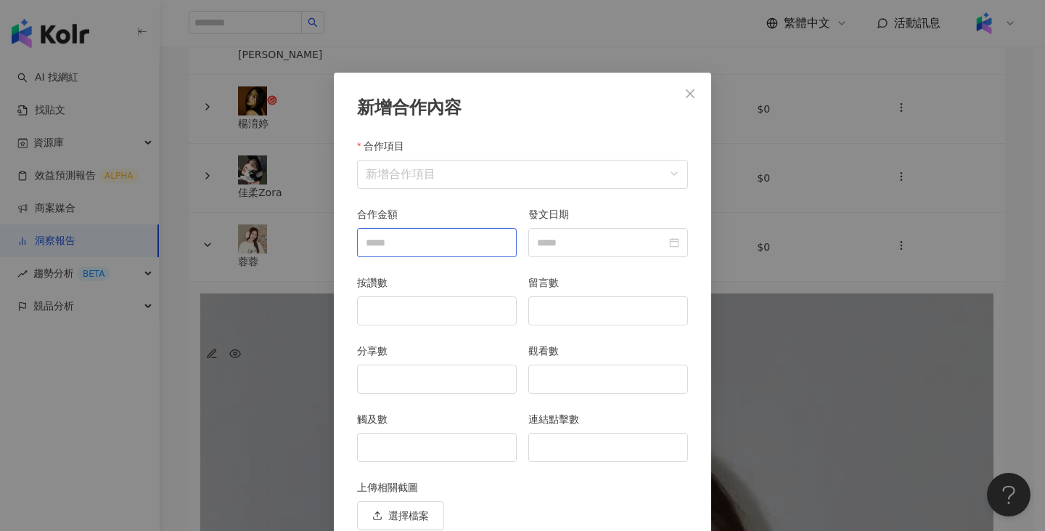
scroll to position [63, 0]
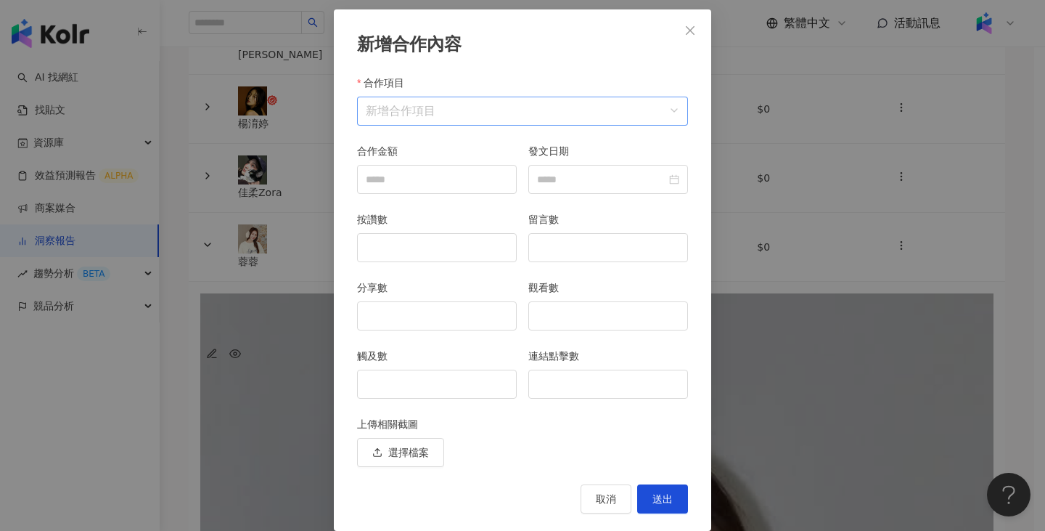
click at [499, 110] on input "合作項目" at bounding box center [523, 111] width 314 height 28
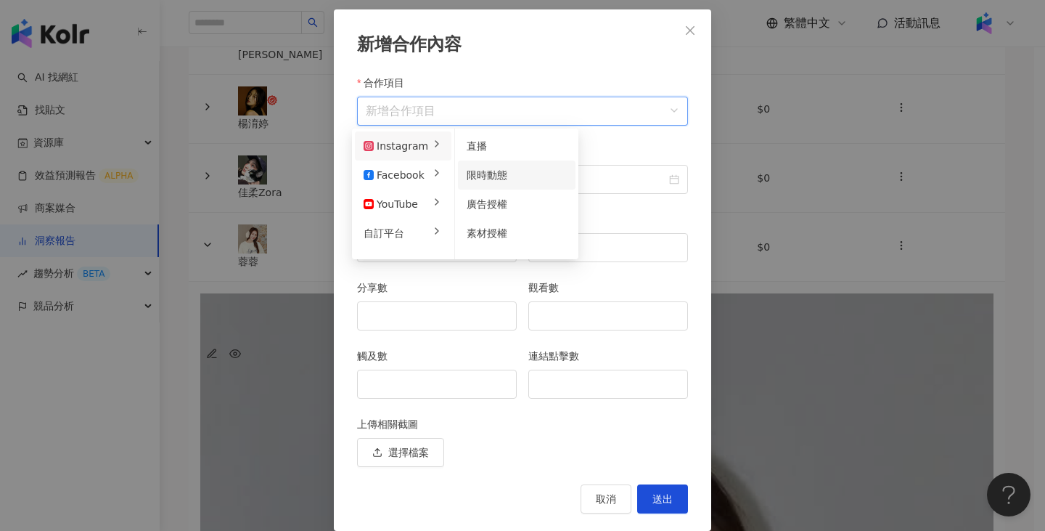
click at [496, 165] on li "限時動態" at bounding box center [517, 174] width 118 height 29
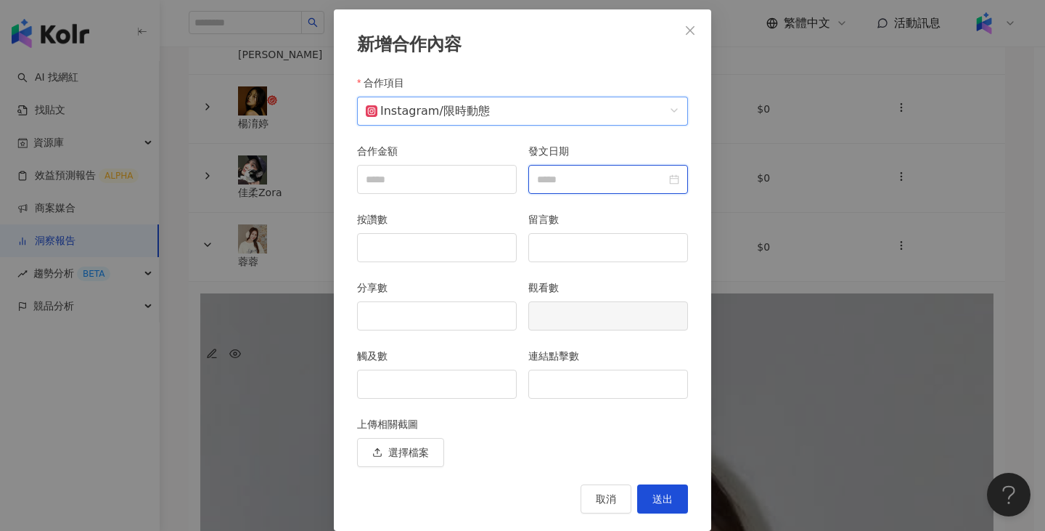
click at [642, 176] on input "發文日期" at bounding box center [601, 179] width 129 height 16
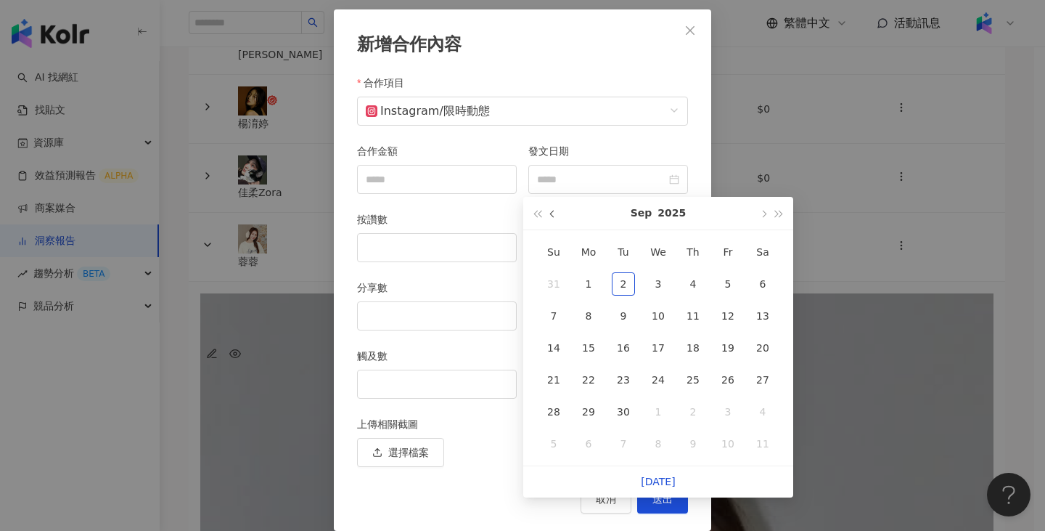
click at [554, 213] on span "button" at bounding box center [553, 213] width 7 height 7
click at [624, 336] on div "12" at bounding box center [623, 347] width 23 height 23
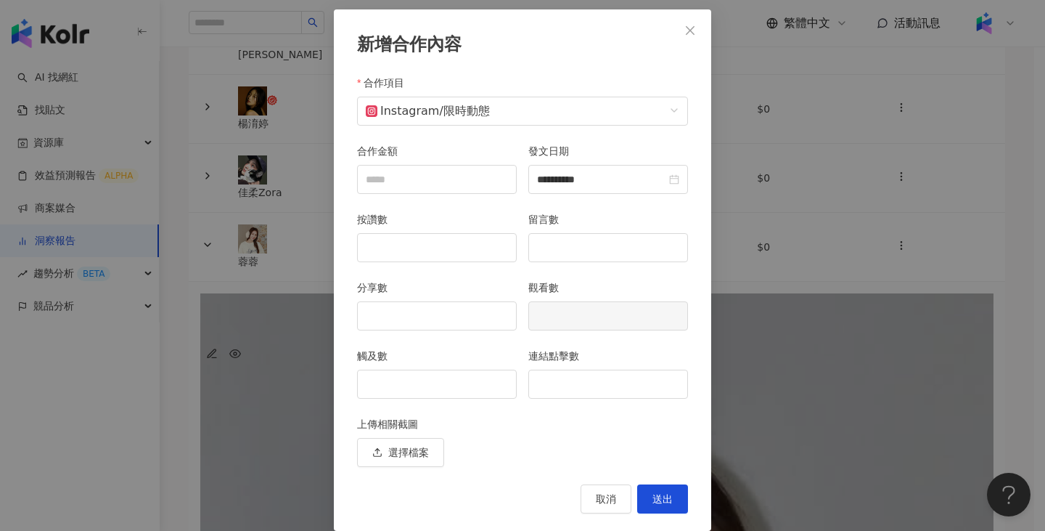
type input "**********"
click at [672, 176] on icon "close-circle" at bounding box center [674, 179] width 10 height 10
click at [653, 175] on input "發文日期" at bounding box center [601, 179] width 129 height 16
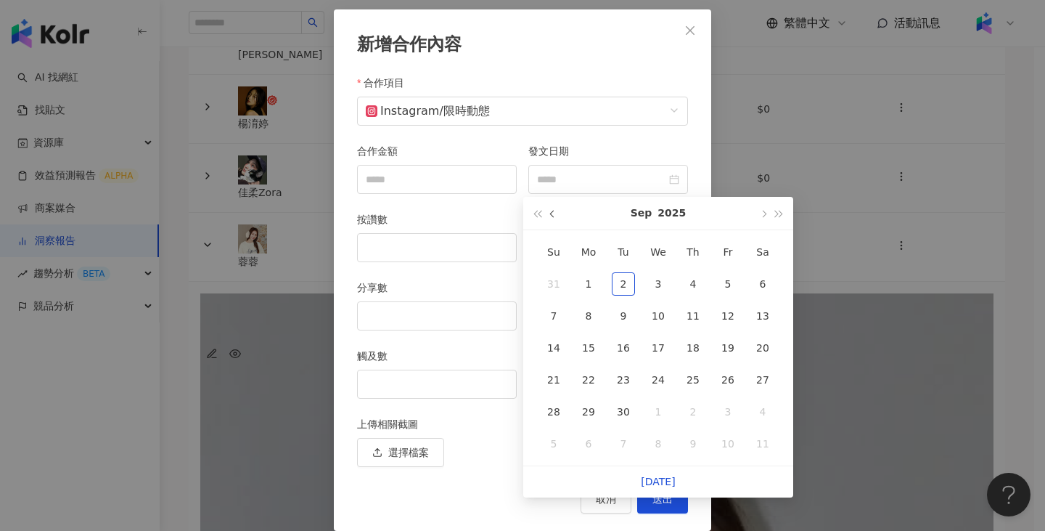
click at [560, 216] on button "button" at bounding box center [553, 213] width 16 height 33
click at [684, 354] on div "14" at bounding box center [693, 347] width 23 height 23
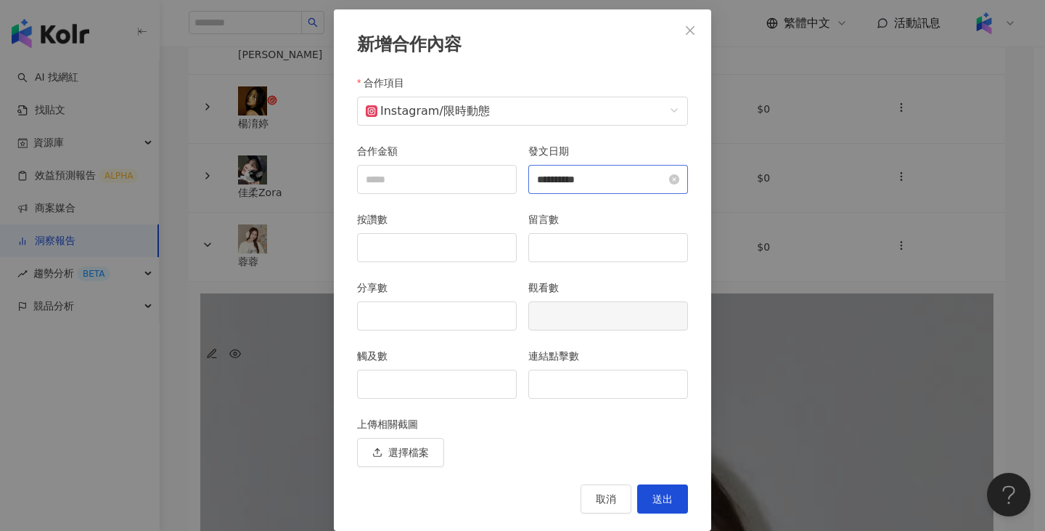
type input "**********"
click at [491, 381] on input "觸及數" at bounding box center [437, 384] width 158 height 28
type input "***"
click at [606, 383] on input "連結點擊數" at bounding box center [608, 384] width 158 height 28
type input "*"
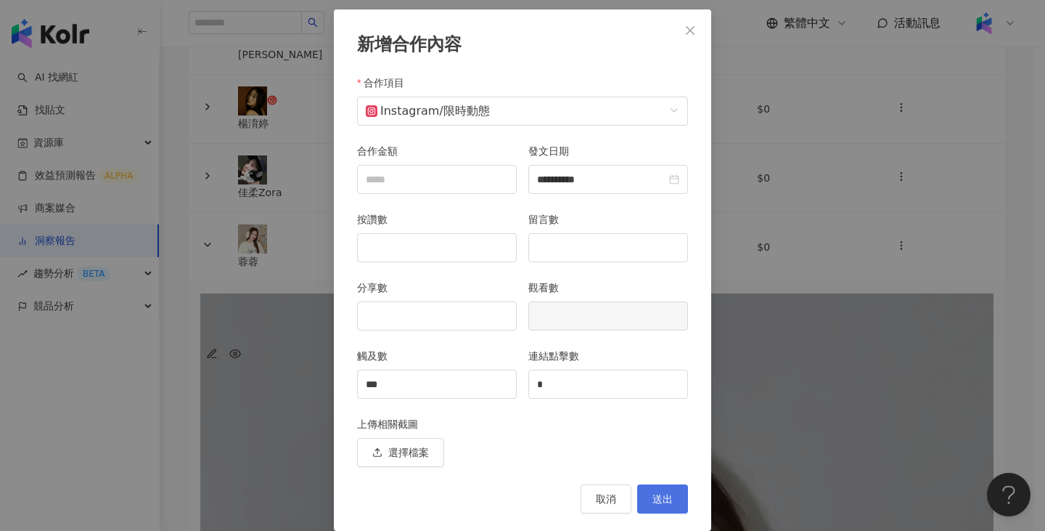
click at [664, 499] on span "送出" at bounding box center [663, 499] width 20 height 12
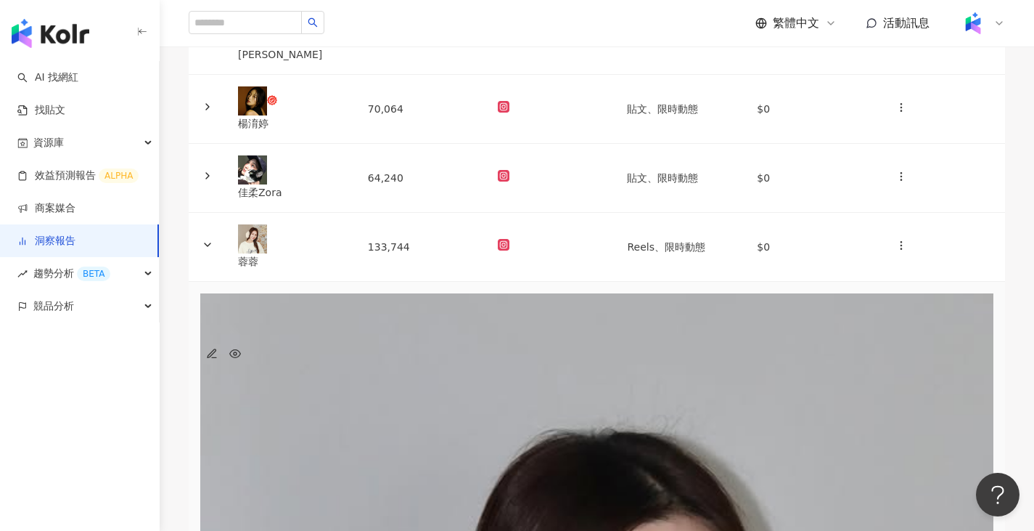
scroll to position [0, 317]
click at [651, 277] on td "Reels、限時動態" at bounding box center [680, 247] width 130 height 69
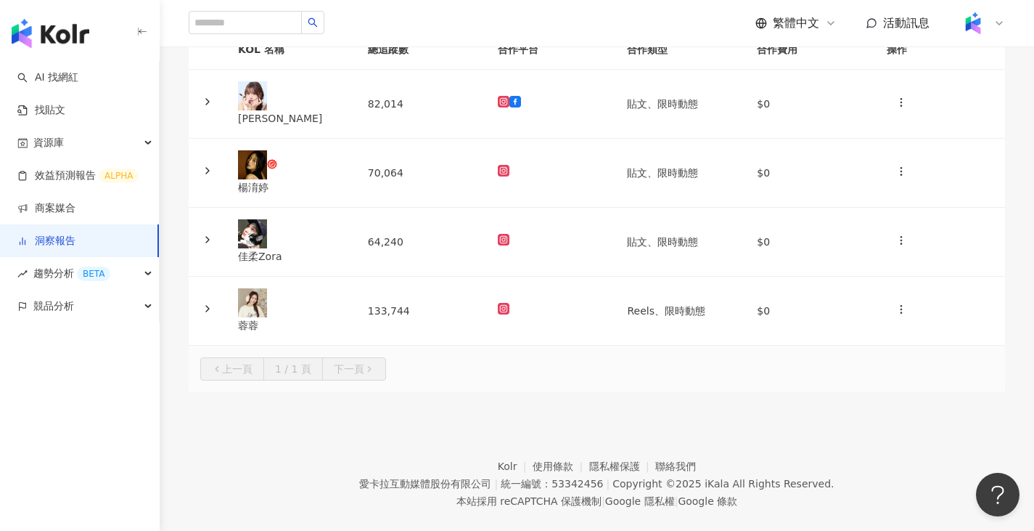
scroll to position [0, 0]
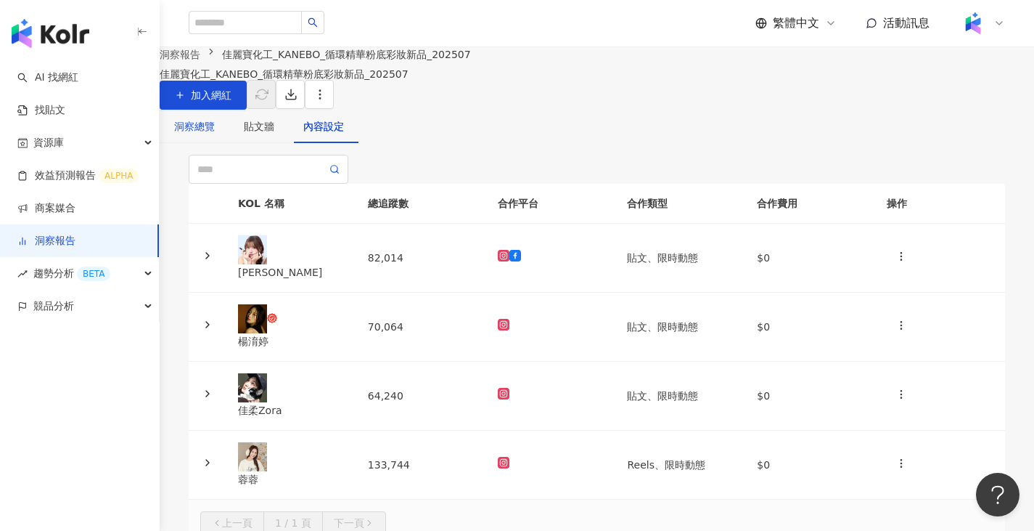
click at [215, 134] on div "洞察總覽" at bounding box center [194, 126] width 41 height 16
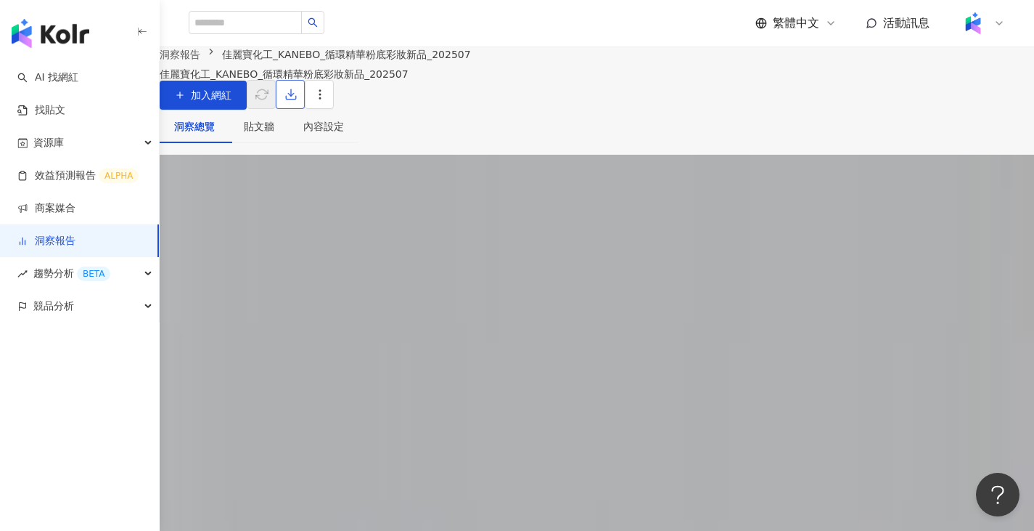
click at [305, 102] on button "button" at bounding box center [290, 94] width 29 height 29
click at [987, 172] on span "匯出 Excel" at bounding box center [978, 170] width 51 height 16
click at [274, 134] on div "貼文牆" at bounding box center [259, 126] width 30 height 16
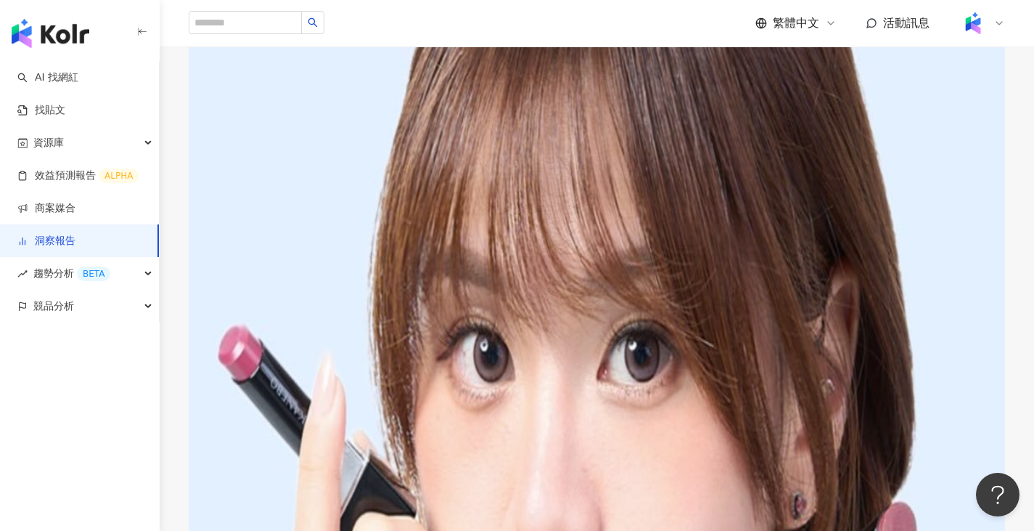
scroll to position [367, 0]
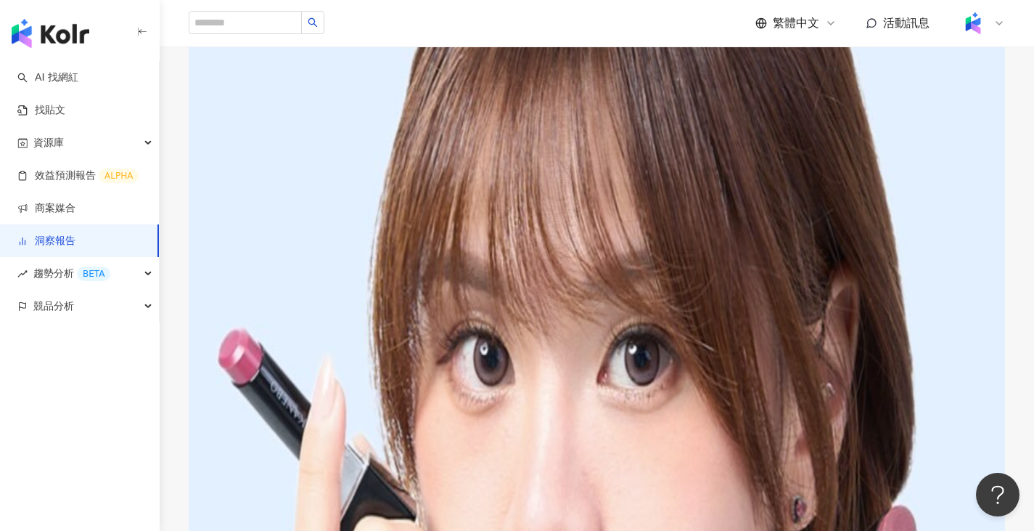
click at [496, 326] on img at bounding box center [597, 446] width 817 height 1316
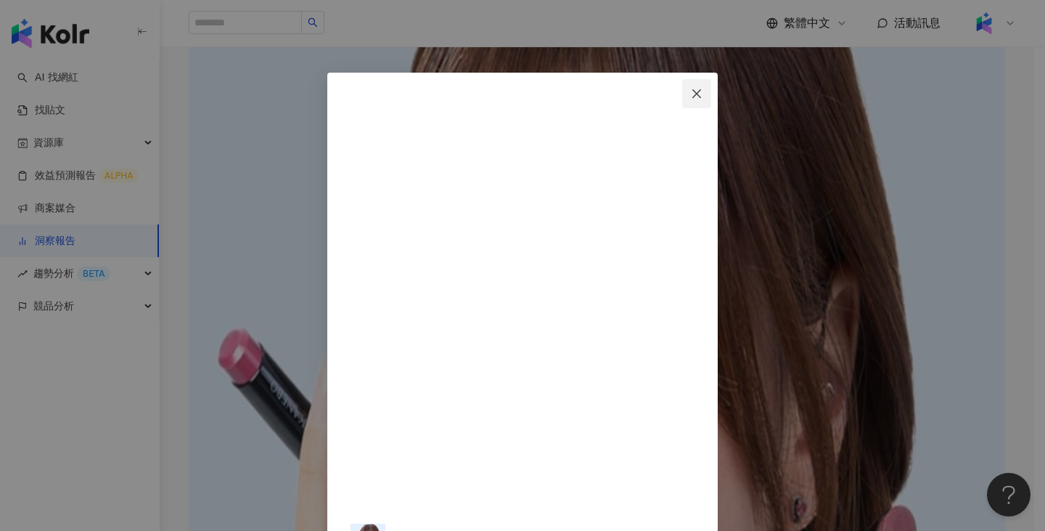
click at [703, 91] on icon "close" at bounding box center [697, 94] width 12 height 12
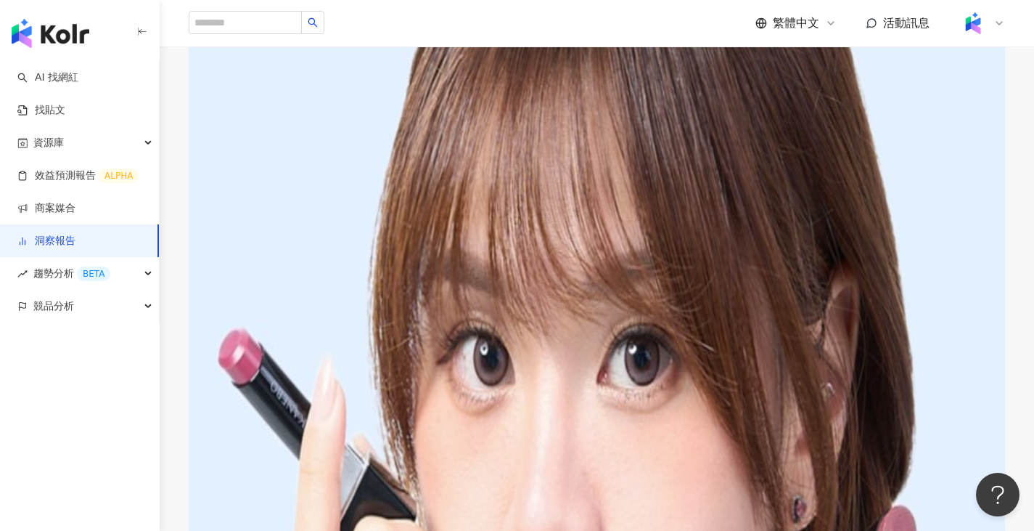
drag, startPoint x: 541, startPoint y: 469, endPoint x: 534, endPoint y: 227, distance: 241.8
click at [534, 227] on img at bounding box center [597, 446] width 817 height 1316
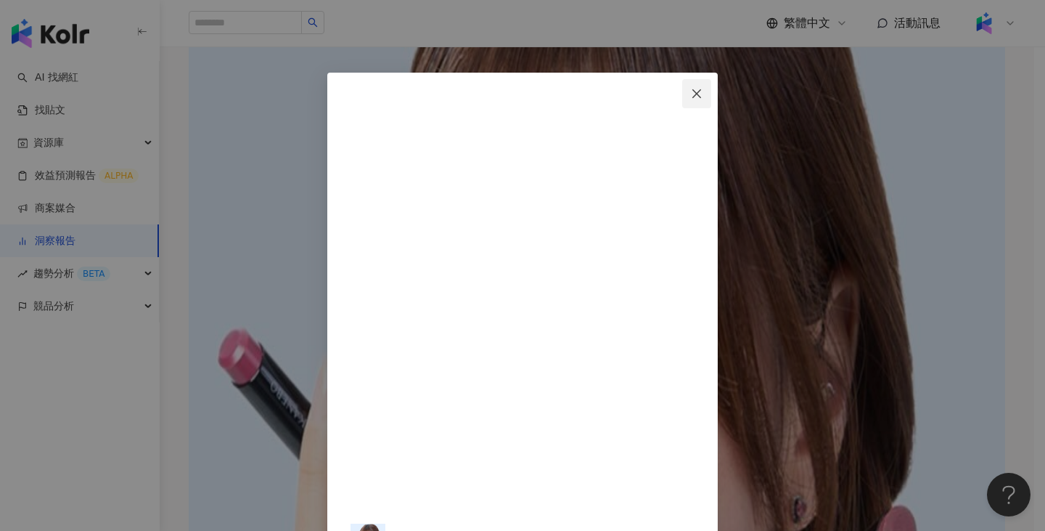
click at [703, 92] on icon "close" at bounding box center [697, 94] width 12 height 12
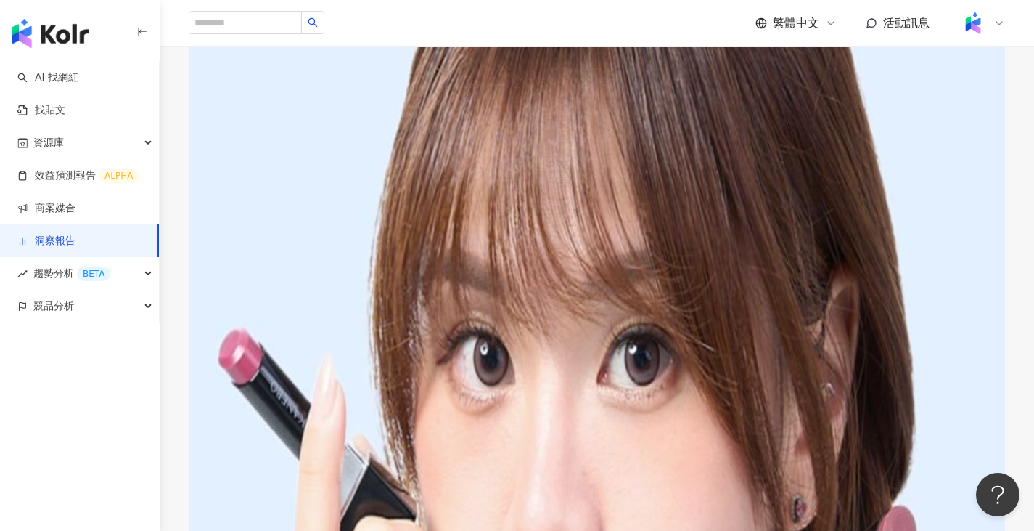
scroll to position [4, 0]
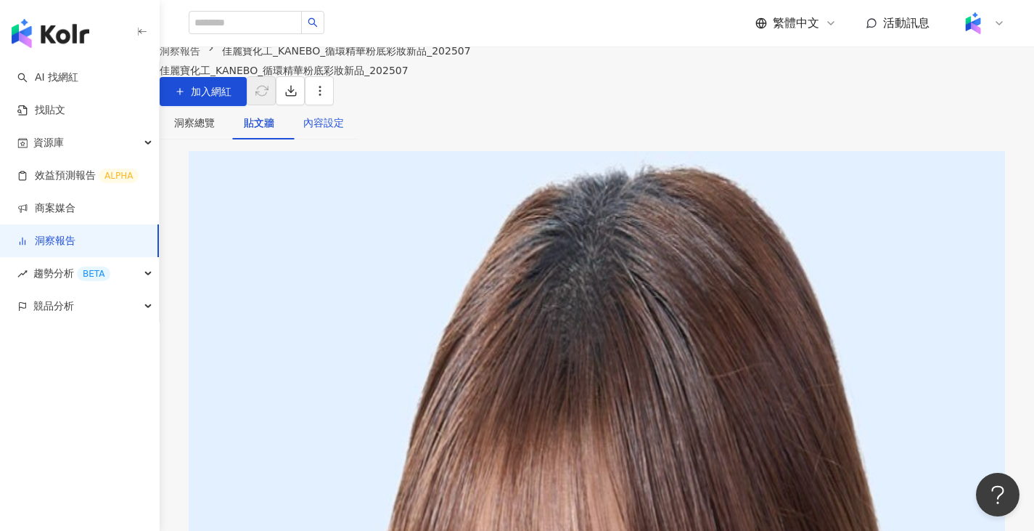
click at [344, 131] on div "內容設定" at bounding box center [323, 123] width 41 height 16
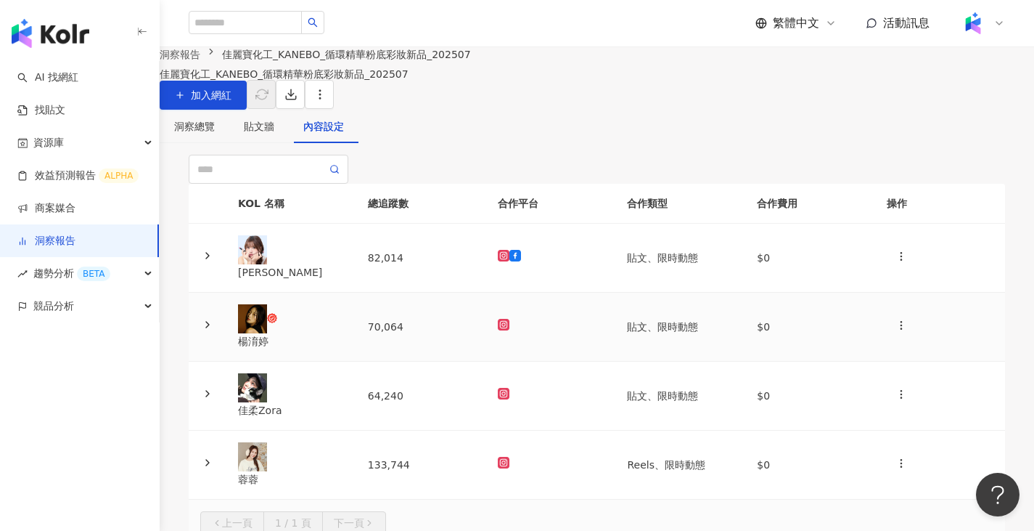
click at [593, 361] on td at bounding box center [551, 327] width 130 height 69
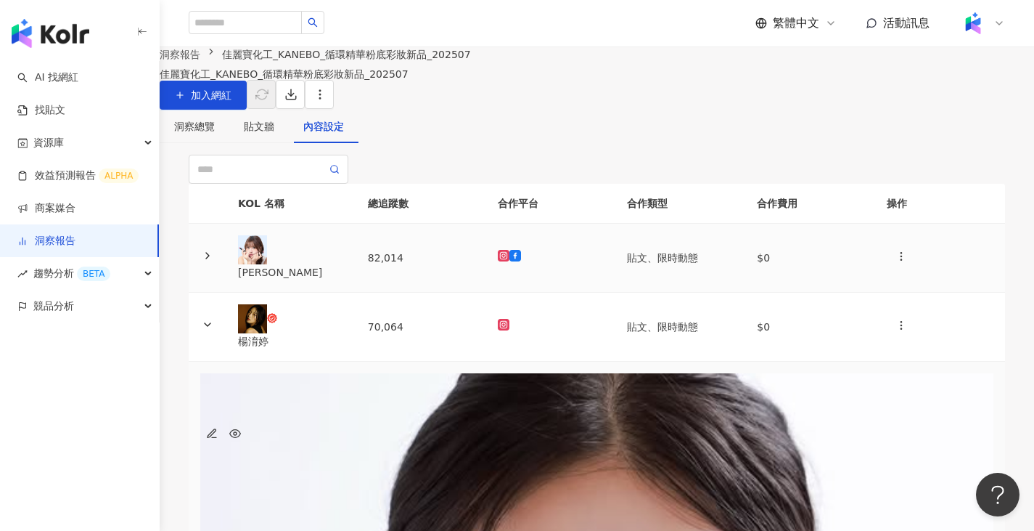
click at [593, 293] on td at bounding box center [551, 258] width 130 height 69
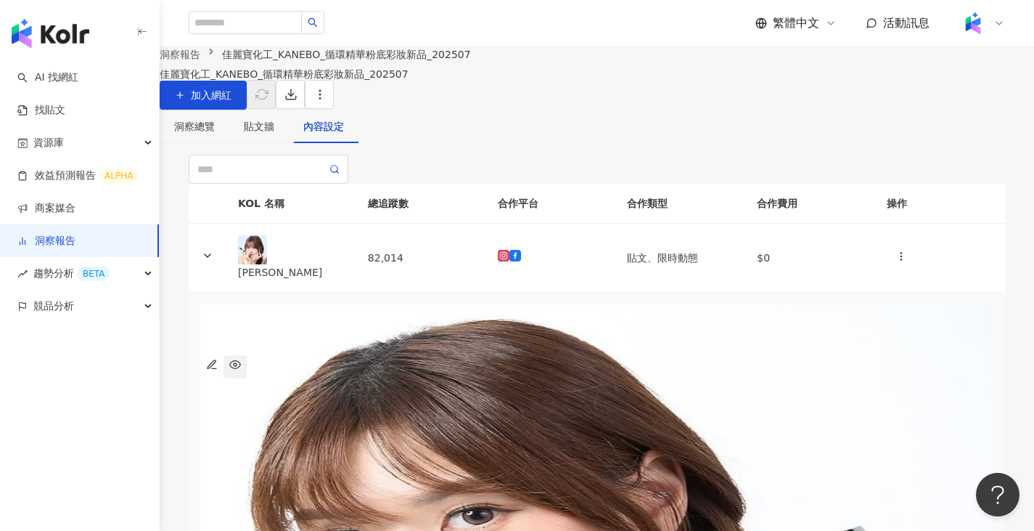
click at [241, 370] on icon "button" at bounding box center [235, 365] width 12 height 12
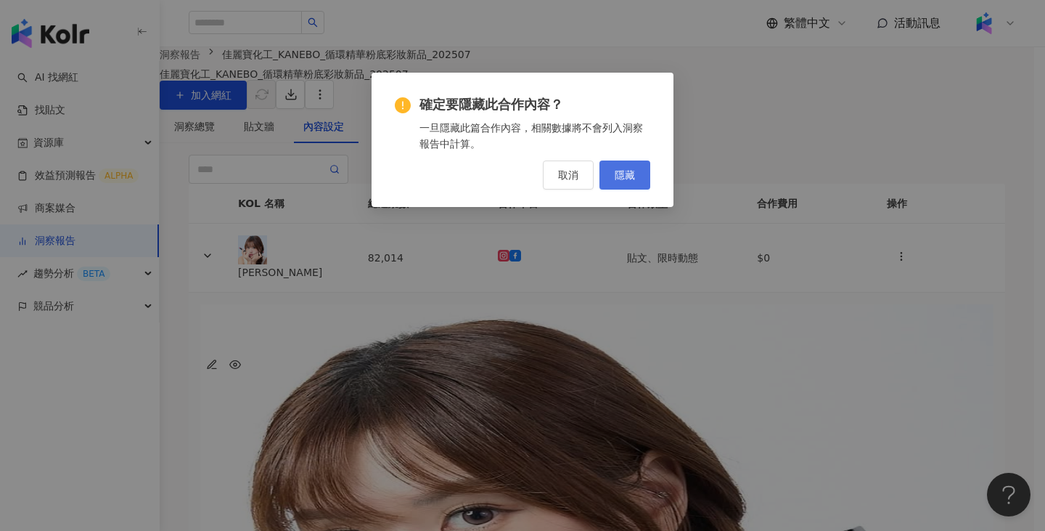
click at [626, 178] on span "隱藏" at bounding box center [625, 175] width 20 height 12
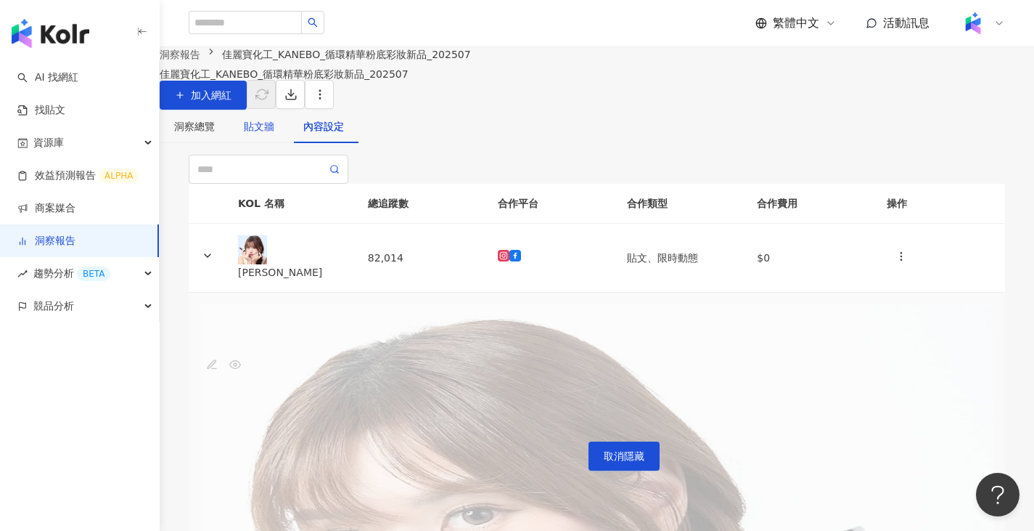
click at [274, 134] on div "貼文牆" at bounding box center [259, 126] width 30 height 16
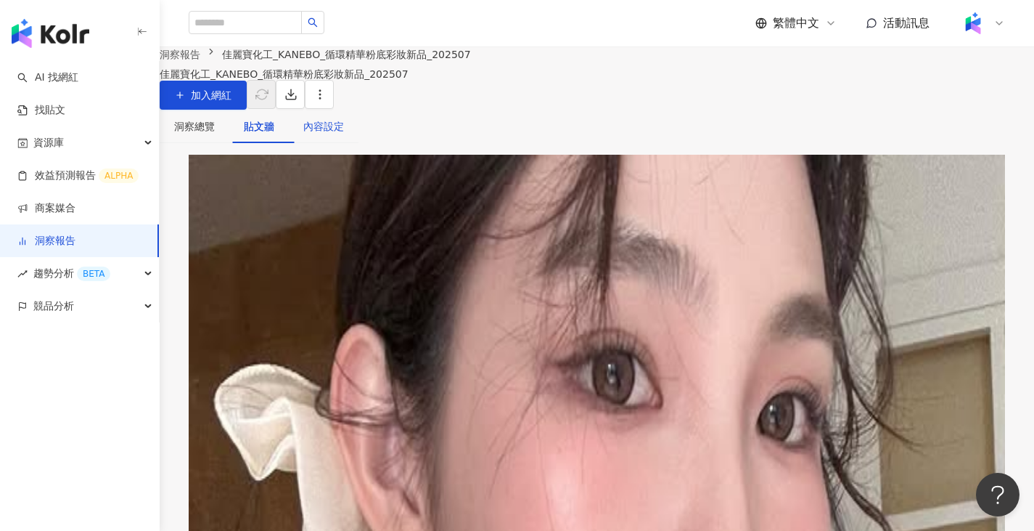
click at [344, 134] on div "內容設定" at bounding box center [323, 126] width 41 height 16
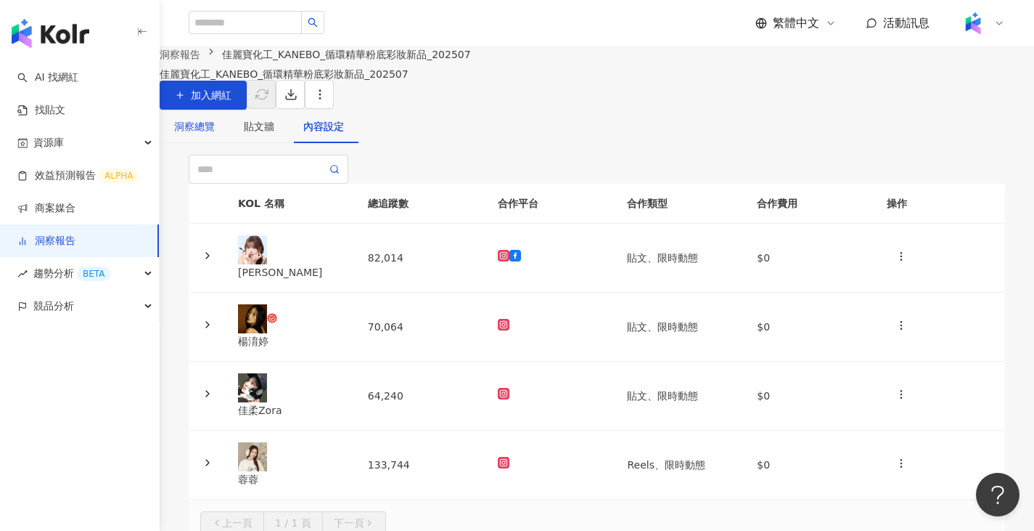
click at [215, 134] on div "洞察總覽" at bounding box center [194, 126] width 41 height 16
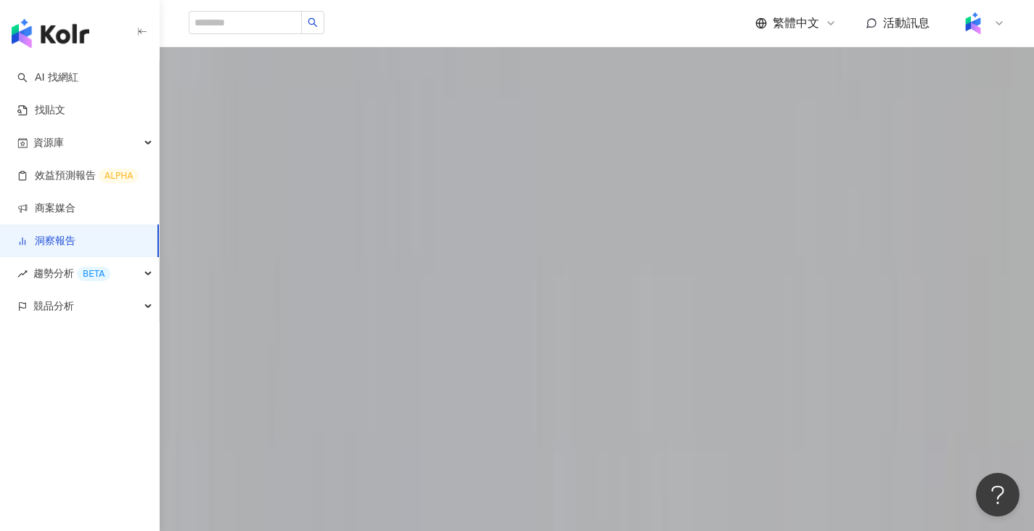
scroll to position [1161, 0]
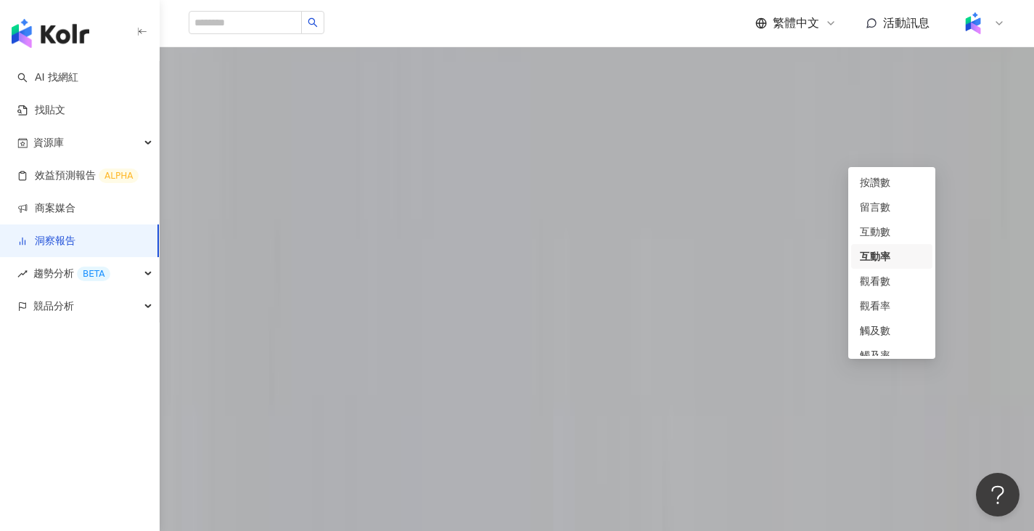
click at [245, 155] on span "互動率" at bounding box center [221, 142] width 48 height 28
click at [901, 308] on div "觀看率" at bounding box center [892, 306] width 64 height 16
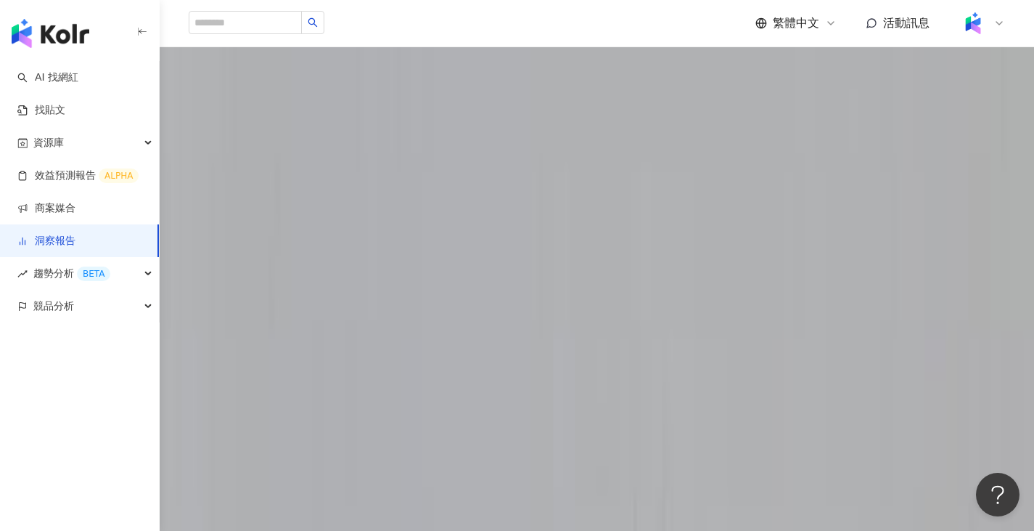
click at [245, 147] on span "觀看率" at bounding box center [221, 142] width 48 height 28
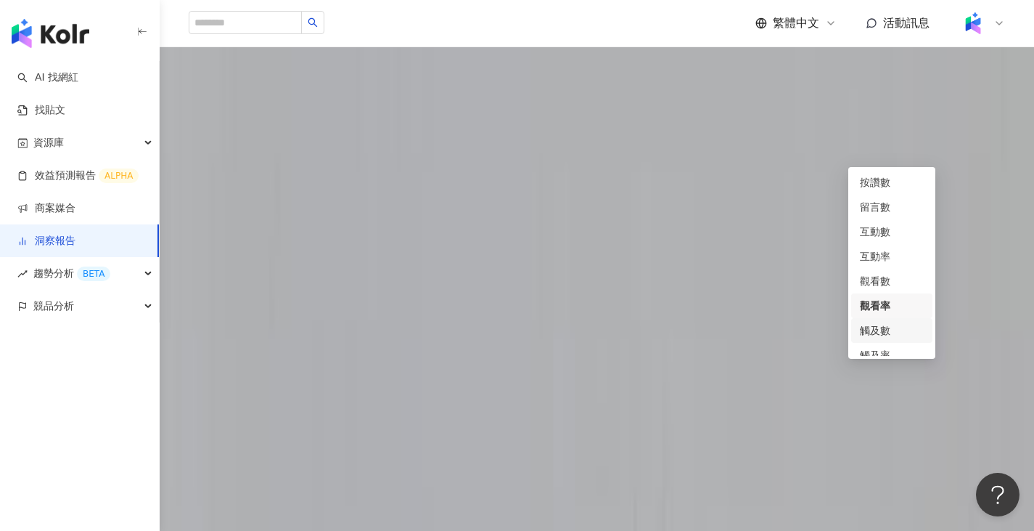
scroll to position [61, 0]
click at [894, 297] on div "觸及率" at bounding box center [892, 294] width 64 height 16
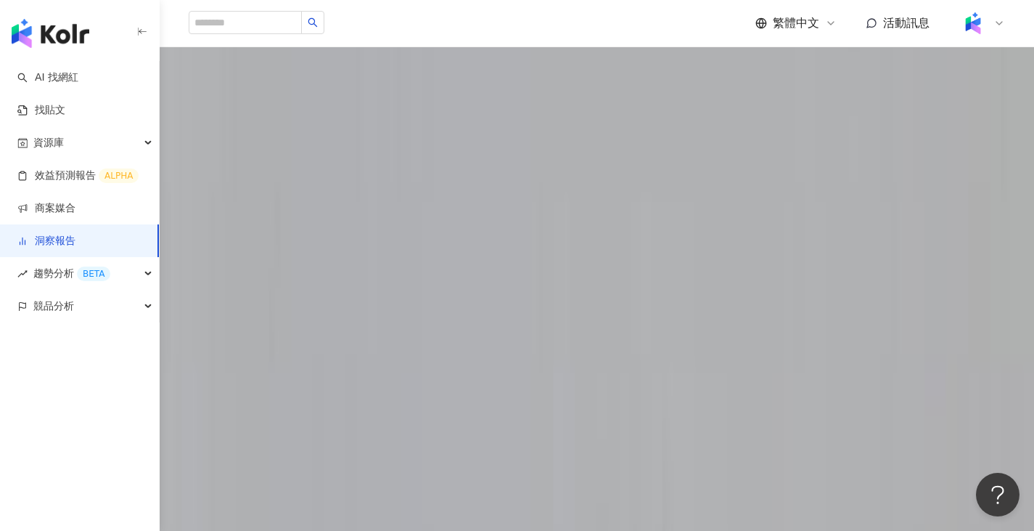
click at [245, 142] on span "觸及率" at bounding box center [221, 142] width 48 height 28
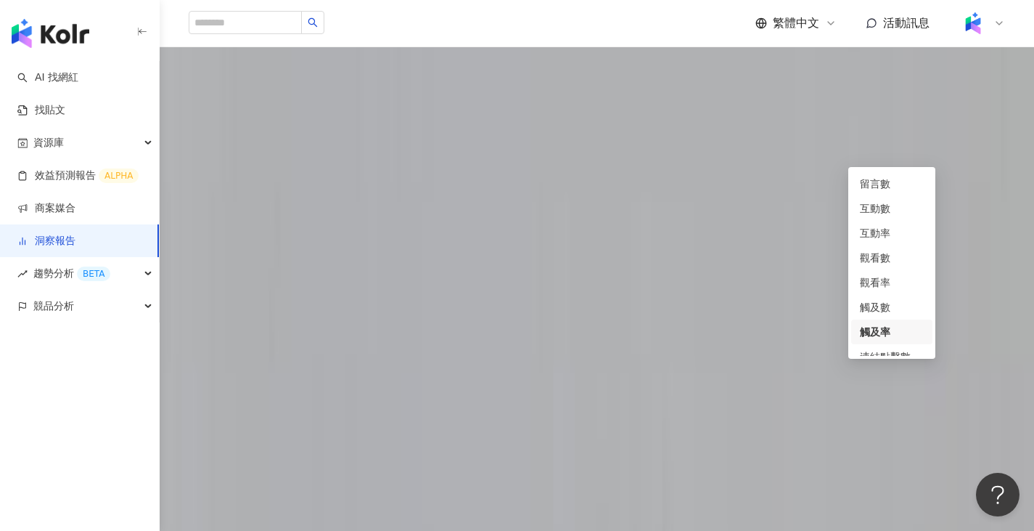
scroll to position [0, 0]
click at [895, 285] on div "觀看數" at bounding box center [892, 281] width 64 height 16
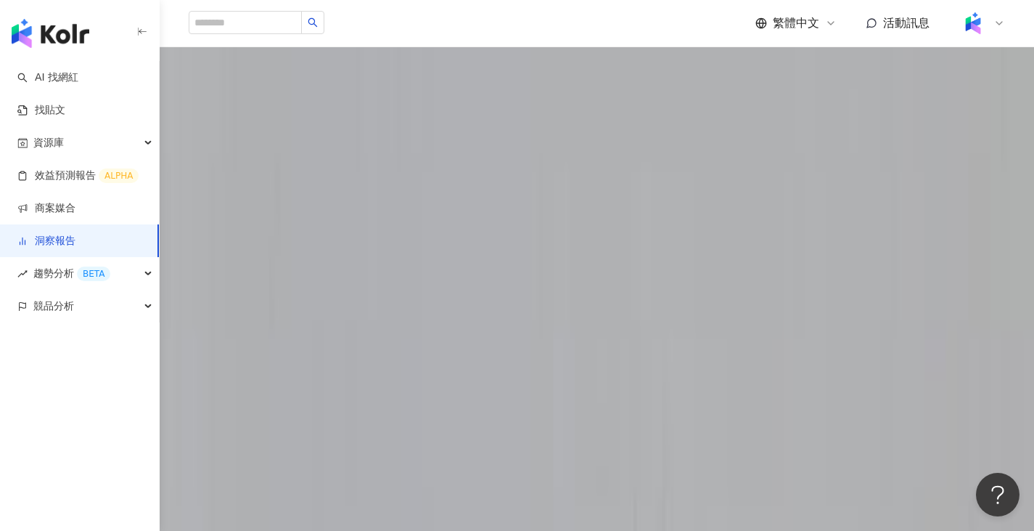
click at [245, 154] on span "觀看數" at bounding box center [221, 142] width 48 height 28
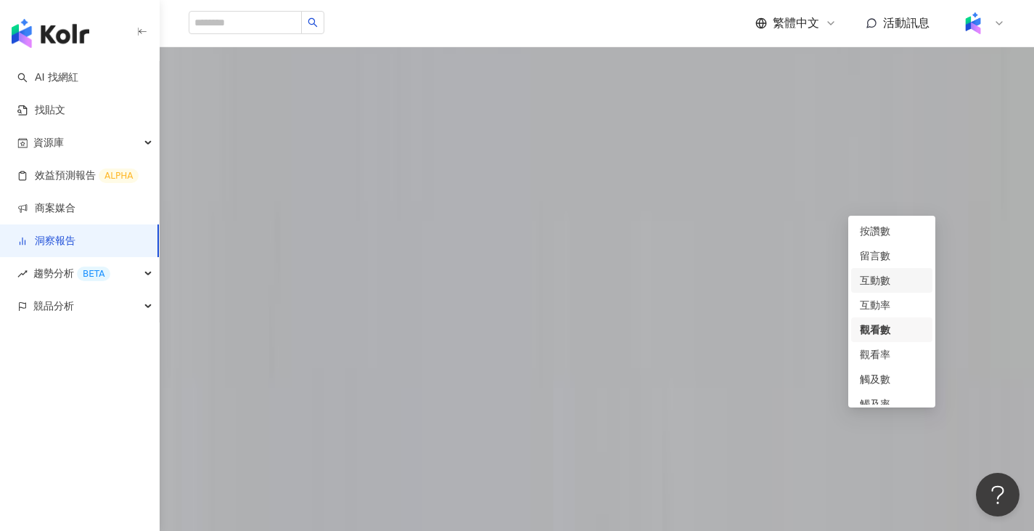
scroll to position [1089, 0]
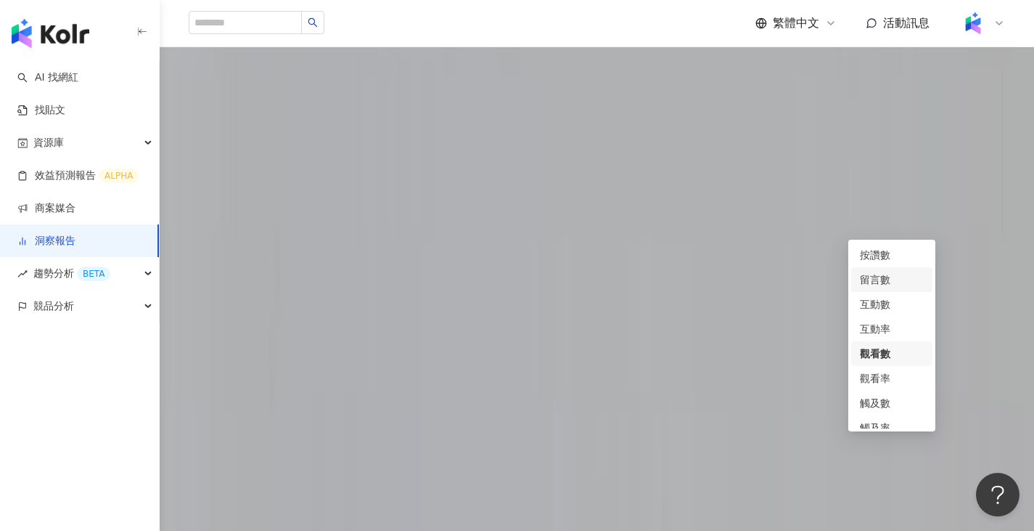
click at [803, 229] on div "網紅成效排行 觀看數" at bounding box center [597, 207] width 817 height 41
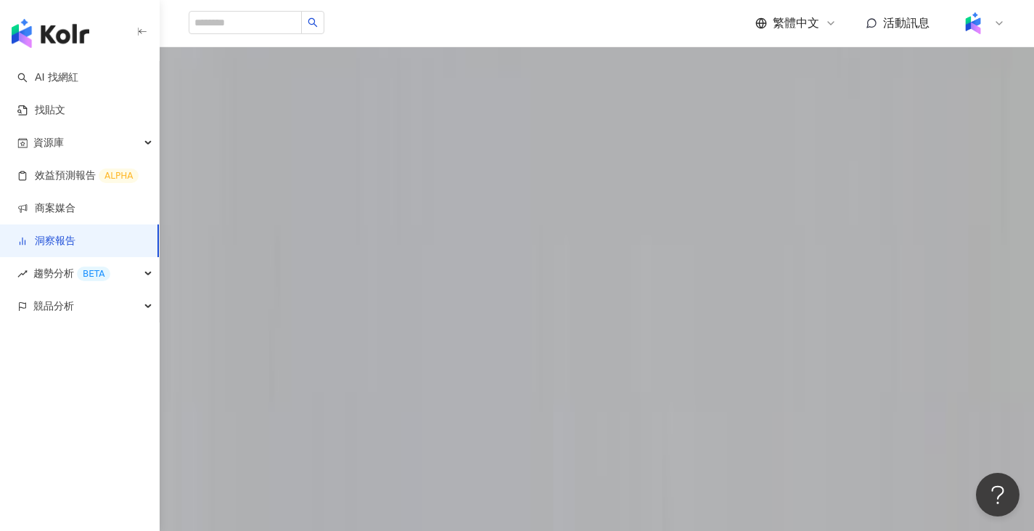
click at [245, 218] on span "觀看數" at bounding box center [221, 214] width 48 height 28
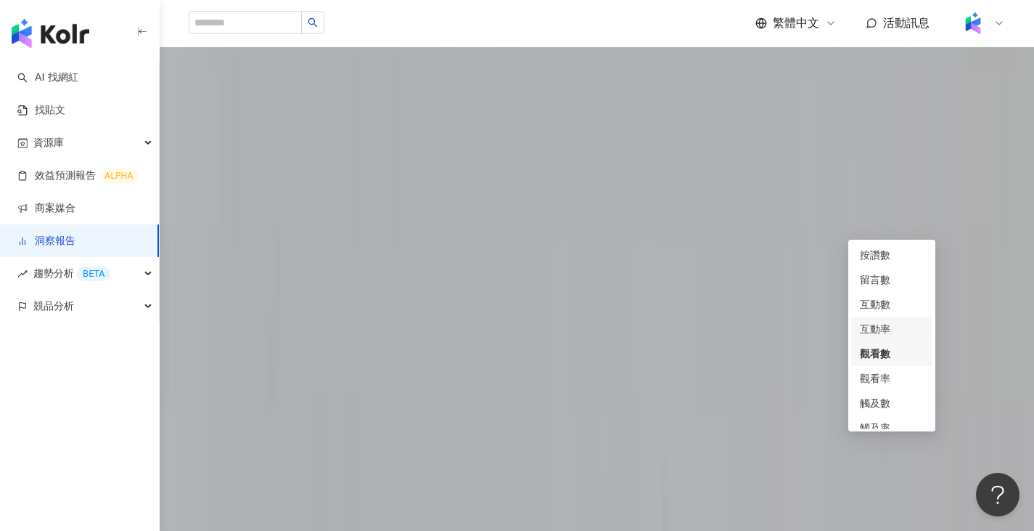
click at [889, 327] on div "互動率" at bounding box center [892, 329] width 64 height 16
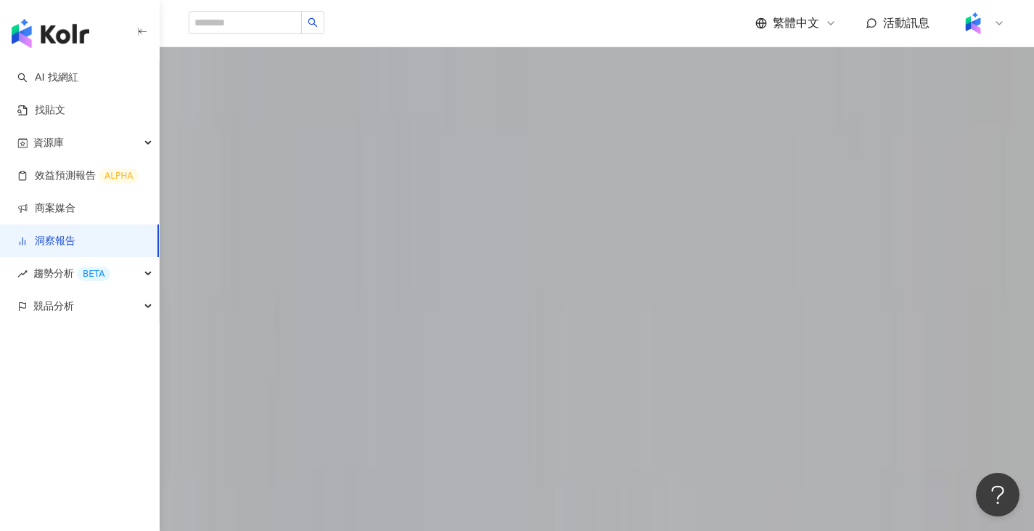
click at [245, 213] on span "互動率" at bounding box center [221, 214] width 48 height 28
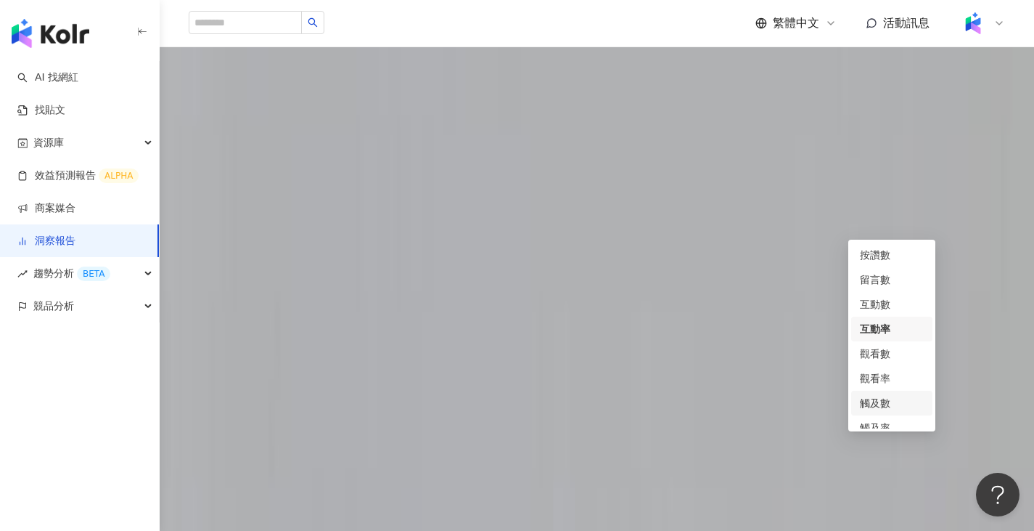
scroll to position [61, 0]
click at [896, 368] on div "觸及率" at bounding box center [892, 367] width 64 height 16
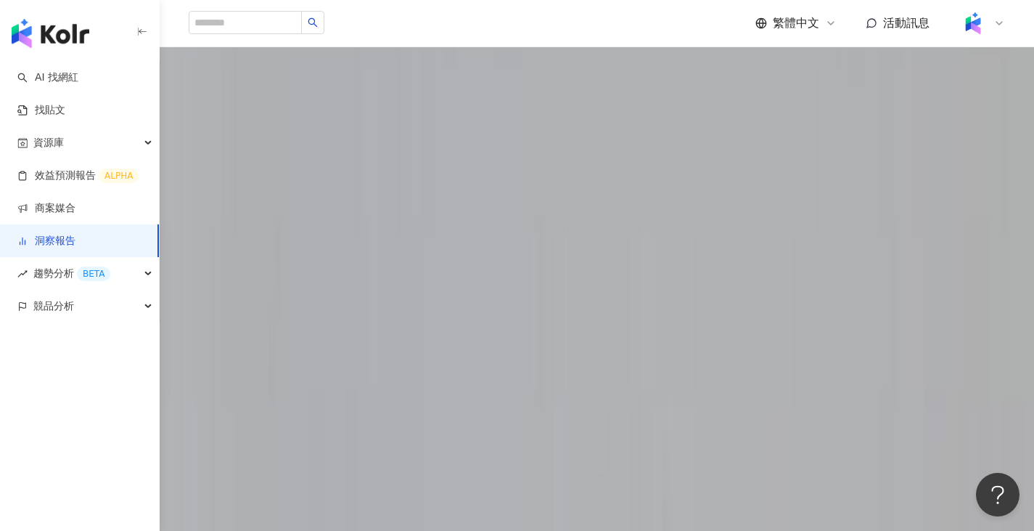
scroll to position [1161, 0]
click at [245, 145] on span "觸及率" at bounding box center [221, 142] width 48 height 28
click at [245, 151] on span "觸及率" at bounding box center [221, 142] width 48 height 28
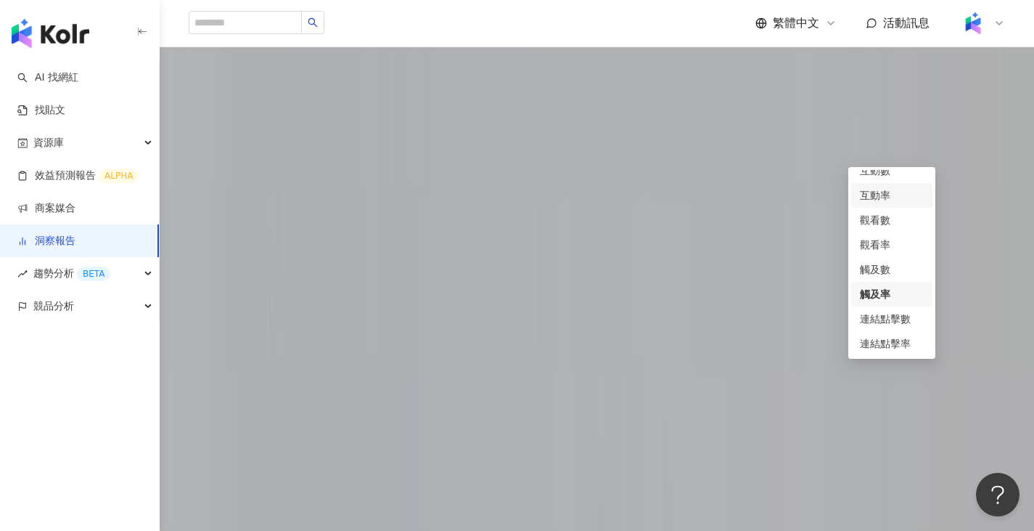
click at [893, 192] on div "互動率" at bounding box center [892, 195] width 64 height 16
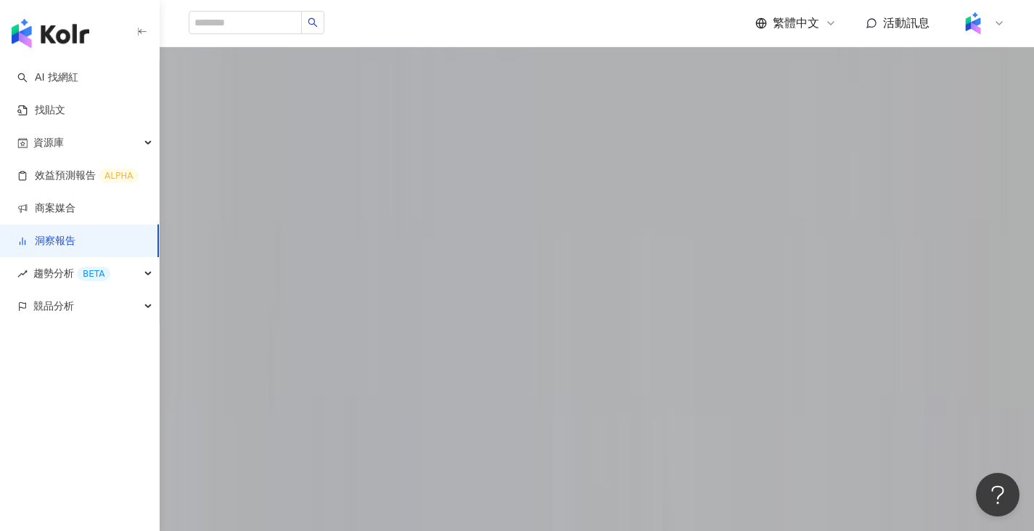
click at [245, 142] on span "互動率" at bounding box center [221, 142] width 48 height 28
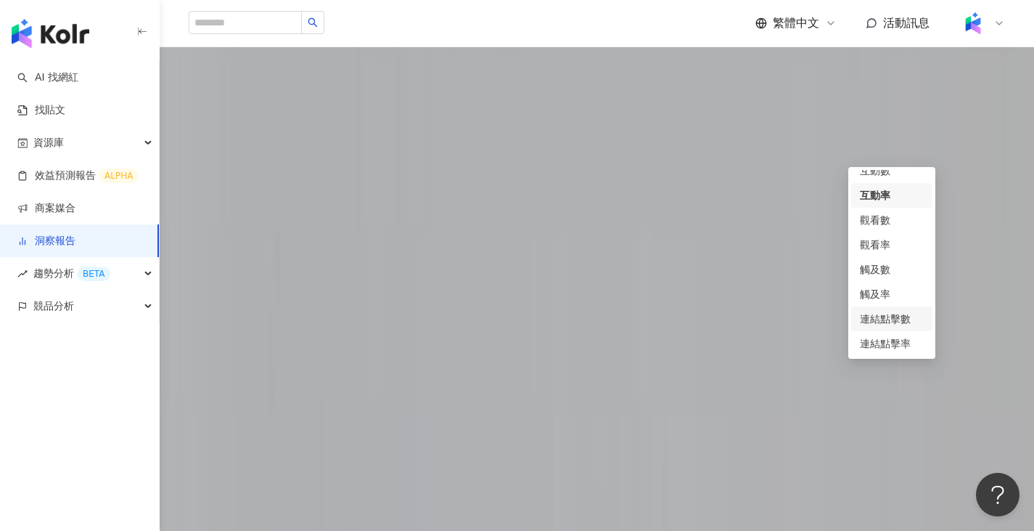
click at [887, 321] on div "連結點擊數" at bounding box center [892, 319] width 64 height 16
click at [269, 146] on span "連結點擊數" at bounding box center [232, 142] width 71 height 28
click at [887, 295] on div "觸及率" at bounding box center [892, 294] width 64 height 16
click at [245, 143] on span "觸及率" at bounding box center [221, 142] width 48 height 28
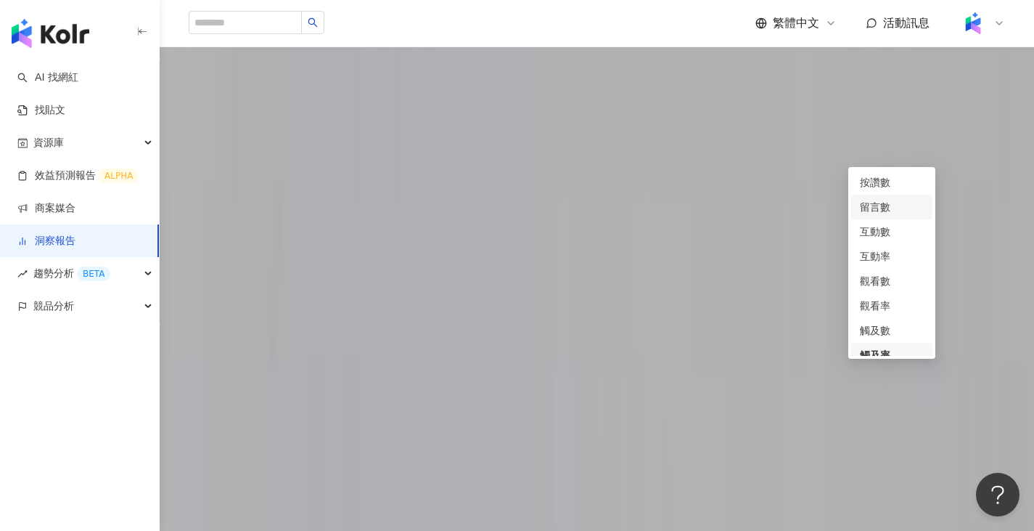
click at [886, 206] on div "留言數" at bounding box center [892, 207] width 64 height 16
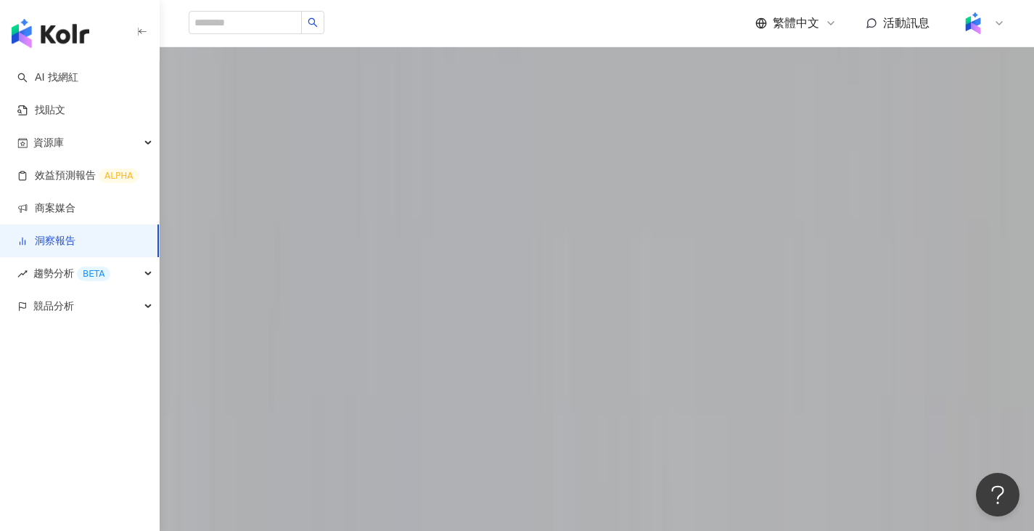
click at [245, 155] on span "留言數" at bounding box center [221, 142] width 48 height 28
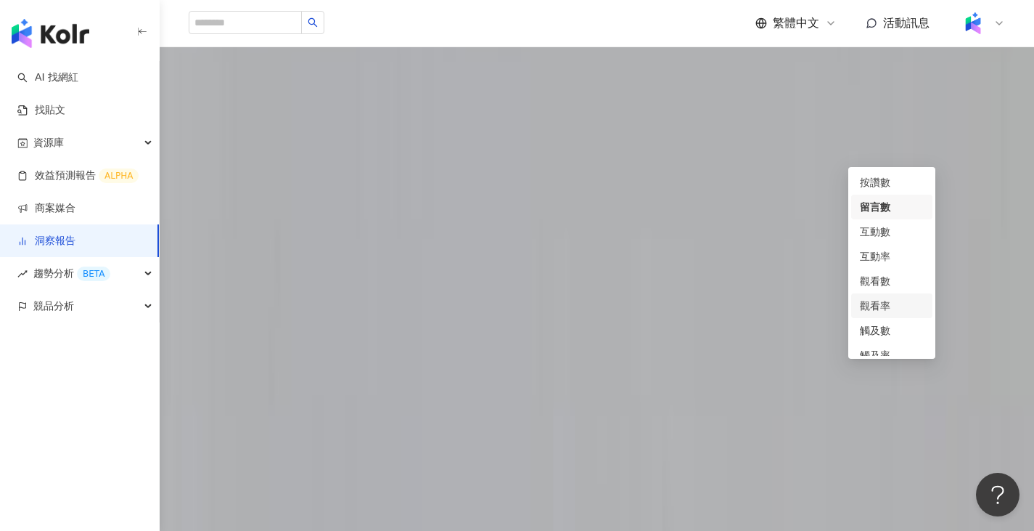
click at [901, 309] on div "觀看率" at bounding box center [892, 306] width 64 height 16
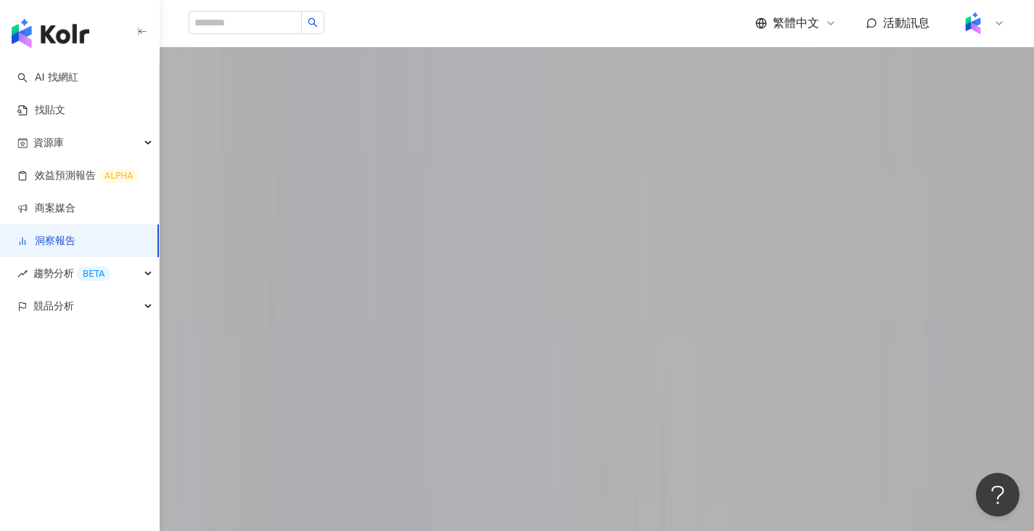
click at [245, 147] on span "觀看率" at bounding box center [221, 142] width 48 height 28
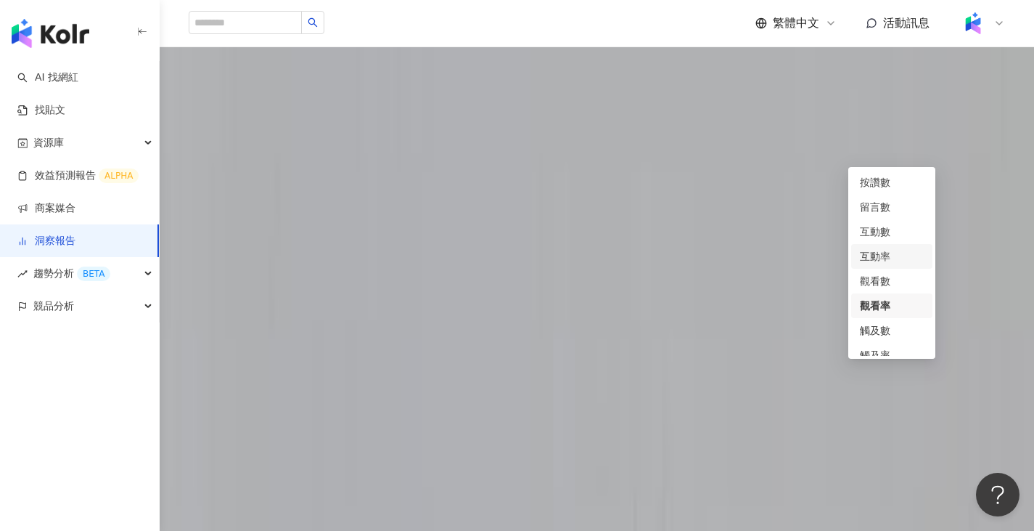
click at [898, 262] on div "互動率" at bounding box center [892, 256] width 64 height 16
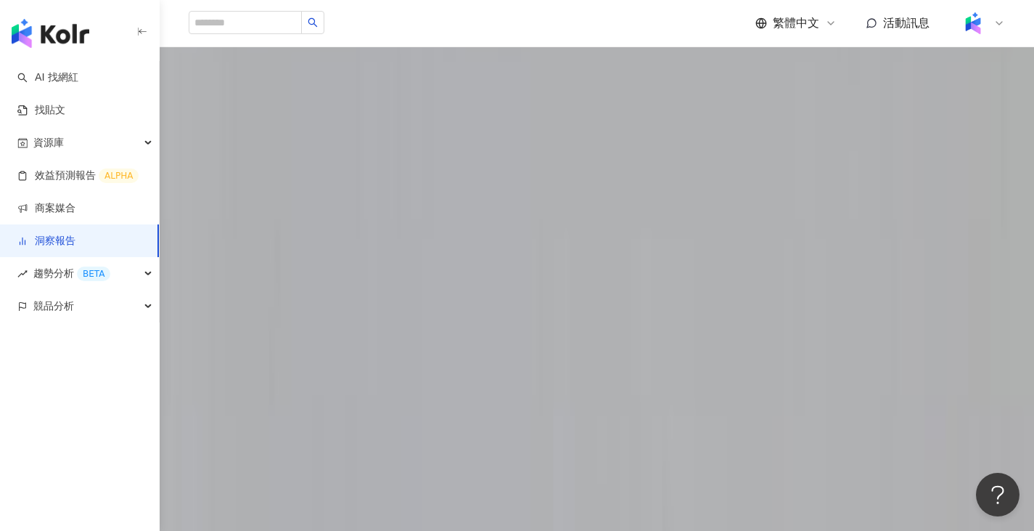
click at [245, 147] on span "互動率" at bounding box center [221, 142] width 48 height 28
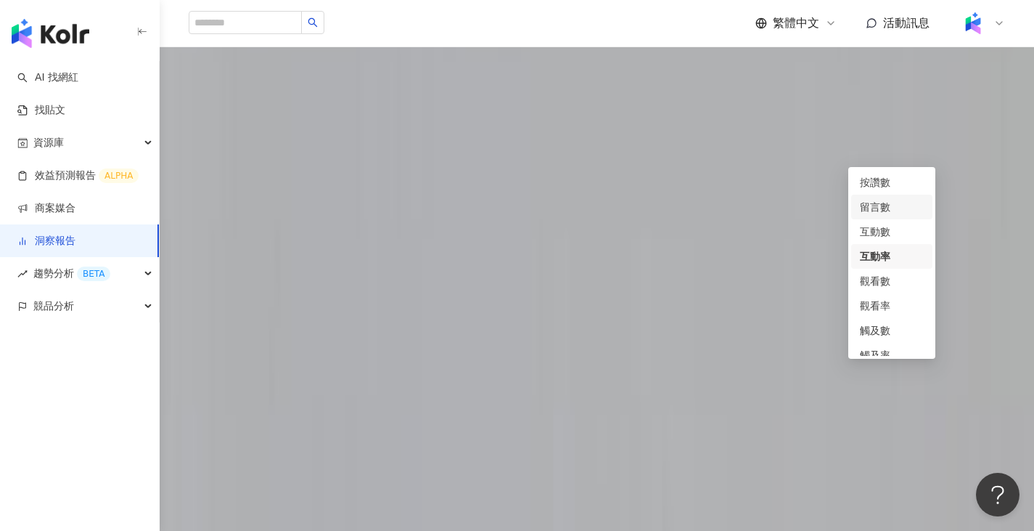
click at [890, 214] on div "留言數" at bounding box center [892, 207] width 64 height 16
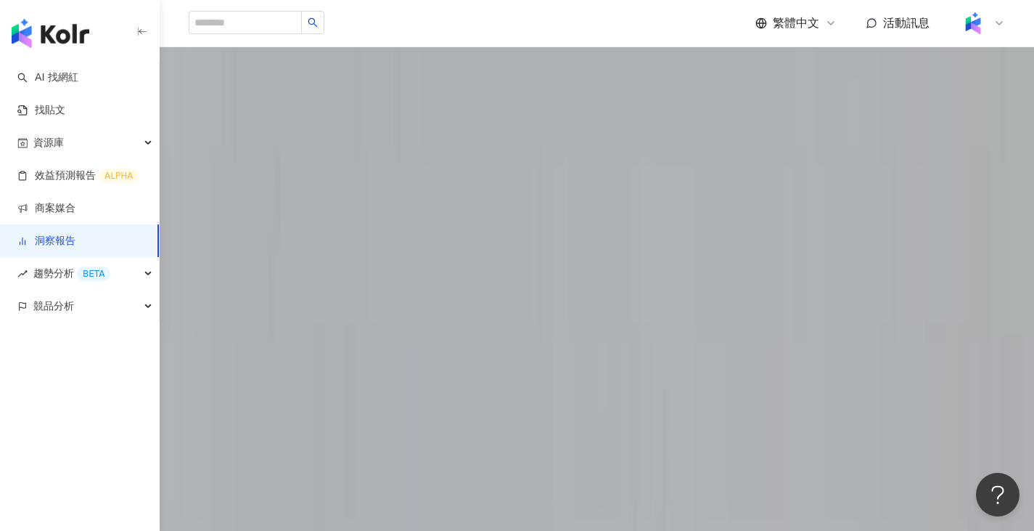
scroll to position [1161, 0]
click at [245, 151] on span "留言數" at bounding box center [221, 142] width 48 height 28
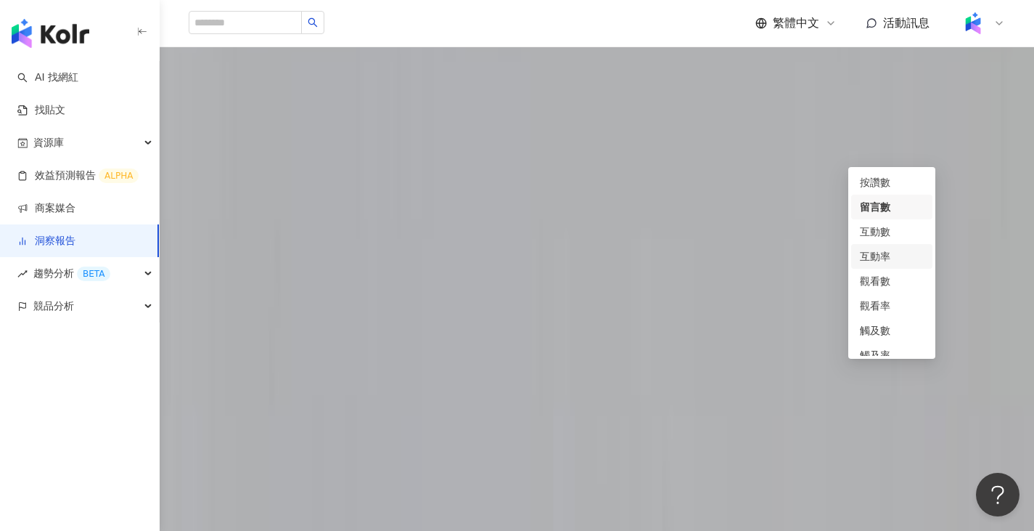
click at [893, 251] on div "互動率" at bounding box center [892, 256] width 64 height 16
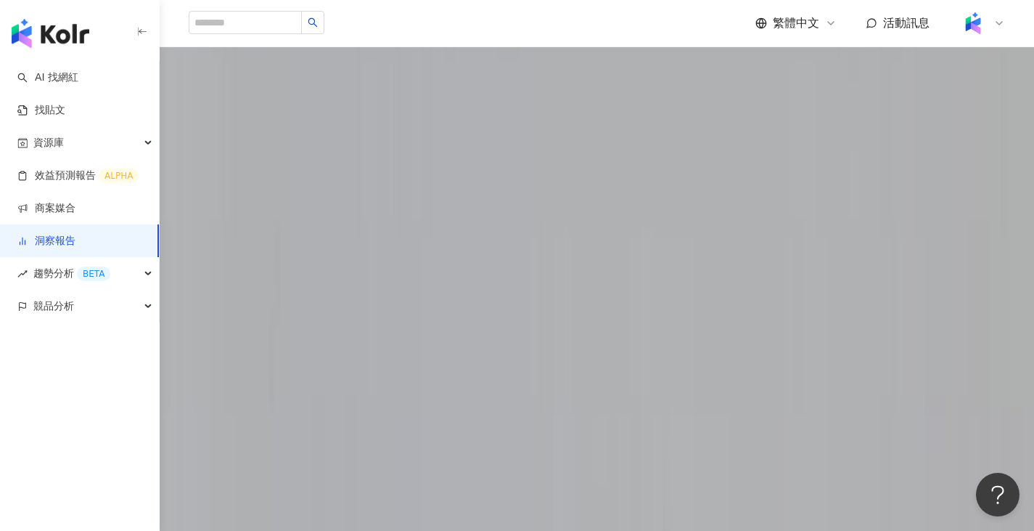
click at [245, 149] on span "互動率" at bounding box center [221, 142] width 48 height 28
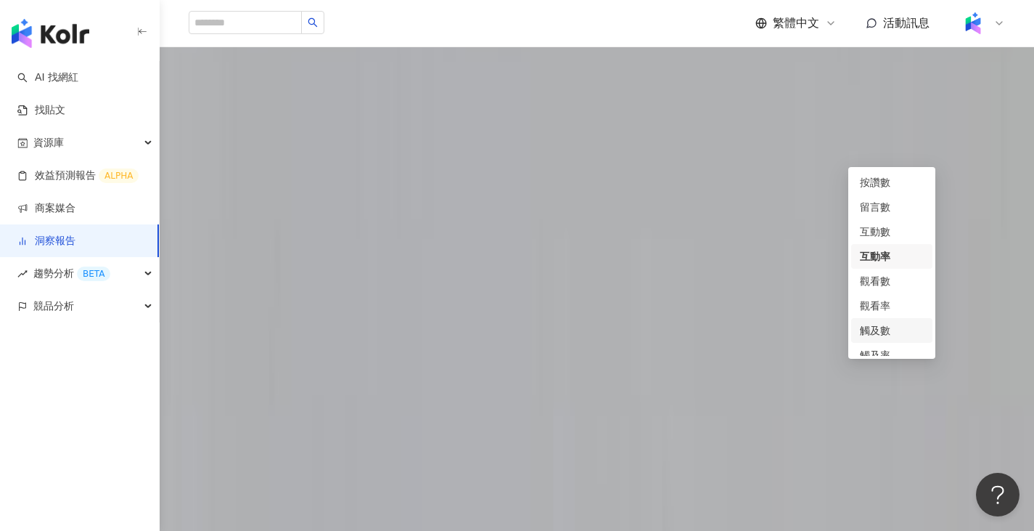
click at [886, 333] on div "觸及數" at bounding box center [892, 330] width 64 height 16
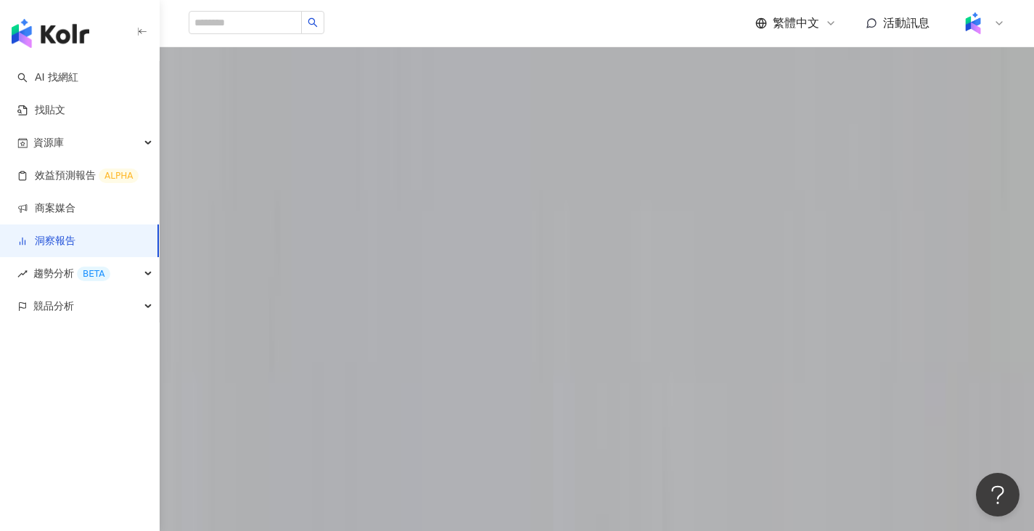
click at [245, 155] on span "觸及數" at bounding box center [221, 142] width 48 height 28
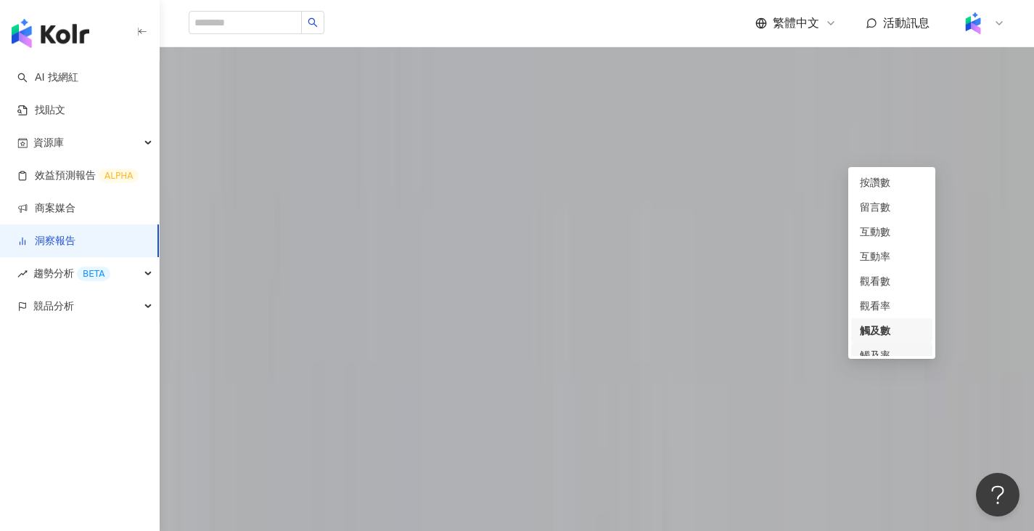
click at [907, 350] on div "觸及率" at bounding box center [892, 355] width 64 height 16
